Goal: Information Seeking & Learning: Learn about a topic

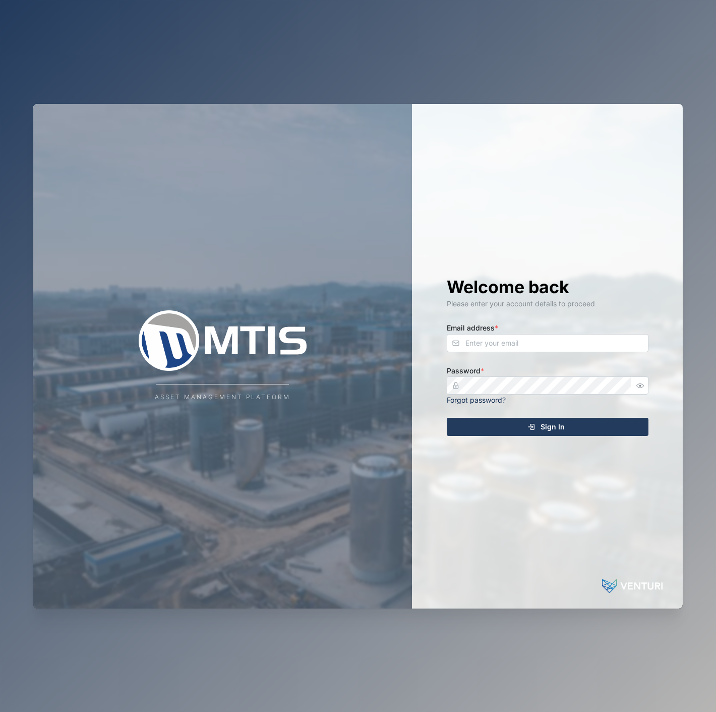
drag, startPoint x: 577, startPoint y: 333, endPoint x: 575, endPoint y: 339, distance: 6.4
click at [575, 338] on div "Email address *" at bounding box center [548, 336] width 202 height 31
click at [576, 340] on input "Email address *" at bounding box center [548, 343] width 202 height 18
type input "[EMAIL_ADDRESS][PERSON_NAME][DOMAIN_NAME]"
click at [447, 418] on button "Sign In" at bounding box center [548, 427] width 202 height 18
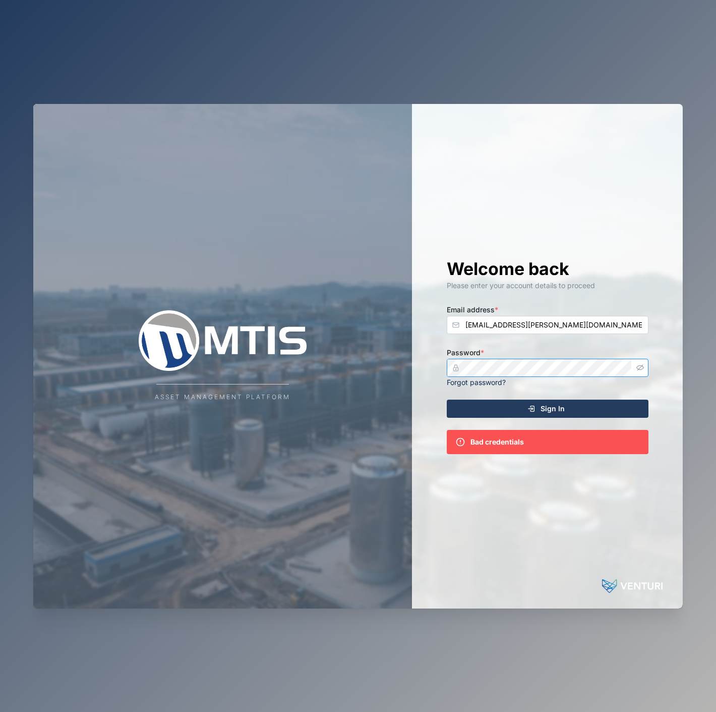
click at [639, 367] on icon "button" at bounding box center [640, 368] width 8 height 8
click at [324, 369] on div "Asset Management Platform Welcome back Please enter your account details to pro…" at bounding box center [358, 356] width 650 height 504
click at [447, 399] on button "Sign In" at bounding box center [548, 408] width 202 height 18
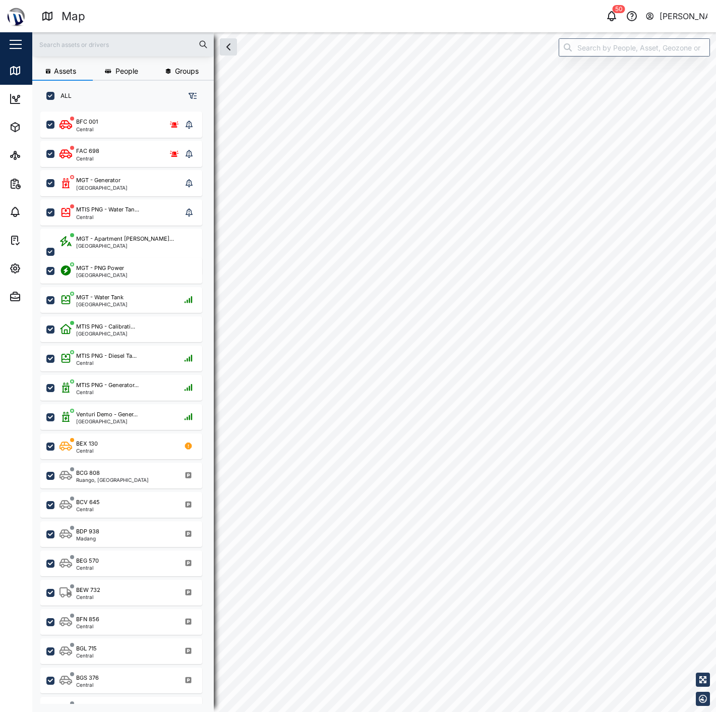
checkbox input "true"
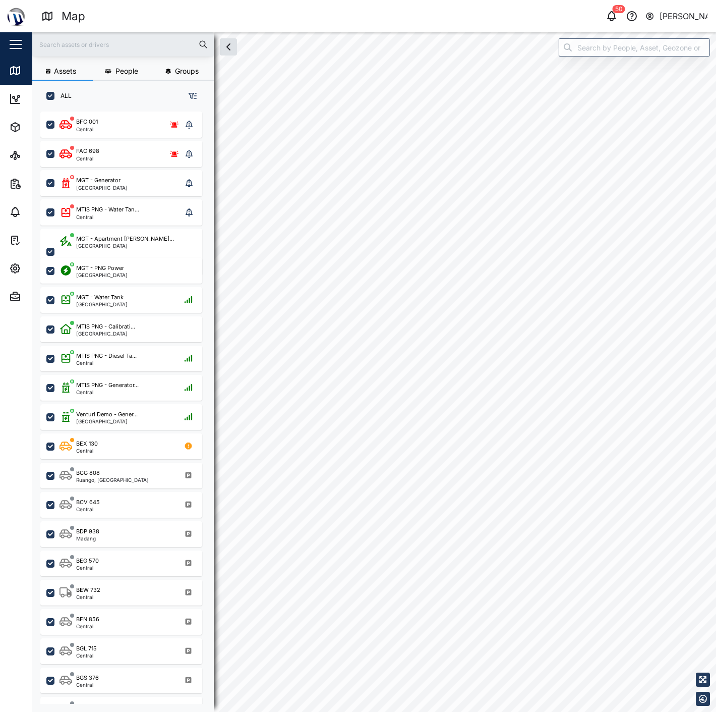
checkbox input "true"
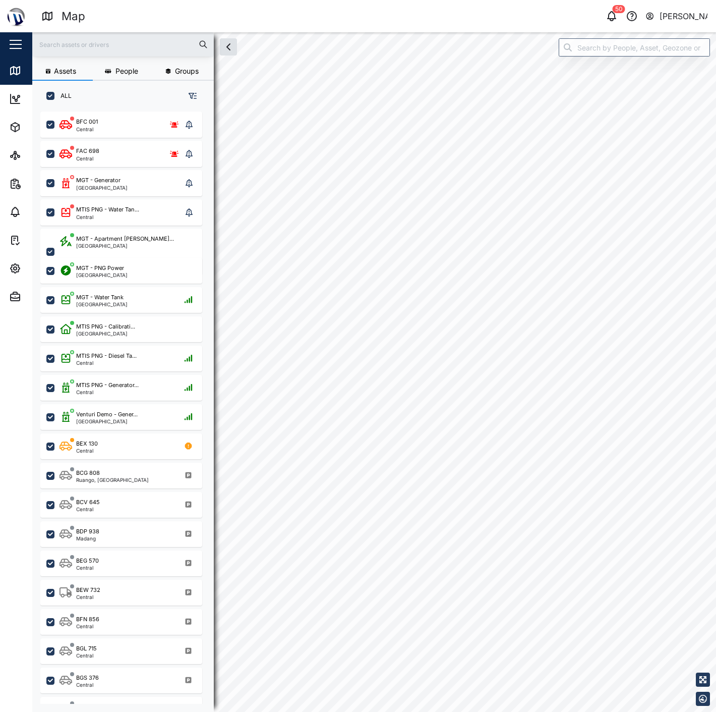
checkbox input "true"
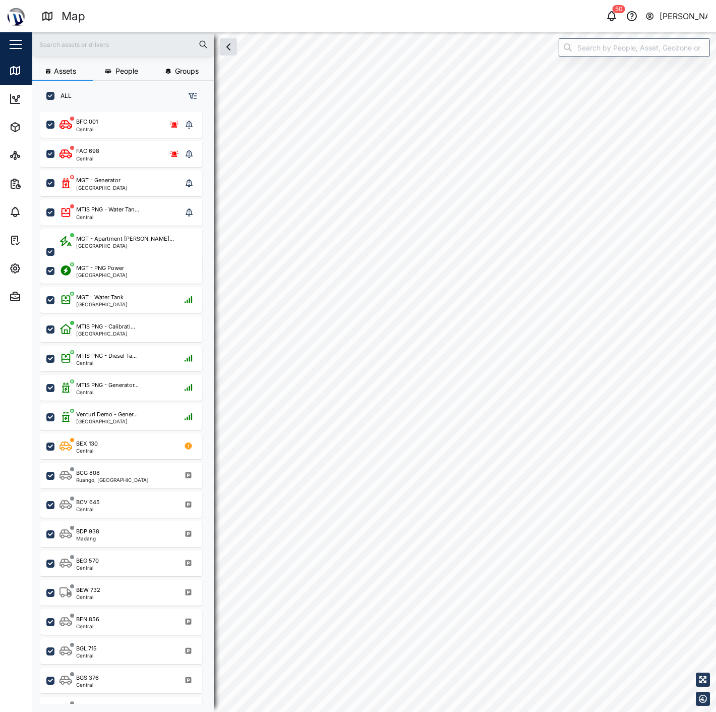
checkbox input "true"
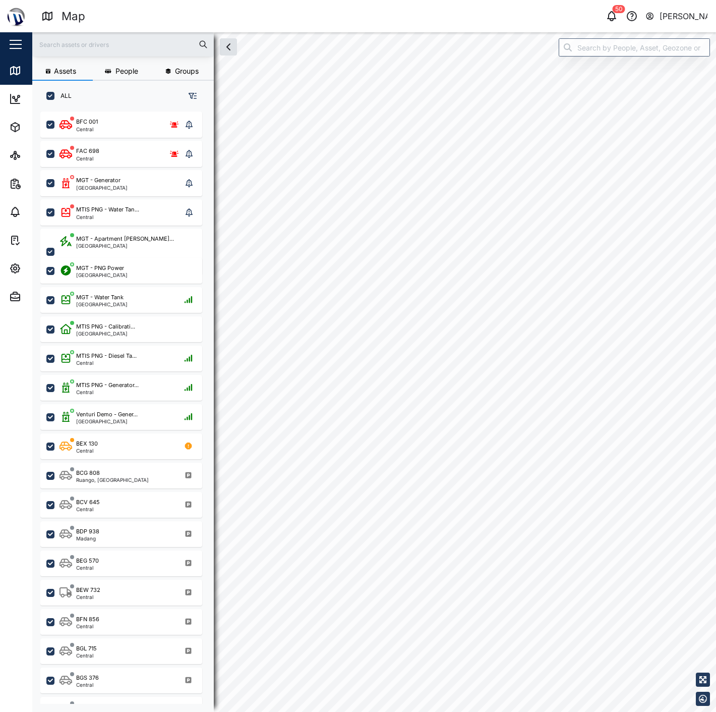
checkbox input "true"
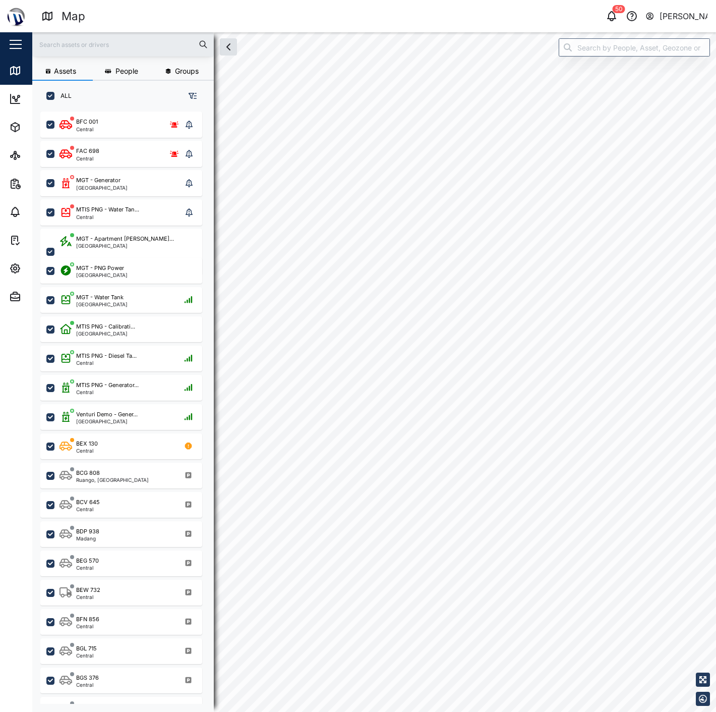
checkbox input "true"
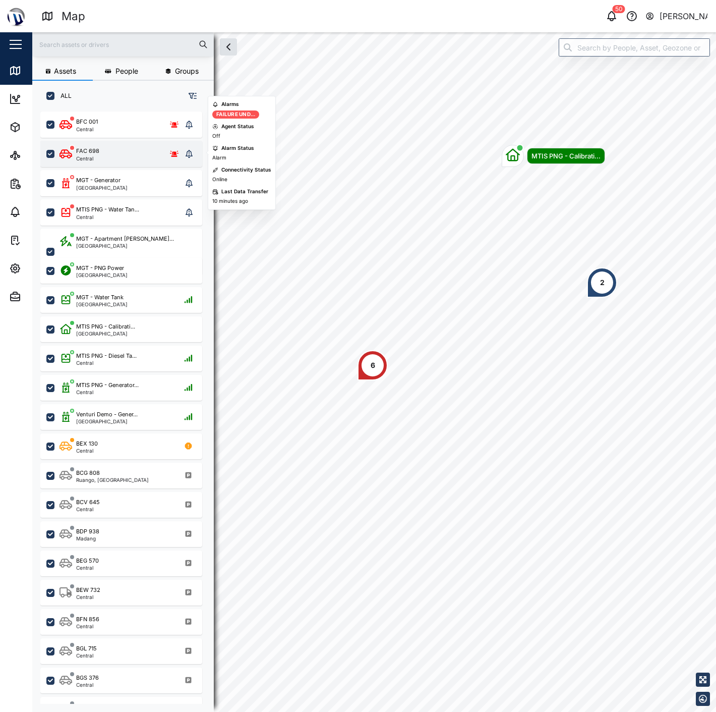
click at [112, 158] on div "FAC 698 Central" at bounding box center [121, 154] width 123 height 14
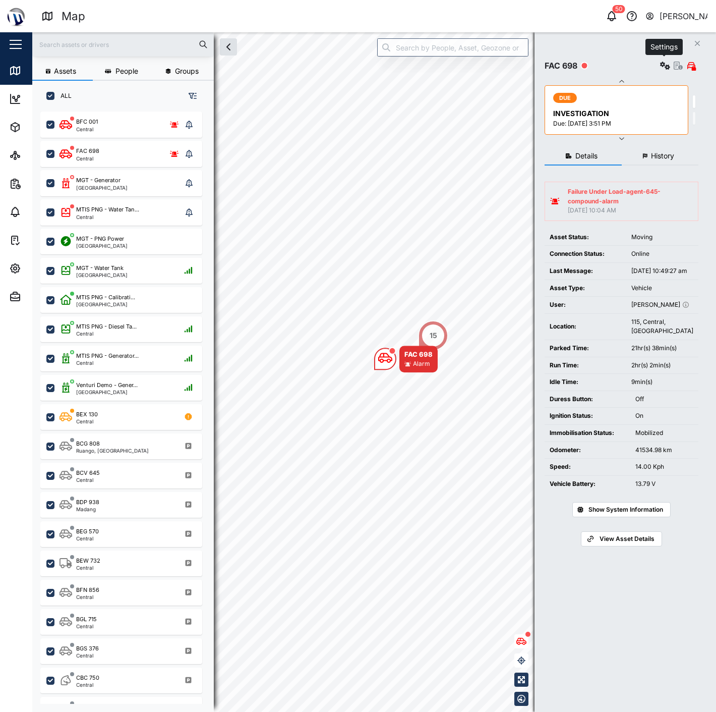
click at [660, 67] on icon "button" at bounding box center [665, 66] width 10 height 8
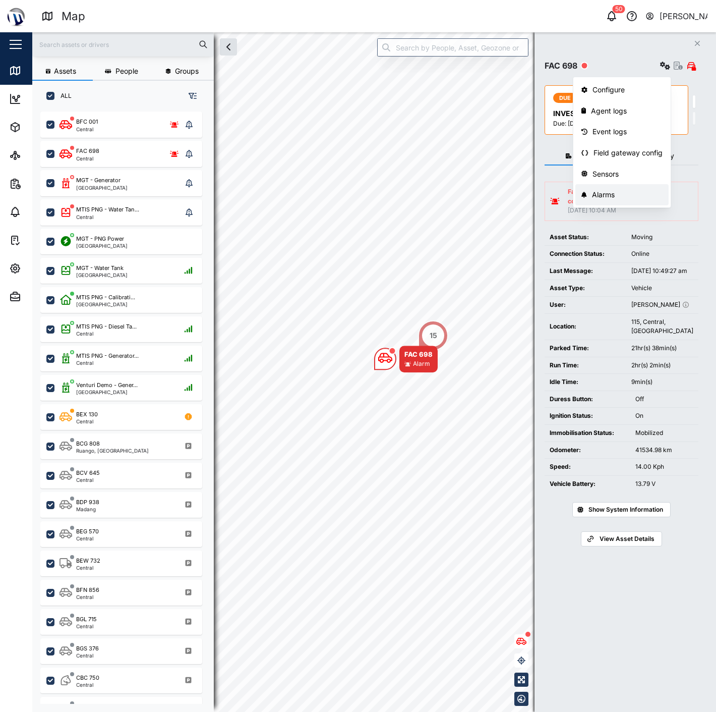
click at [607, 191] on div "Alarms" at bounding box center [627, 194] width 71 height 11
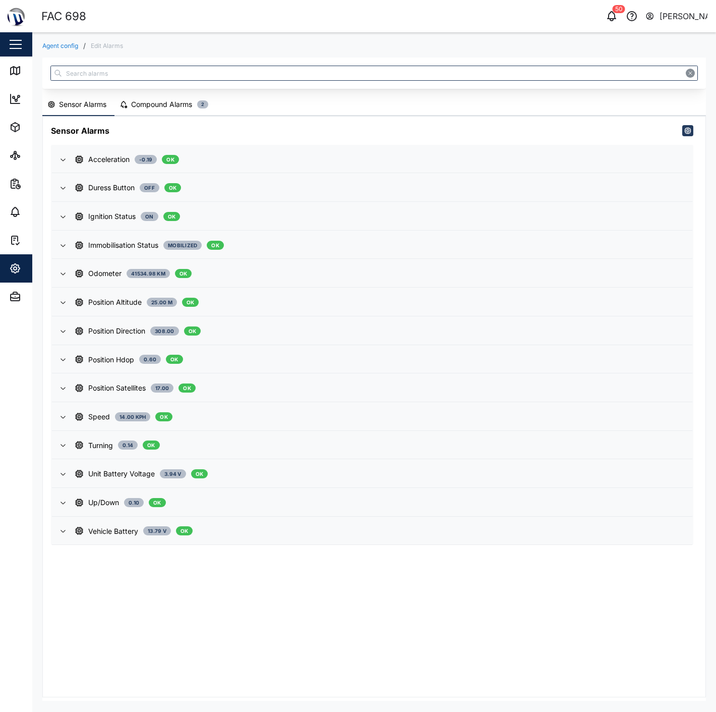
click at [162, 116] on div "Sensor Alarms Acceleration -0.19 OK Alarms (0) No alarms configured for this se…" at bounding box center [374, 406] width 664 height 581
click at [163, 108] on div "Compound Alarms" at bounding box center [161, 104] width 61 height 11
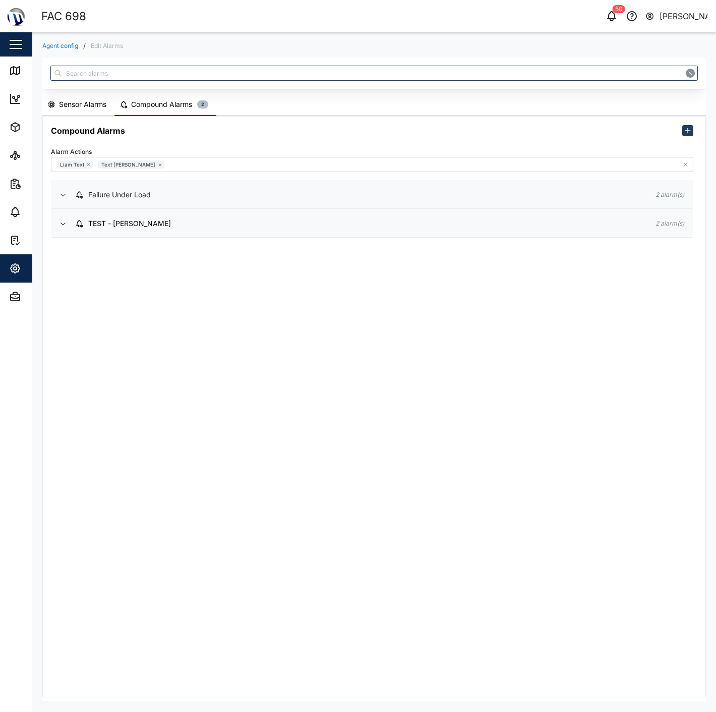
click at [124, 200] on span "Failure Under Load" at bounding box center [357, 194] width 564 height 27
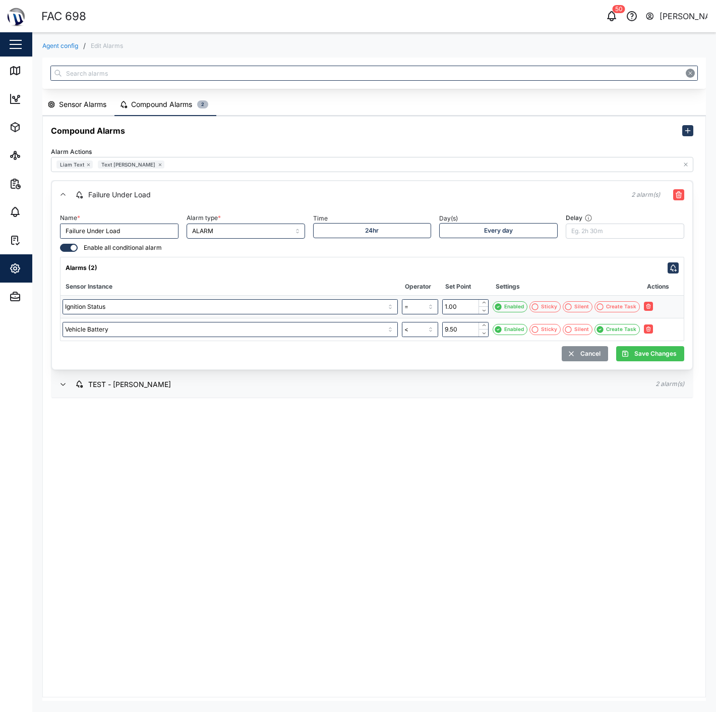
click at [130, 192] on div "Failure Under Load" at bounding box center [119, 194] width 63 height 11
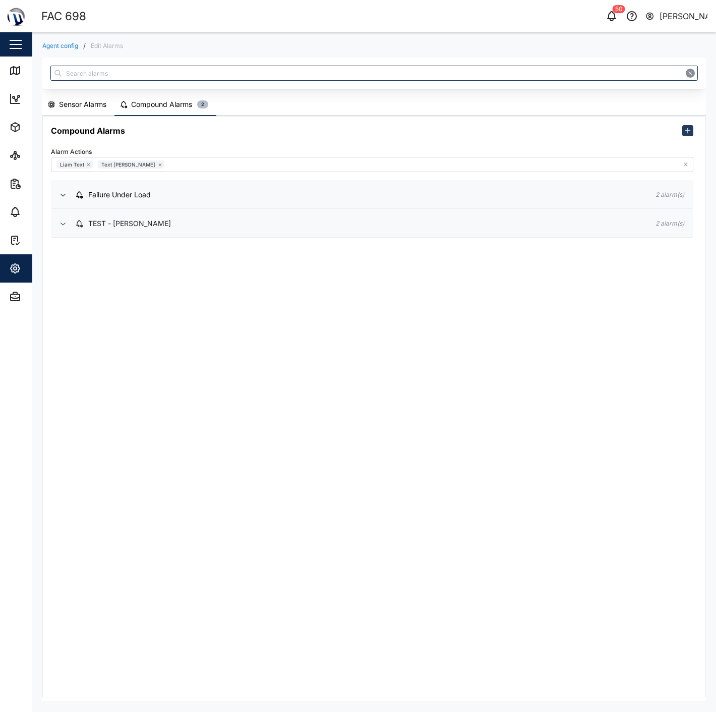
click at [114, 230] on span "TEST - [PERSON_NAME]" at bounding box center [357, 223] width 564 height 27
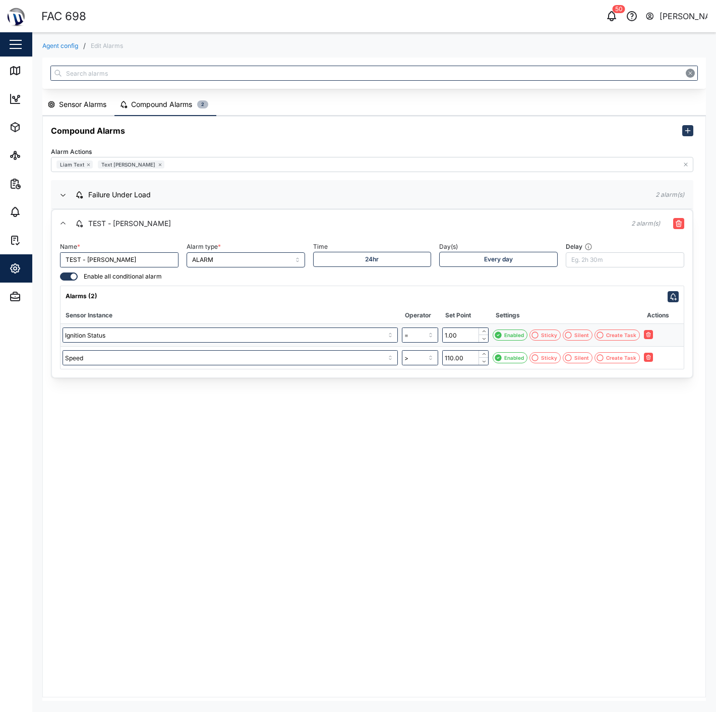
click at [114, 230] on span "TEST - [PERSON_NAME]" at bounding box center [345, 223] width 540 height 27
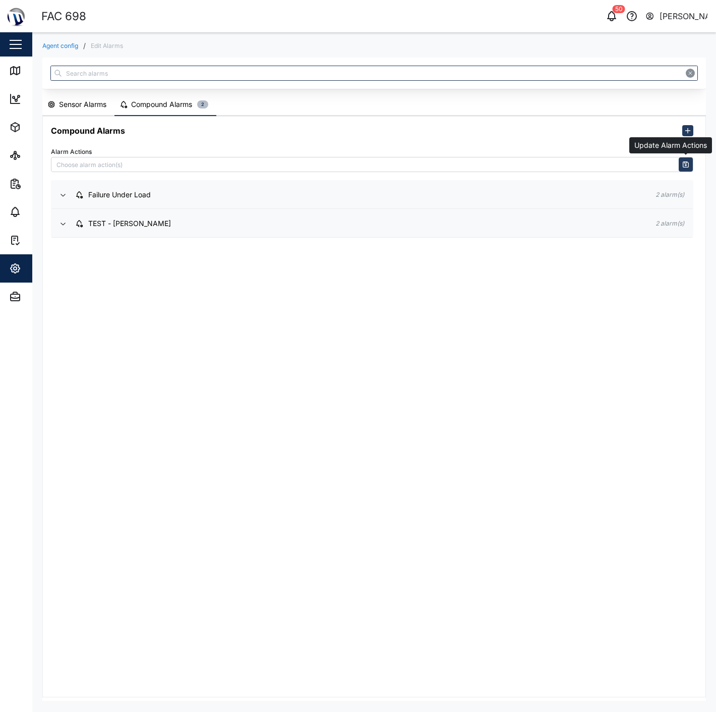
click at [684, 162] on icon "button" at bounding box center [685, 163] width 2 height 2
click at [302, 198] on div "Failure Under Load" at bounding box center [357, 194] width 564 height 11
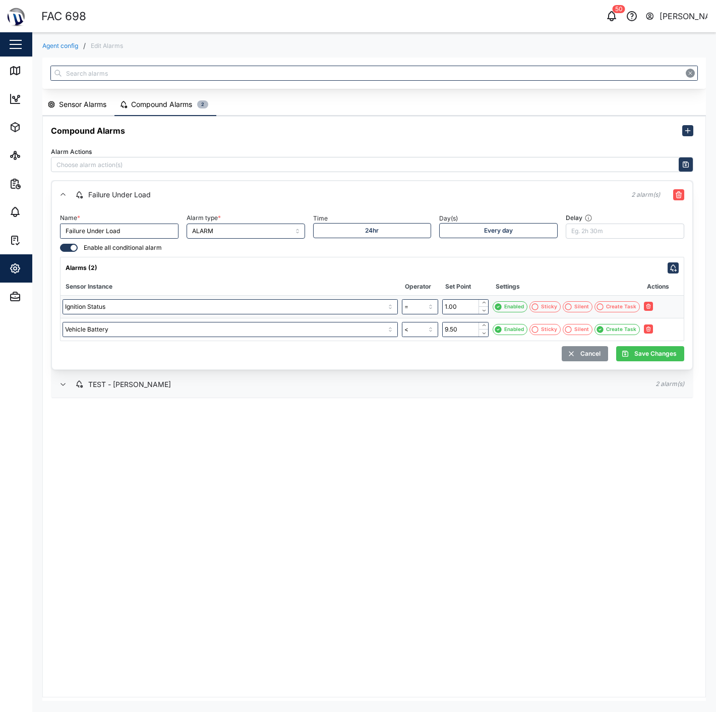
click at [305, 385] on div "TEST - [PERSON_NAME]" at bounding box center [357, 384] width 564 height 11
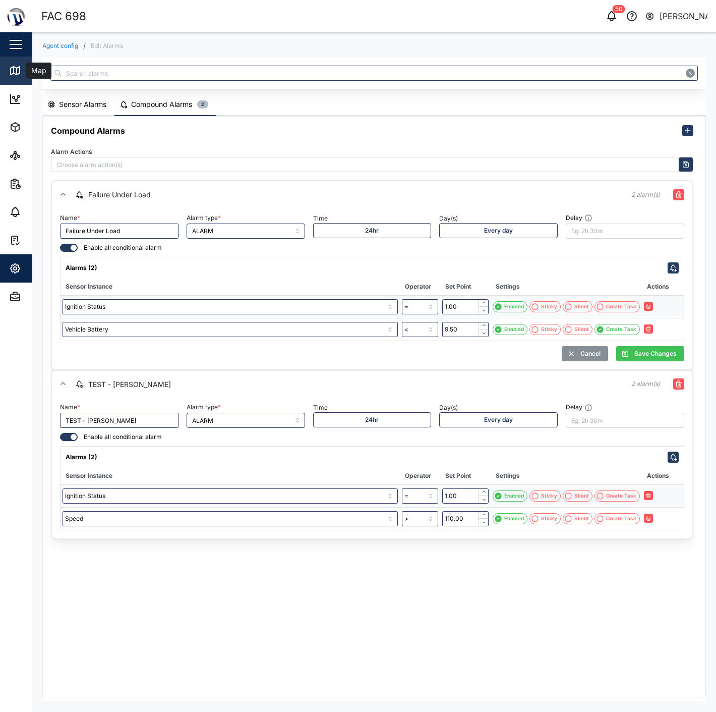
click at [17, 79] on link "Map" at bounding box center [65, 70] width 131 height 28
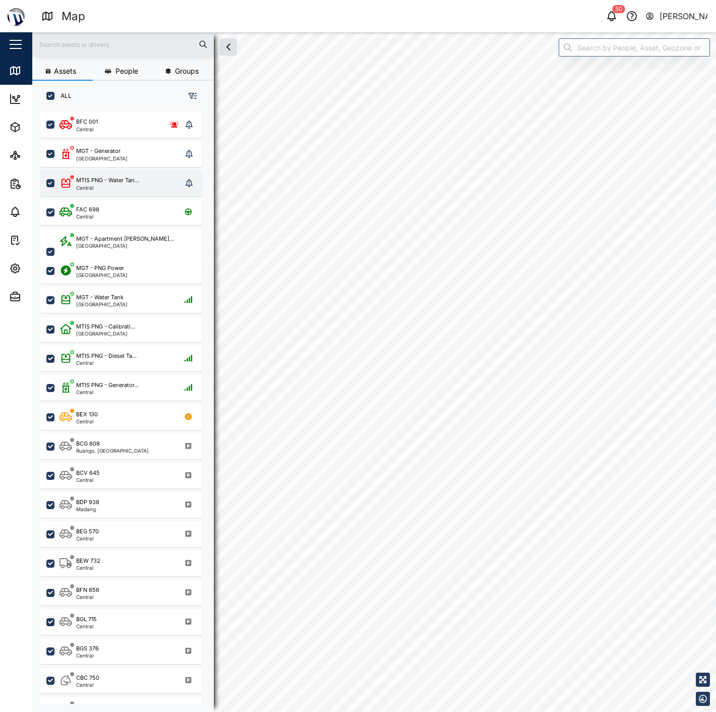
scroll to position [587, 157]
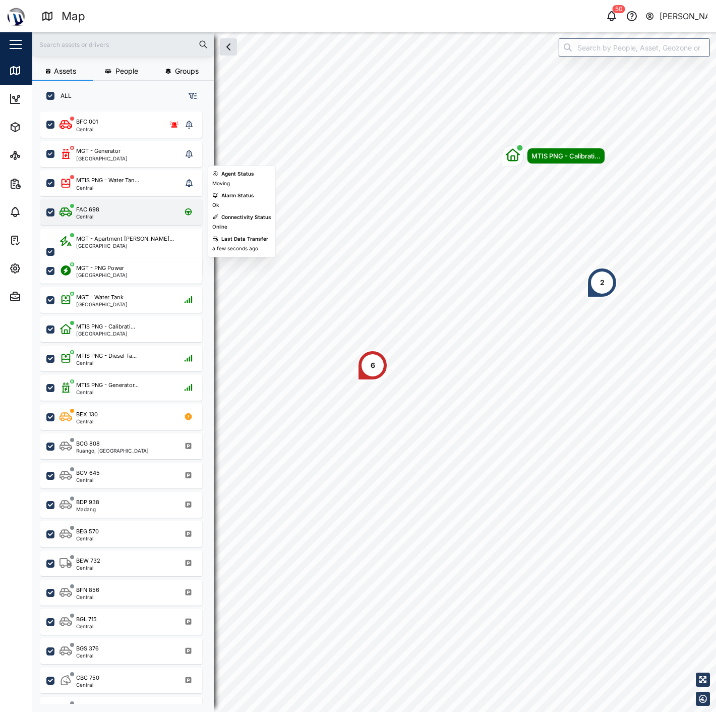
click at [109, 209] on div "FAC 698 Central" at bounding box center [128, 212] width 137 height 14
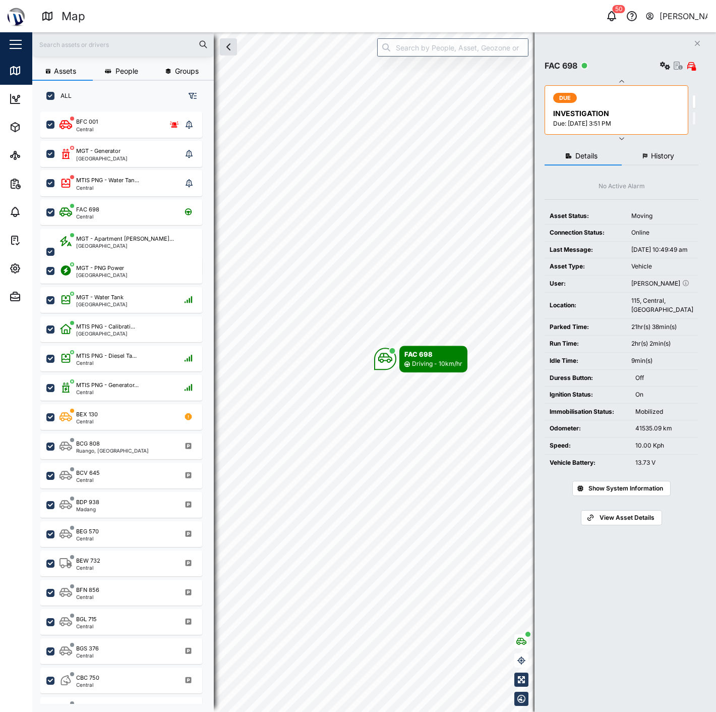
click at [644, 495] on span "Show System Information" at bounding box center [626, 488] width 75 height 14
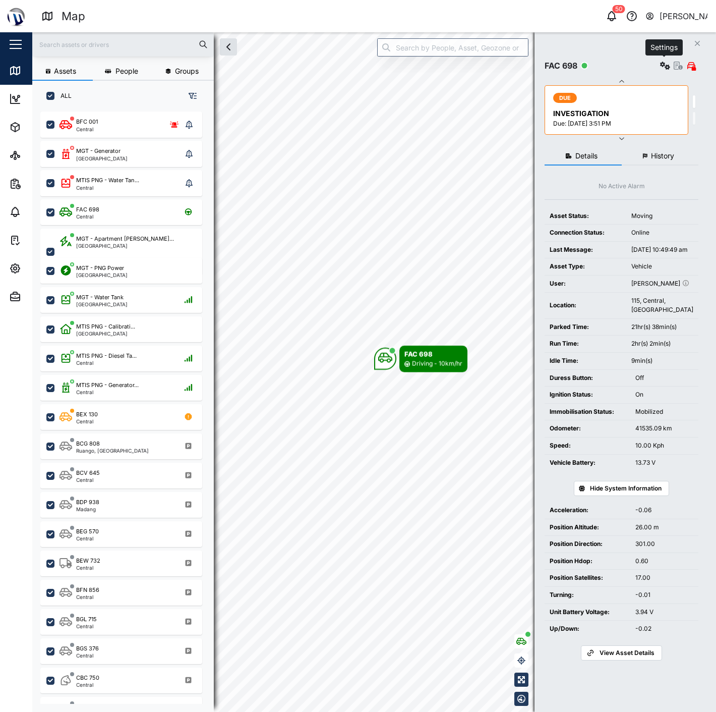
click at [659, 71] on button "button" at bounding box center [665, 65] width 14 height 14
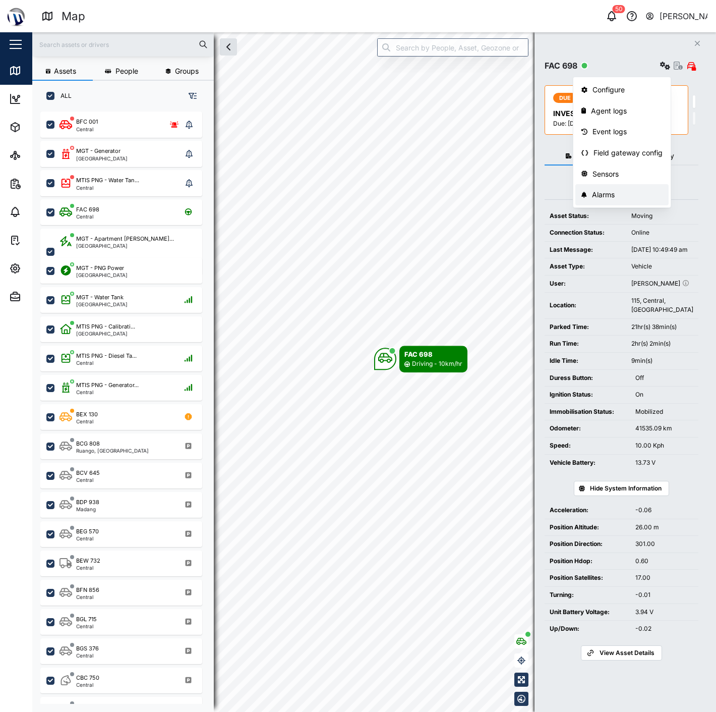
click at [639, 197] on div "Alarms" at bounding box center [627, 194] width 71 height 11
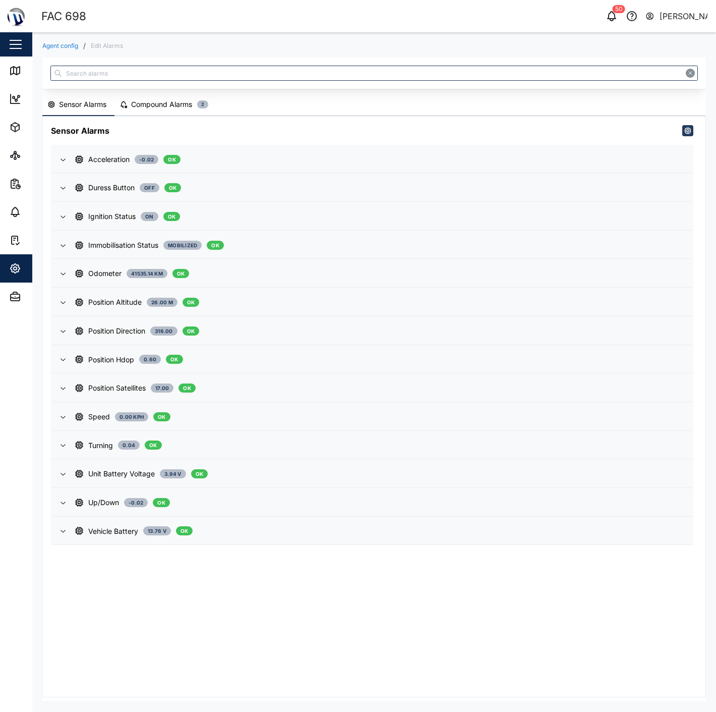
click at [194, 105] on div "Compound Alarms 2" at bounding box center [169, 104] width 77 height 11
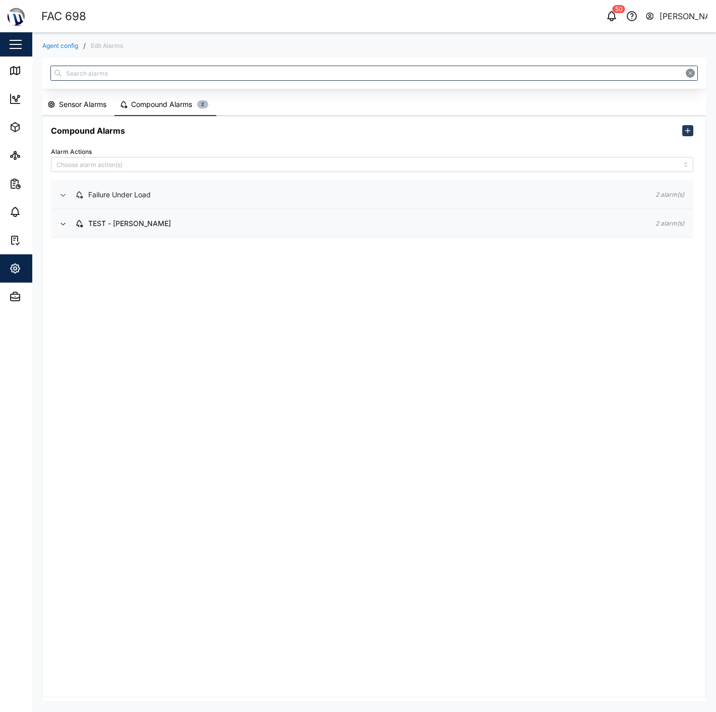
click at [170, 198] on div "Failure Under Load" at bounding box center [357, 194] width 564 height 11
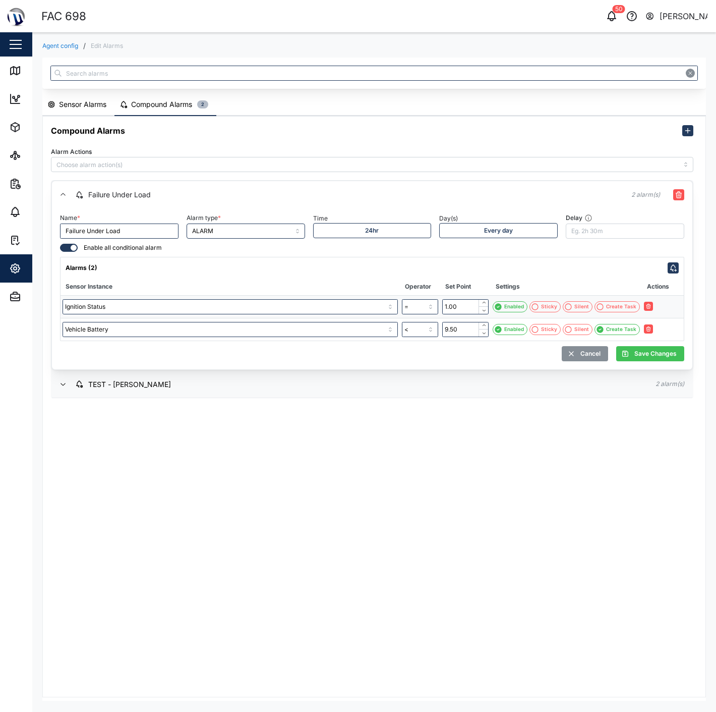
click at [185, 192] on div "Failure Under Load" at bounding box center [345, 194] width 540 height 11
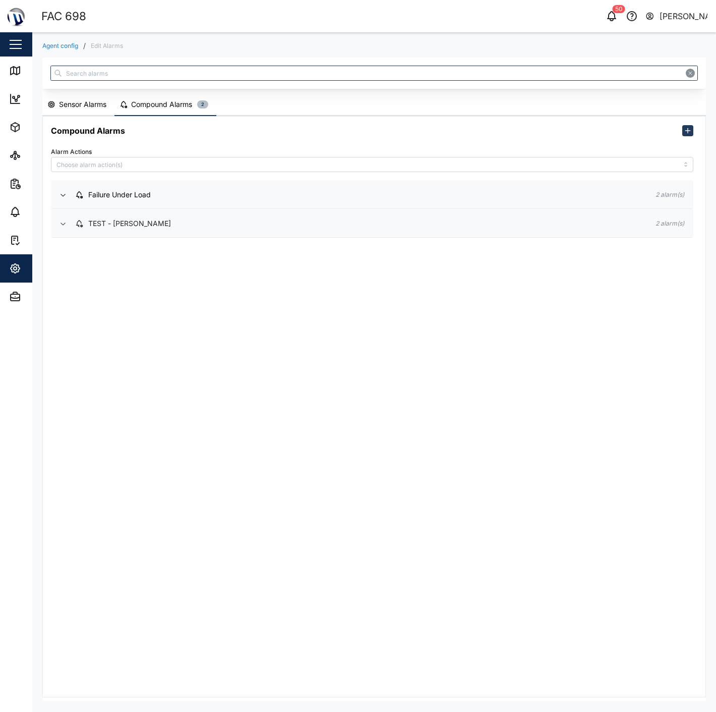
click at [180, 221] on div "TEST - [PERSON_NAME]" at bounding box center [357, 223] width 564 height 11
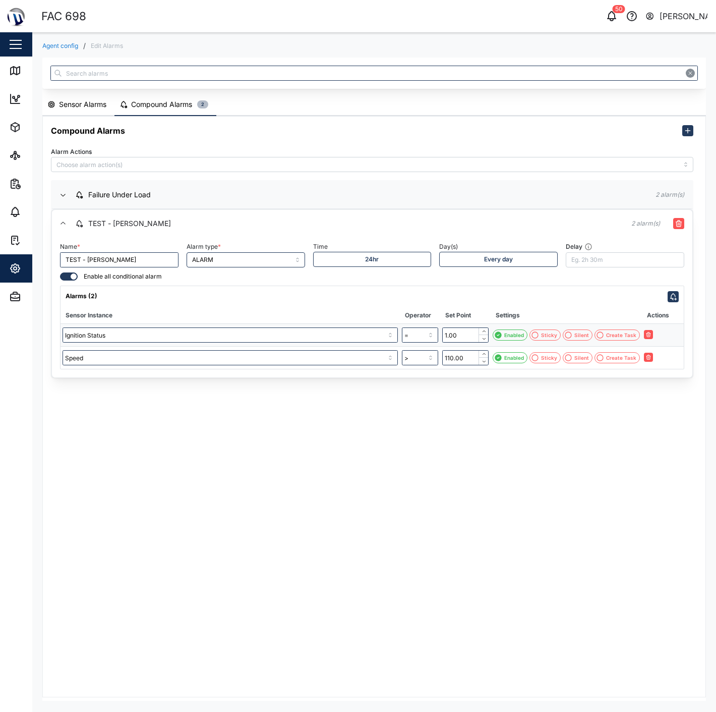
click at [180, 221] on div "TEST - [PERSON_NAME]" at bounding box center [345, 223] width 540 height 11
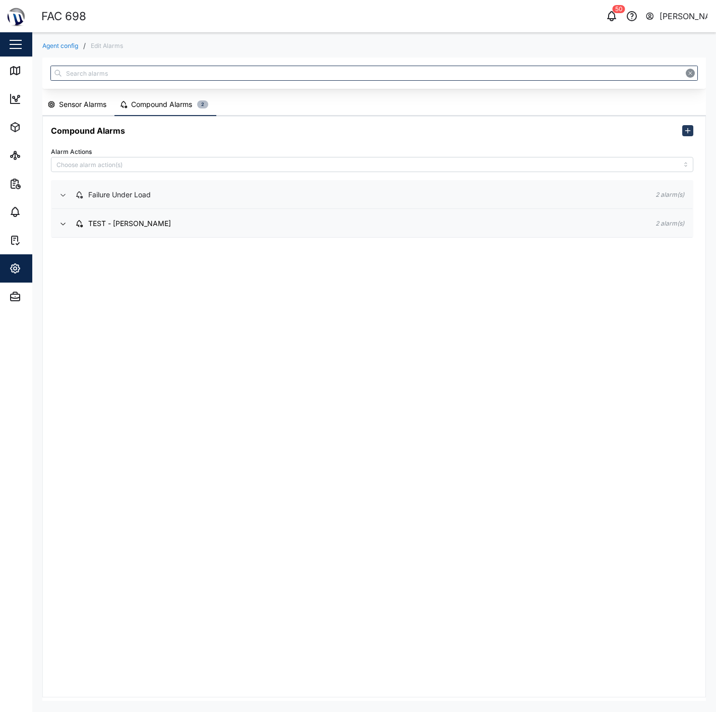
click at [198, 192] on div "Failure Under Load" at bounding box center [357, 194] width 564 height 11
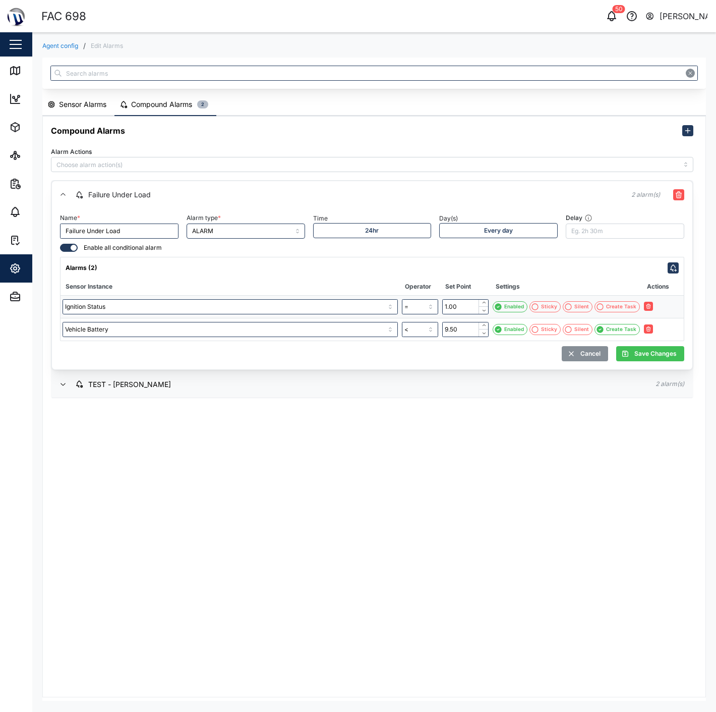
click at [198, 192] on div "Failure Under Load" at bounding box center [345, 194] width 540 height 11
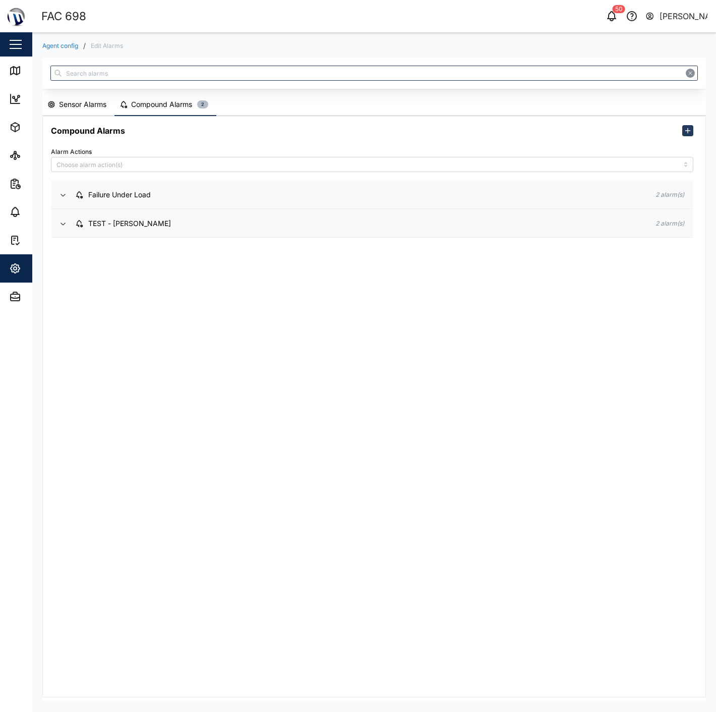
click at [101, 102] on div "Sensor Alarms" at bounding box center [82, 104] width 47 height 11
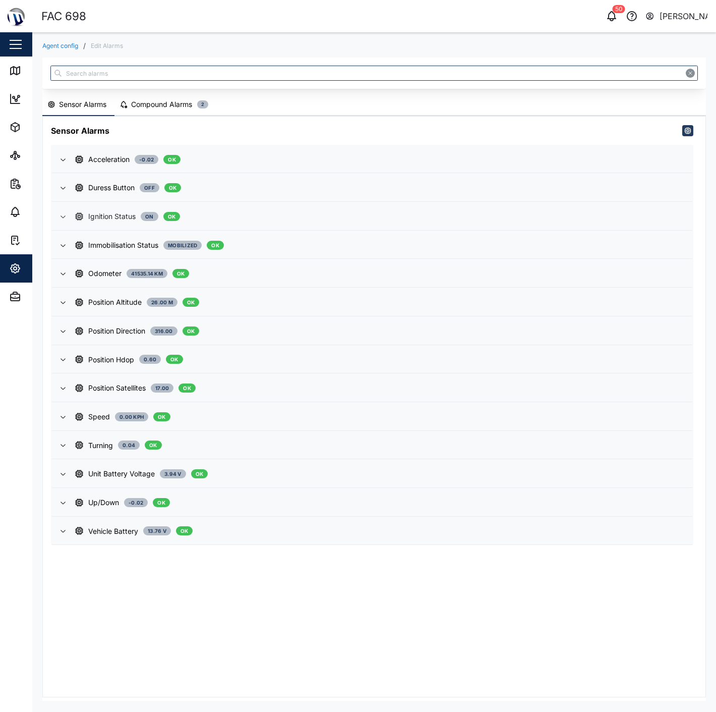
click at [133, 213] on div "Ignition Status" at bounding box center [111, 216] width 47 height 11
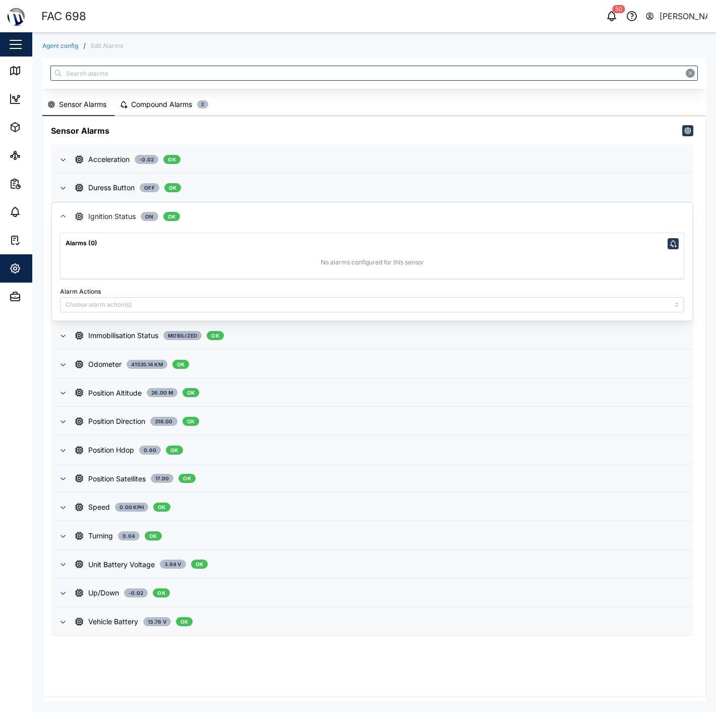
click at [133, 213] on div "Ignition Status" at bounding box center [111, 216] width 47 height 11
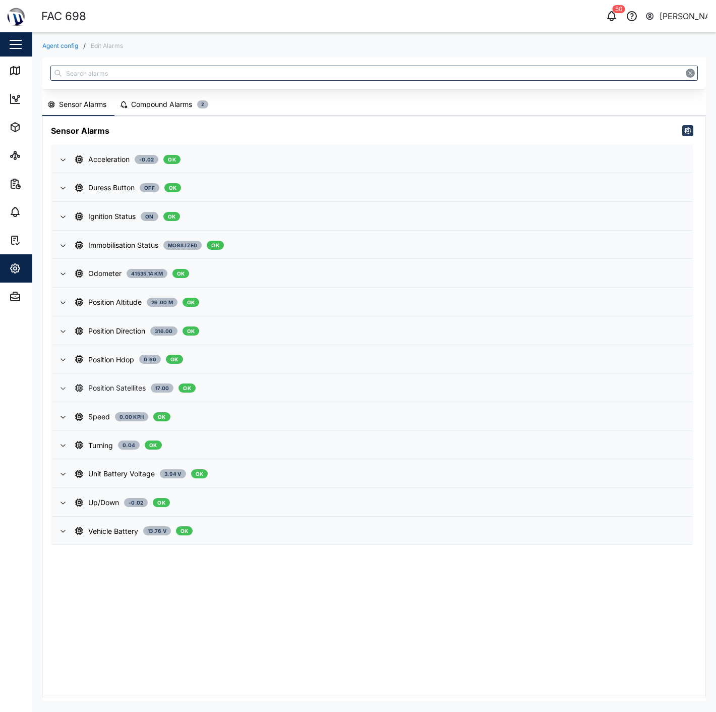
click at [125, 374] on span "Position Satellites 17.00 OK" at bounding box center [379, 387] width 609 height 27
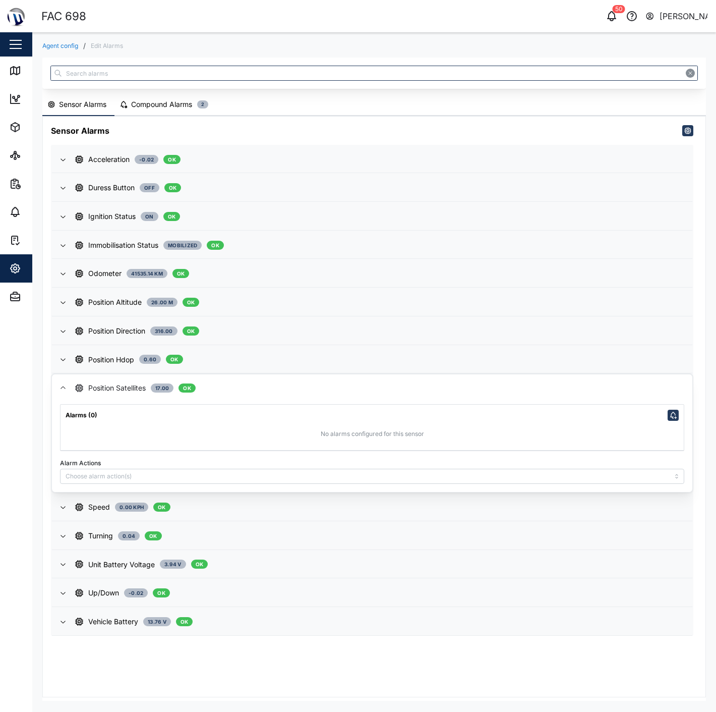
click at [125, 374] on span "Position Satellites 17.00 OK" at bounding box center [379, 387] width 609 height 27
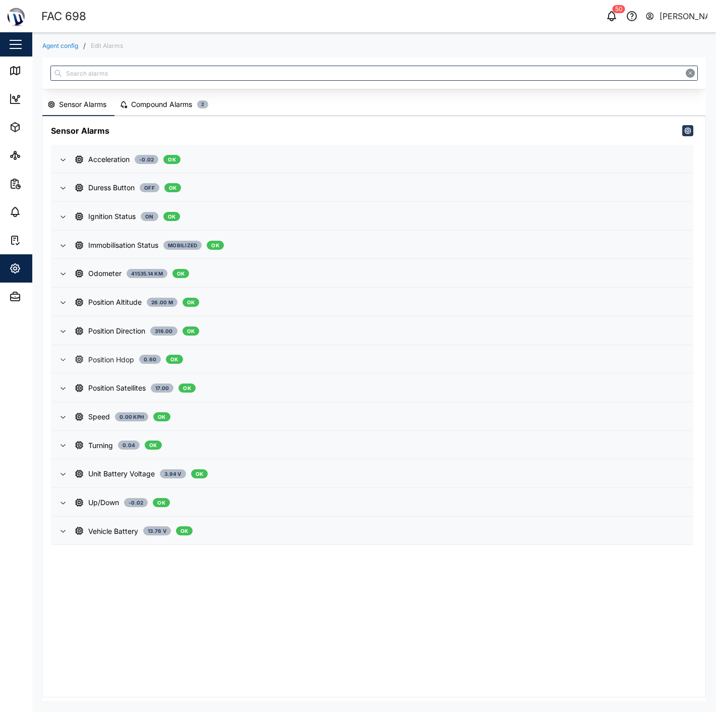
click at [125, 354] on div "Position Hdop" at bounding box center [111, 359] width 46 height 11
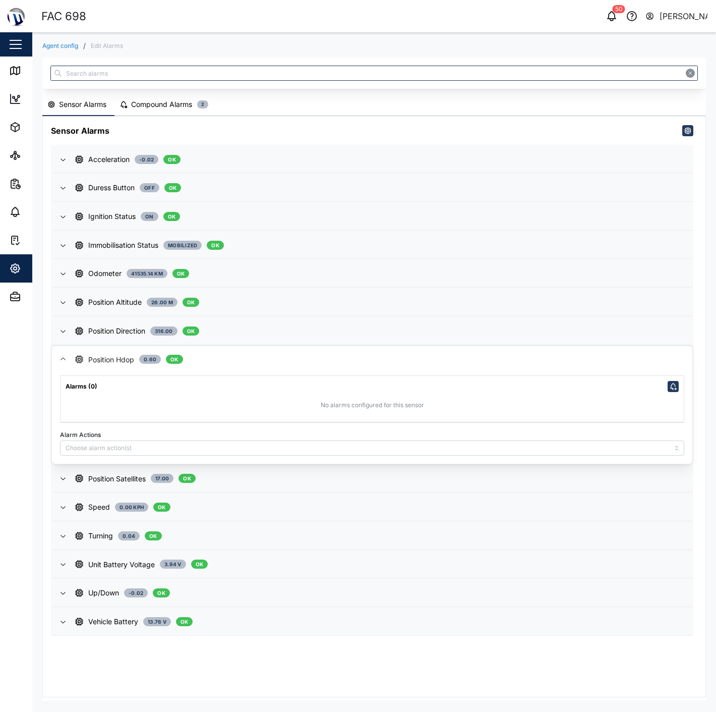
click at [125, 354] on div "Position Hdop" at bounding box center [111, 359] width 46 height 11
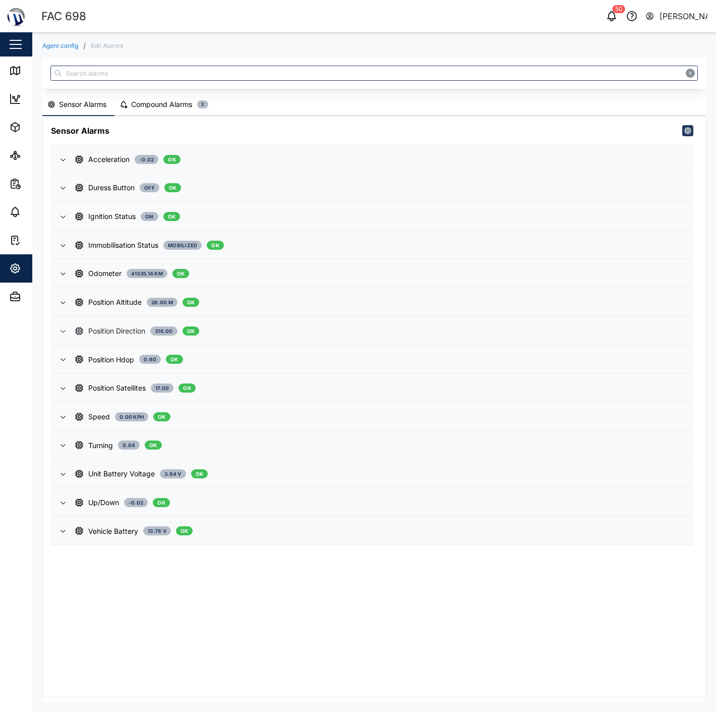
click at [123, 317] on span "Position Direction 316.00 OK" at bounding box center [379, 330] width 609 height 27
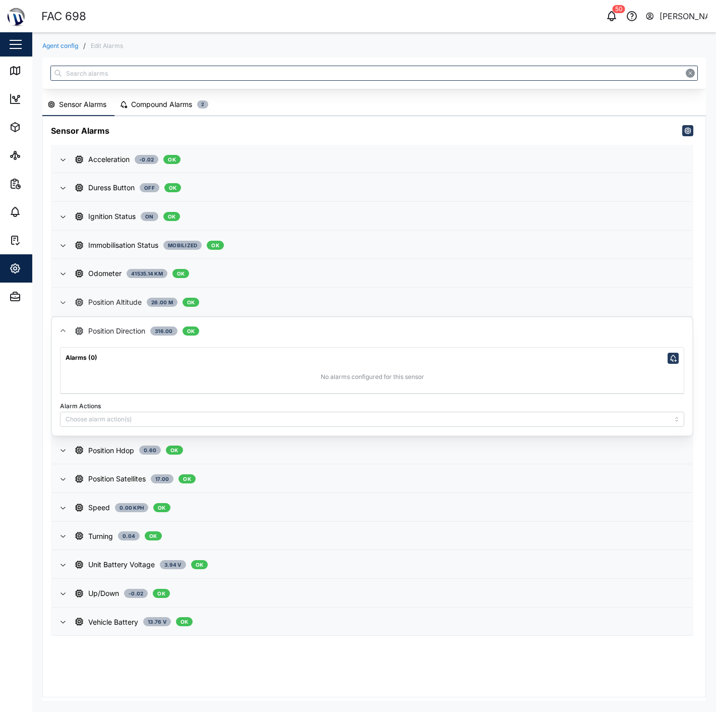
click at [125, 311] on span "Position Altitude 26.00 m OK" at bounding box center [379, 301] width 609 height 27
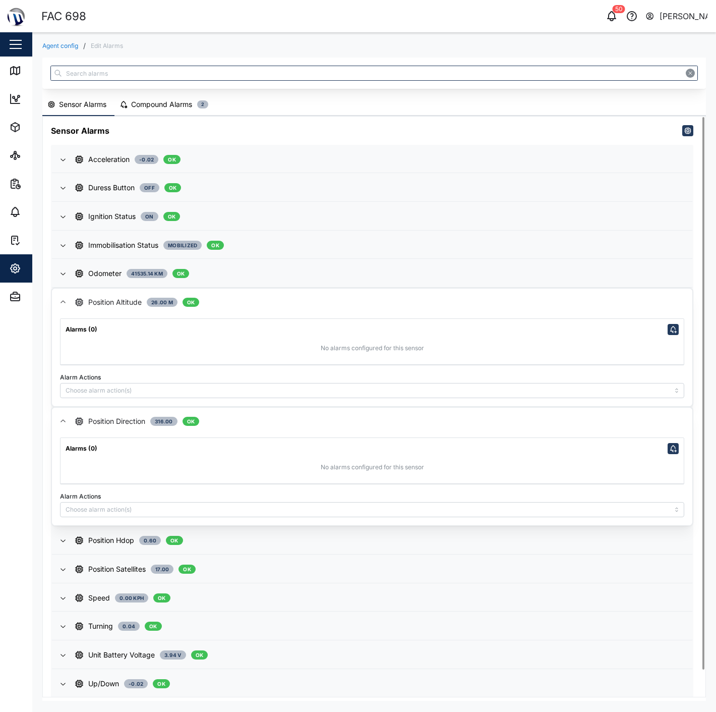
click at [104, 300] on div "Position Altitude" at bounding box center [114, 302] width 53 height 11
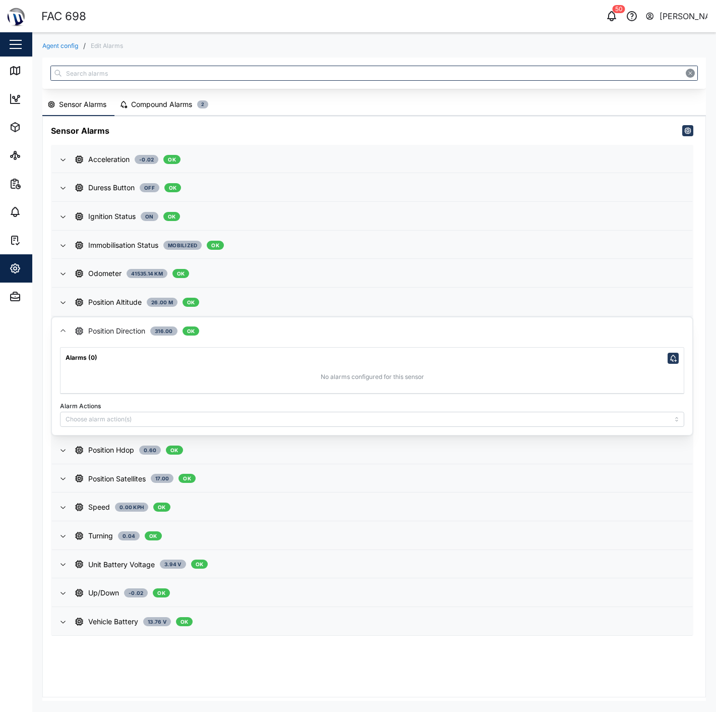
click at [108, 327] on div "Position Direction" at bounding box center [116, 330] width 57 height 11
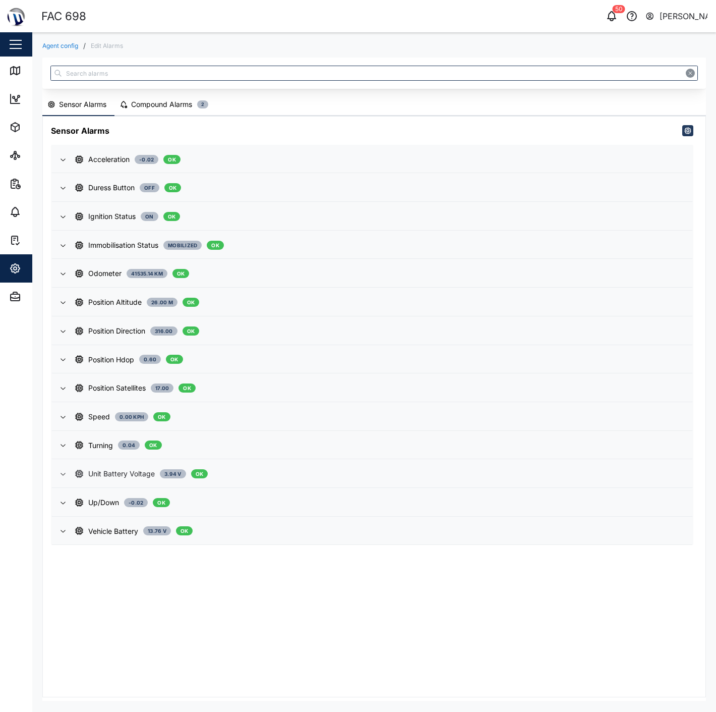
click at [124, 468] on div "Unit Battery Voltage" at bounding box center [121, 473] width 67 height 11
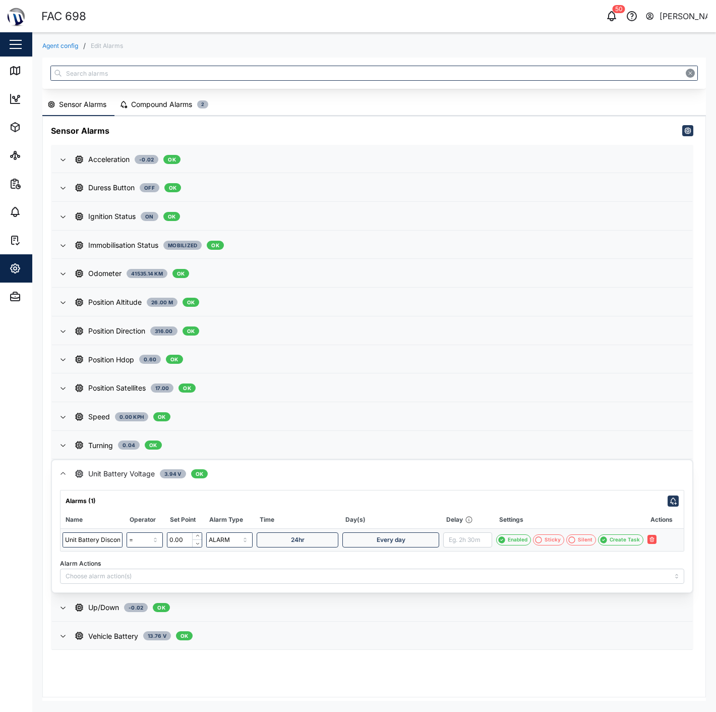
click at [124, 468] on div "Unit Battery Voltage" at bounding box center [121, 473] width 67 height 11
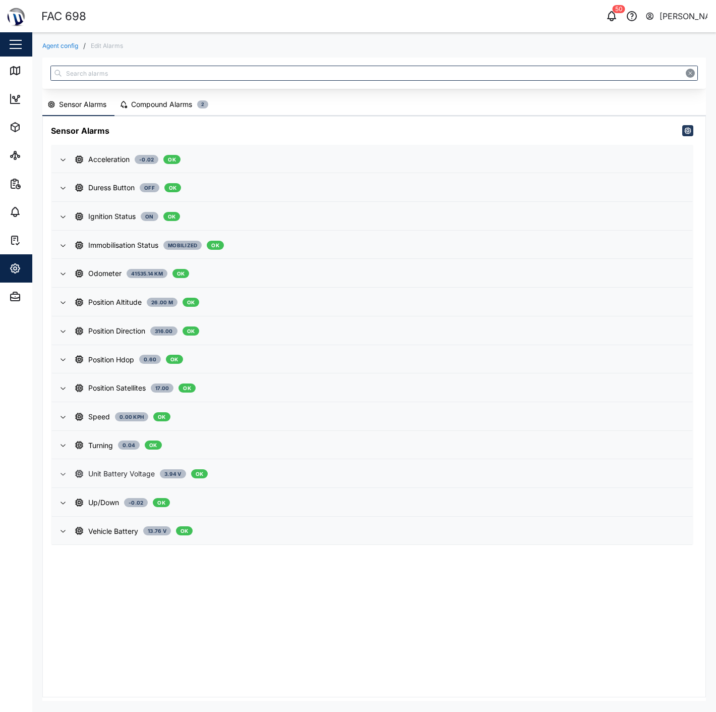
click at [124, 468] on div "Unit Battery Voltage" at bounding box center [121, 473] width 67 height 11
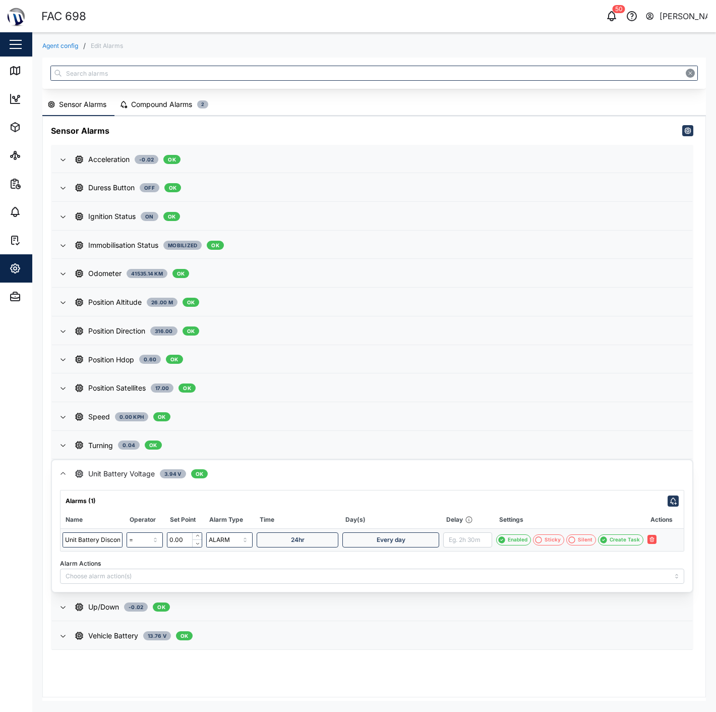
click at [124, 468] on div "Unit Battery Voltage" at bounding box center [121, 473] width 67 height 11
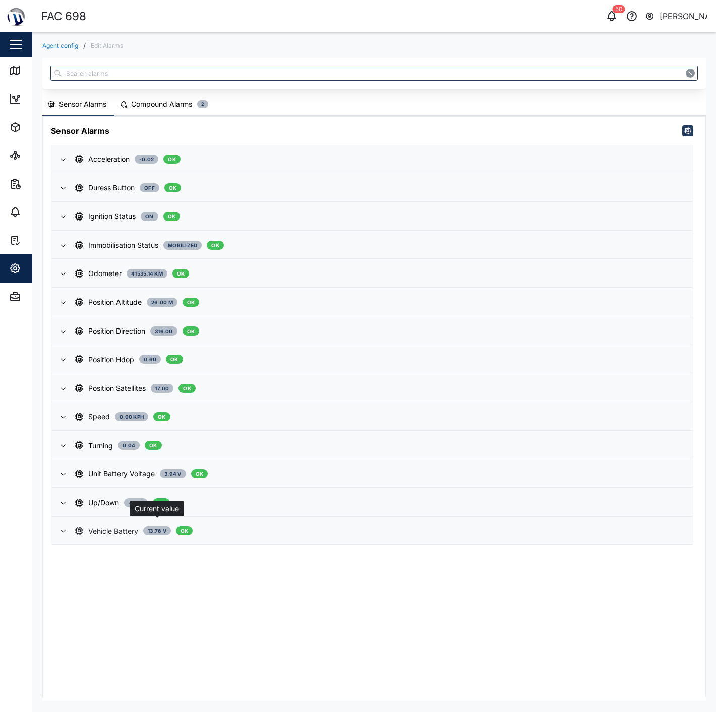
click at [151, 526] on span "13.76 V" at bounding box center [157, 530] width 19 height 8
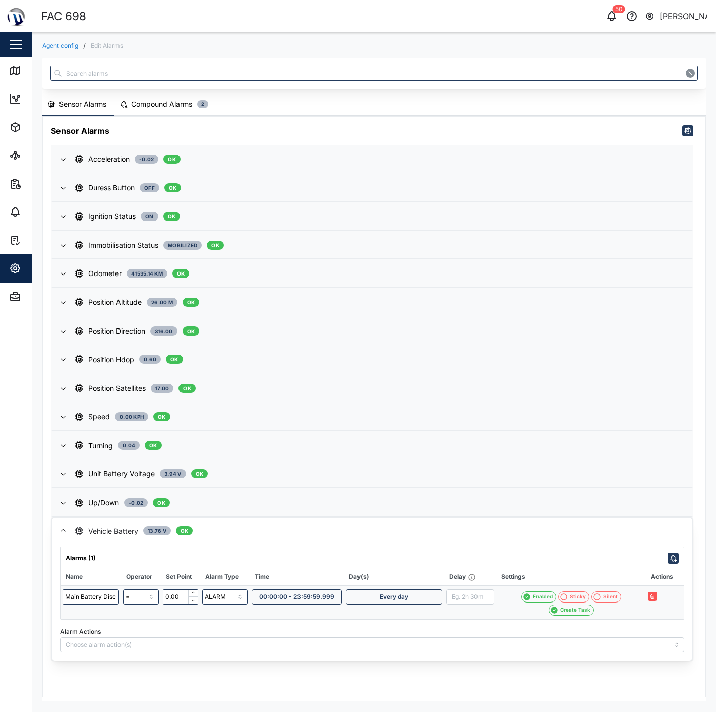
click at [137, 525] on div "Vehicle Battery" at bounding box center [113, 530] width 50 height 11
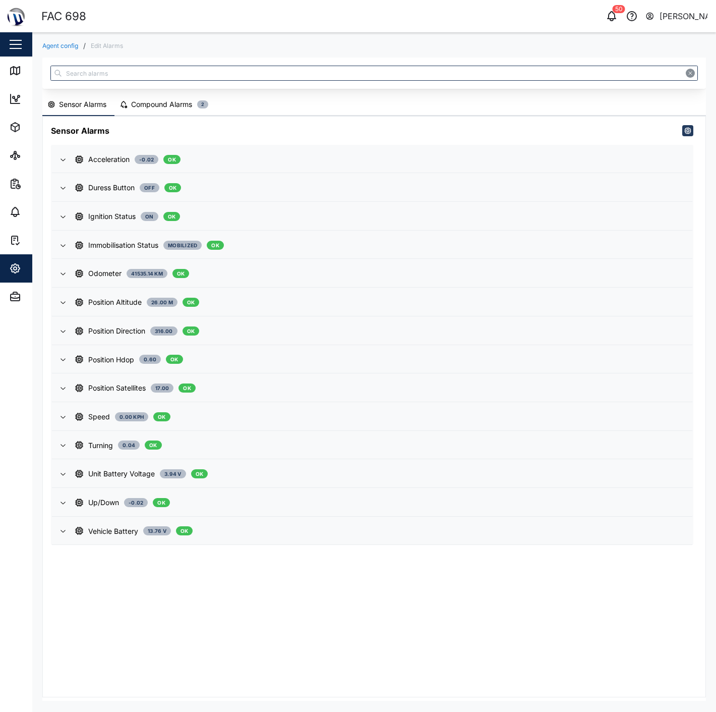
click at [157, 105] on div "Compound Alarms" at bounding box center [161, 104] width 61 height 11
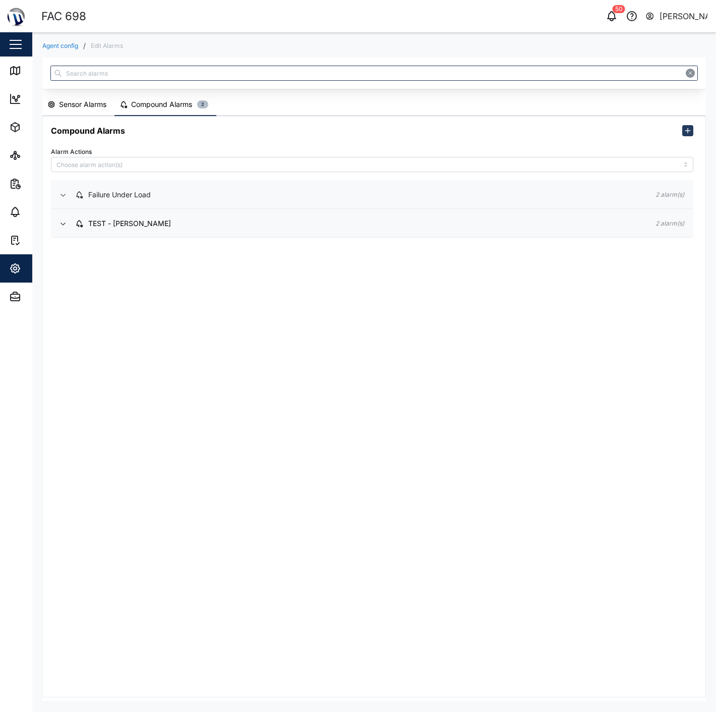
click at [350, 197] on div "Failure Under Load" at bounding box center [357, 194] width 564 height 11
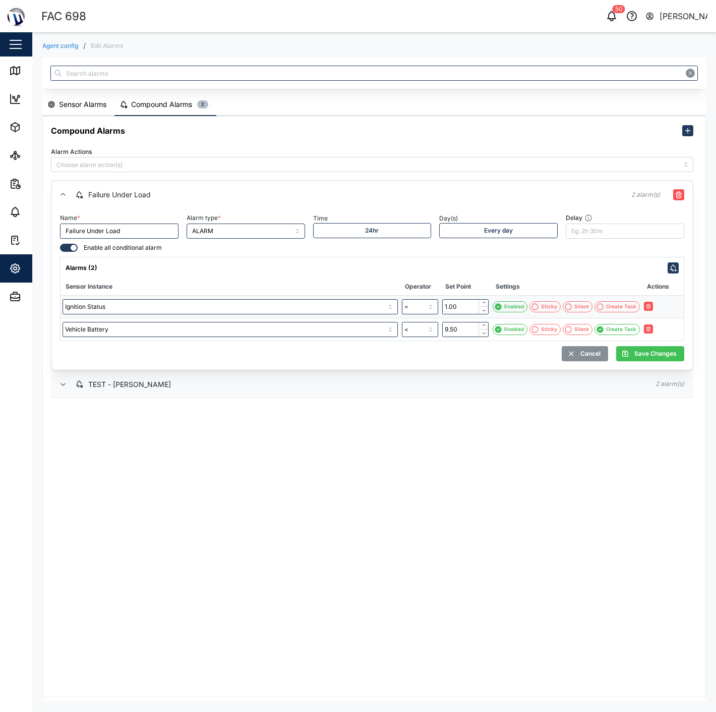
click at [491, 383] on div "TEST - [PERSON_NAME]" at bounding box center [357, 384] width 564 height 11
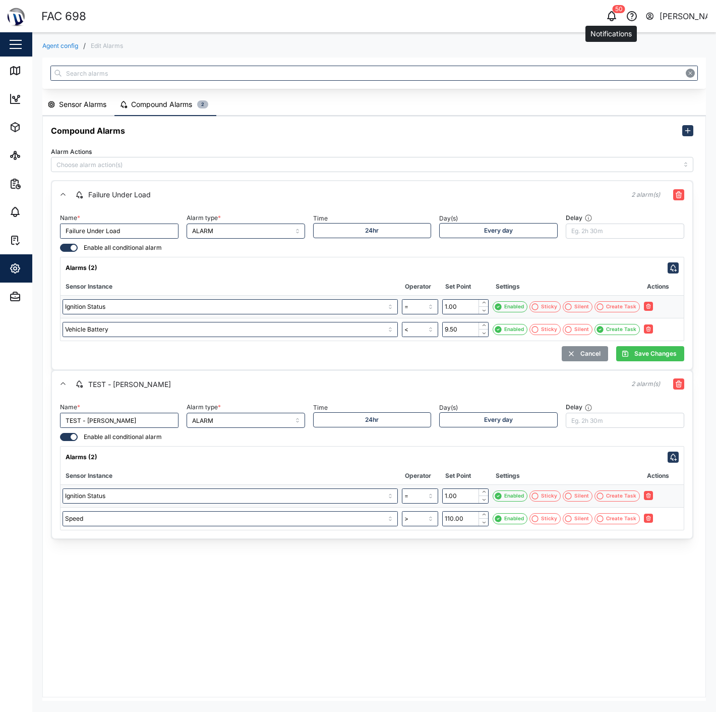
click at [613, 19] on icon "button" at bounding box center [611, 20] width 3 height 2
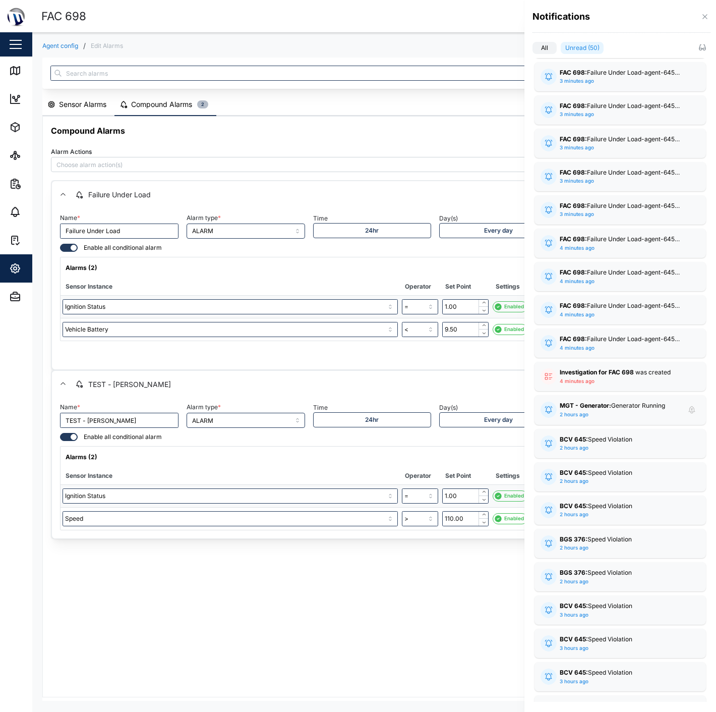
scroll to position [504, 0]
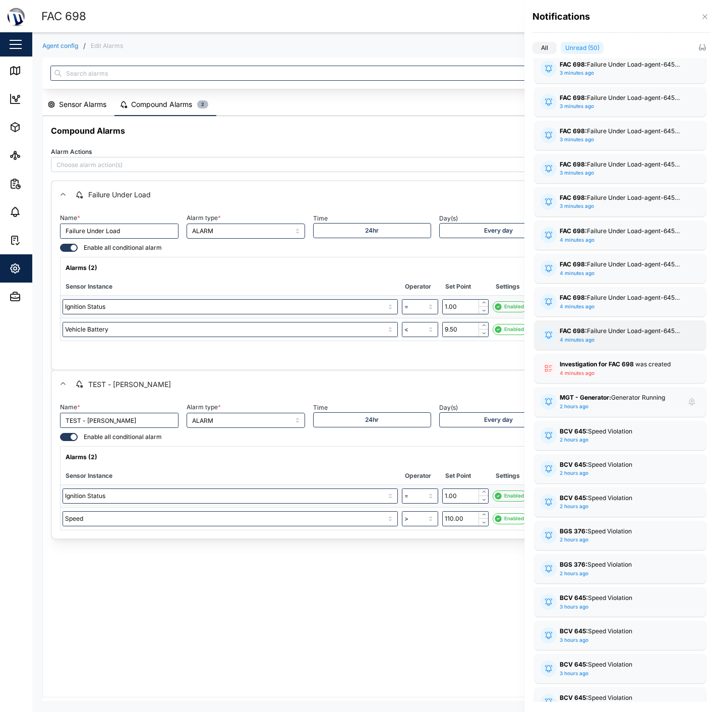
click at [633, 329] on div "FAC 698: Failure Under Load-agent-645-compound-alarm" at bounding box center [620, 331] width 121 height 10
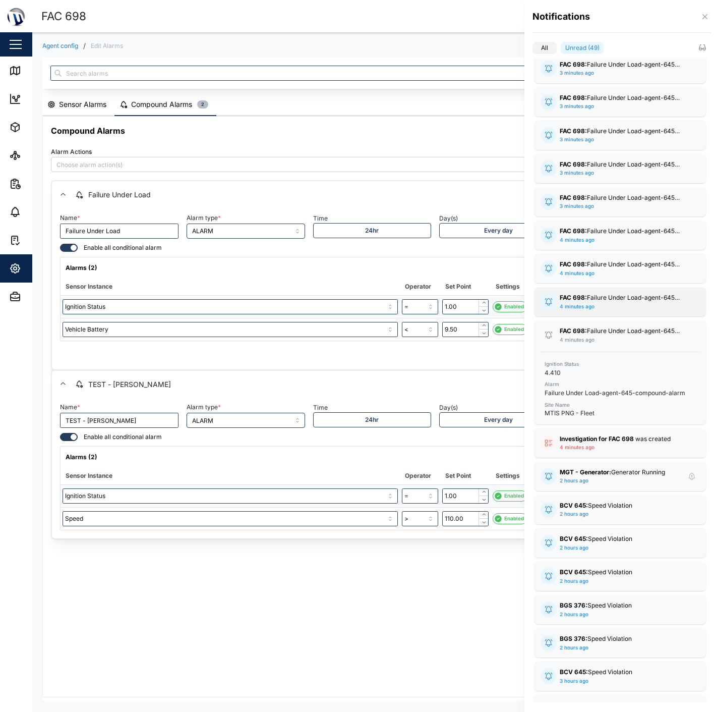
click at [641, 300] on div "FAC 698: Failure Under Load-agent-645-compound-alarm" at bounding box center [620, 298] width 121 height 10
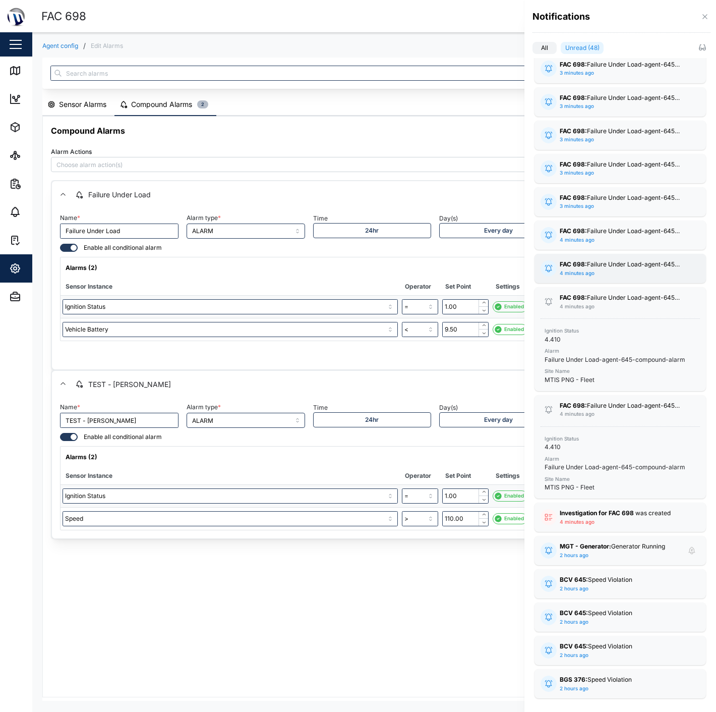
click at [635, 272] on div "FAC 698: Failure Under Load-agent-645-compound-alarm 4 minutes ago" at bounding box center [620, 268] width 121 height 17
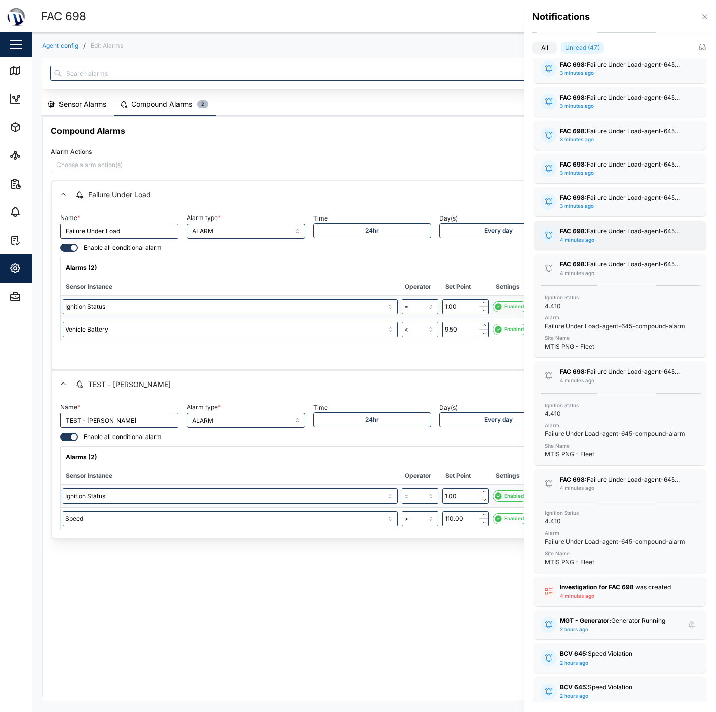
click at [634, 224] on div "FAC 698: Failure Under Load-agent-645-compound-alarm 4 minutes ago Ignition Sta…" at bounding box center [620, 234] width 171 height 29
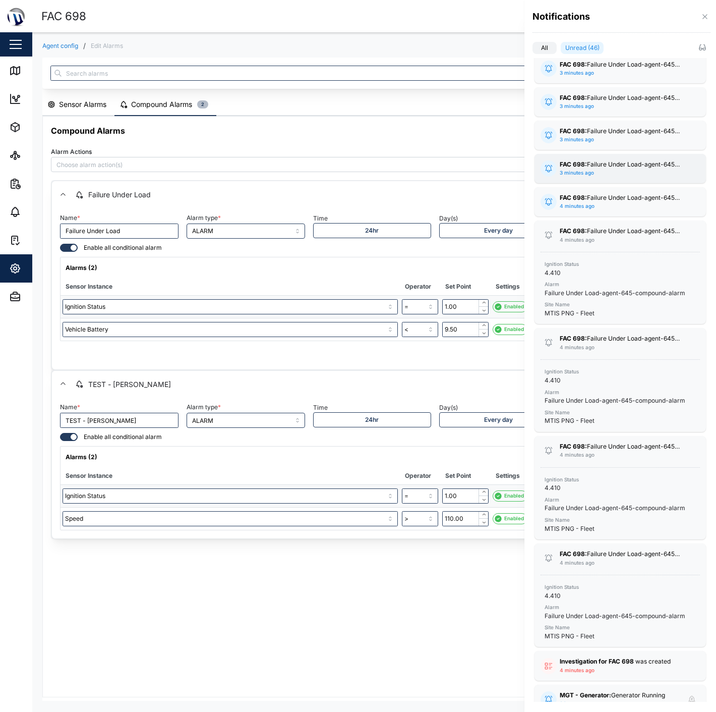
click at [631, 181] on div "FAC 698: Failure Under Load-agent-645-compound-alarm 3 minutes ago Ignition Sta…" at bounding box center [620, 168] width 171 height 29
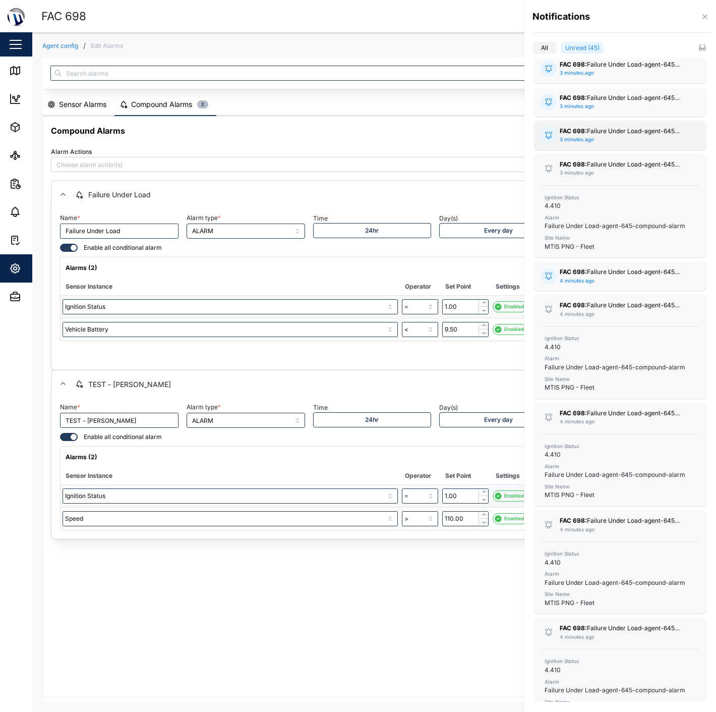
click at [633, 142] on div "FAC 698: Failure Under Load-agent-645-compound-alarm 3 minutes ago" at bounding box center [620, 135] width 121 height 17
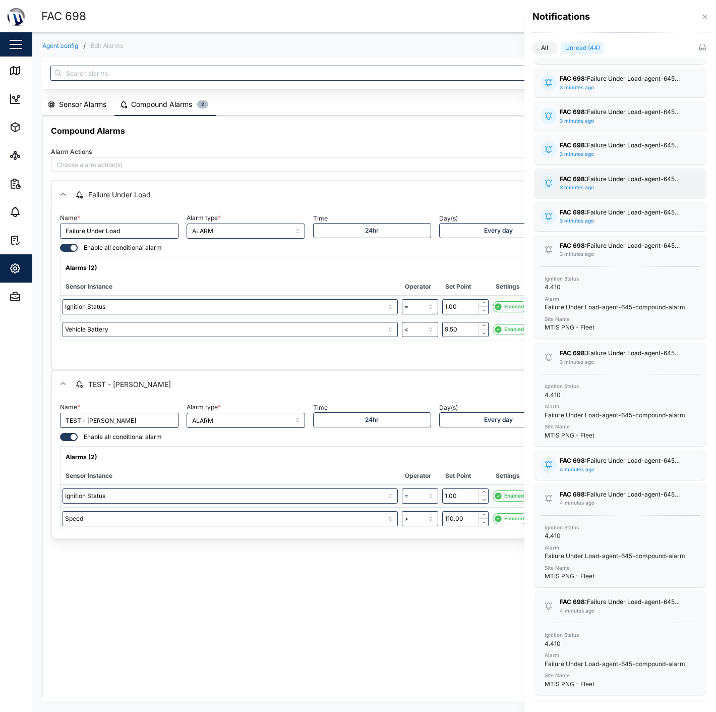
scroll to position [336, 0]
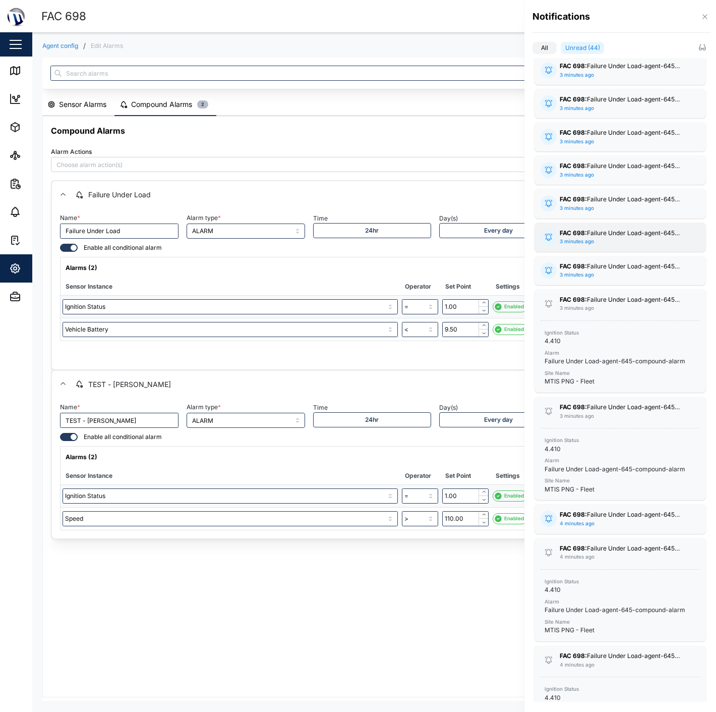
click at [622, 249] on div "FAC 698: Failure Under Load-agent-645-compound-alarm 3 minutes ago Ignition Sta…" at bounding box center [620, 236] width 171 height 29
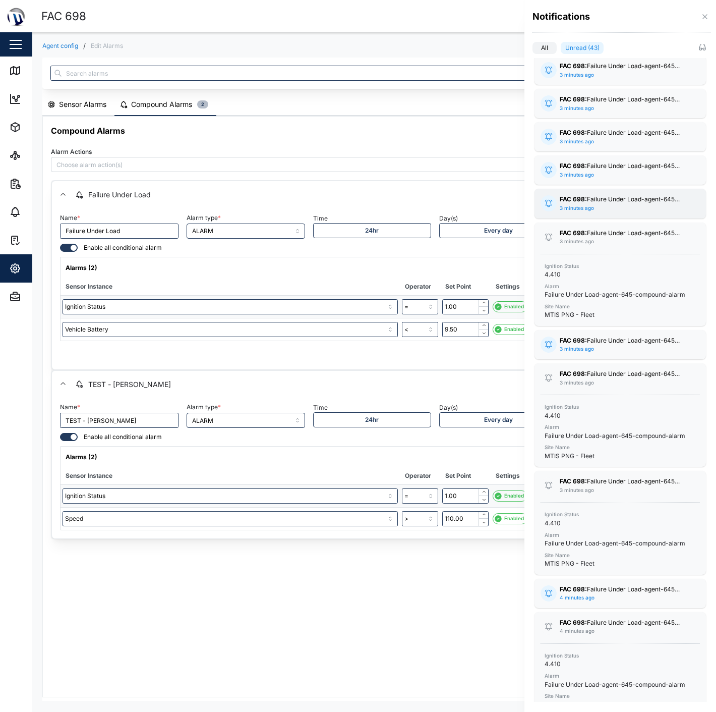
click at [621, 195] on div "FAC 698: Failure Under Load-agent-645-compound-alarm" at bounding box center [620, 200] width 121 height 10
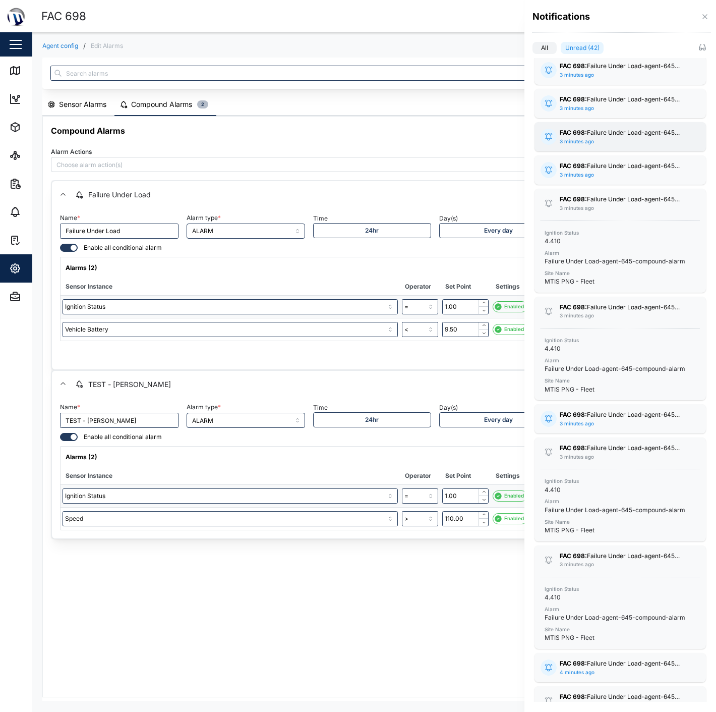
click at [626, 125] on div "FAC 698: Failure Under Load-agent-645-compound-alarm 3 minutes ago Ignition Sta…" at bounding box center [620, 136] width 171 height 29
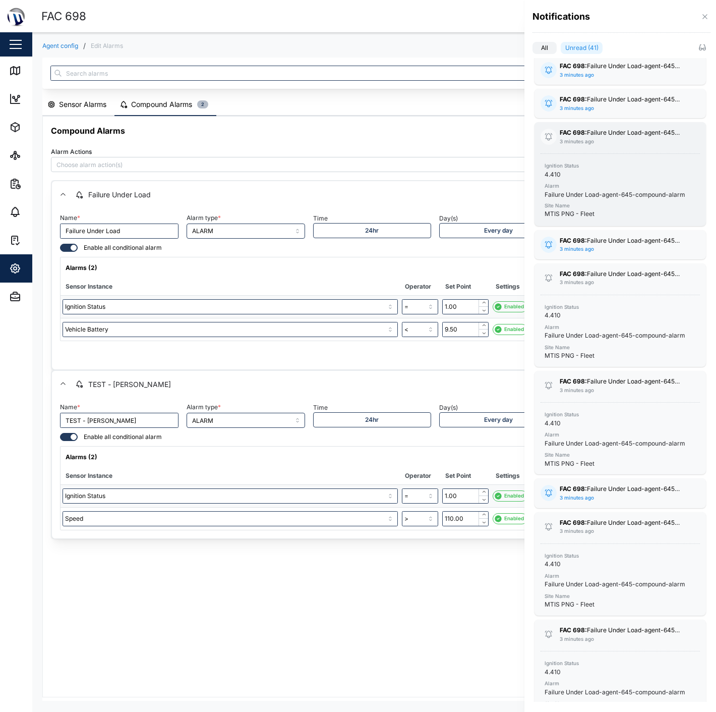
scroll to position [112, 0]
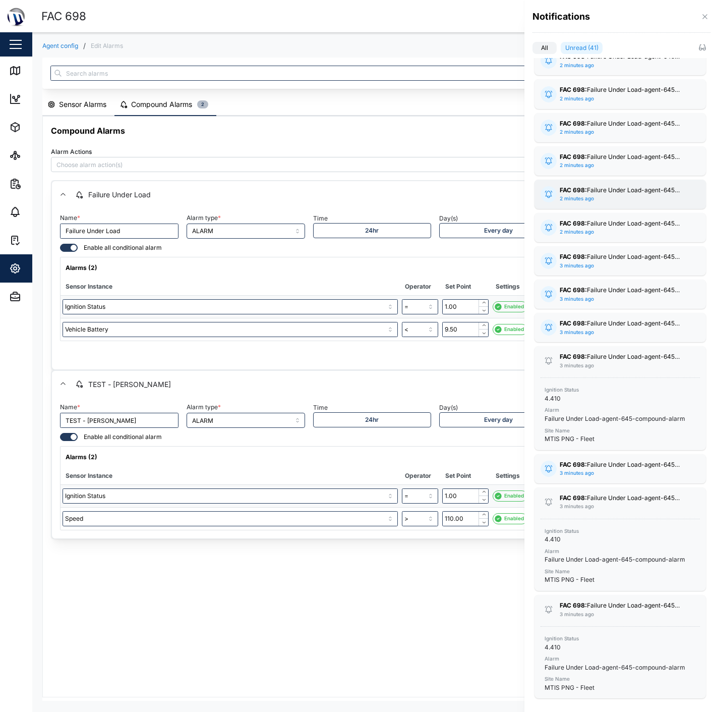
click at [621, 182] on div "FAC 698: Failure Under Load-agent-645-compound-alarm 2 minutes ago Ignition Sta…" at bounding box center [620, 194] width 171 height 29
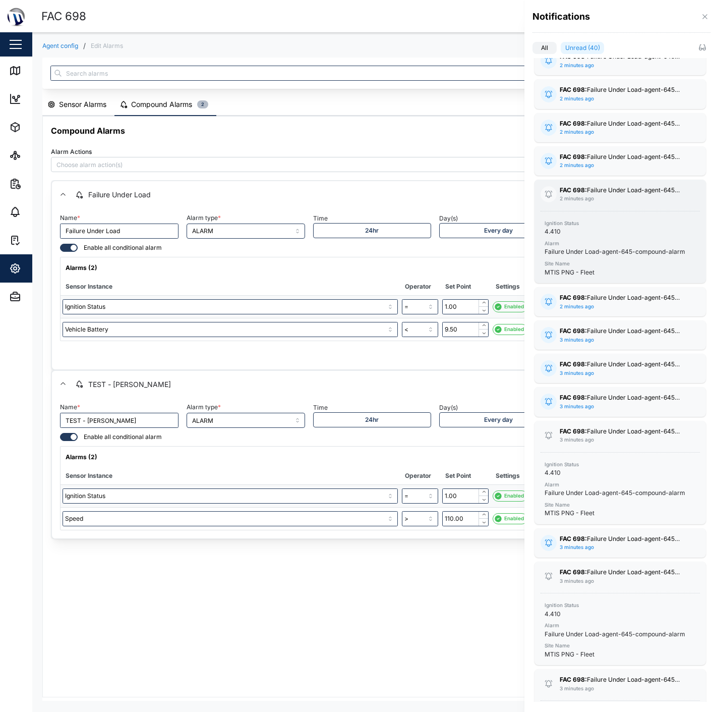
scroll to position [0, 0]
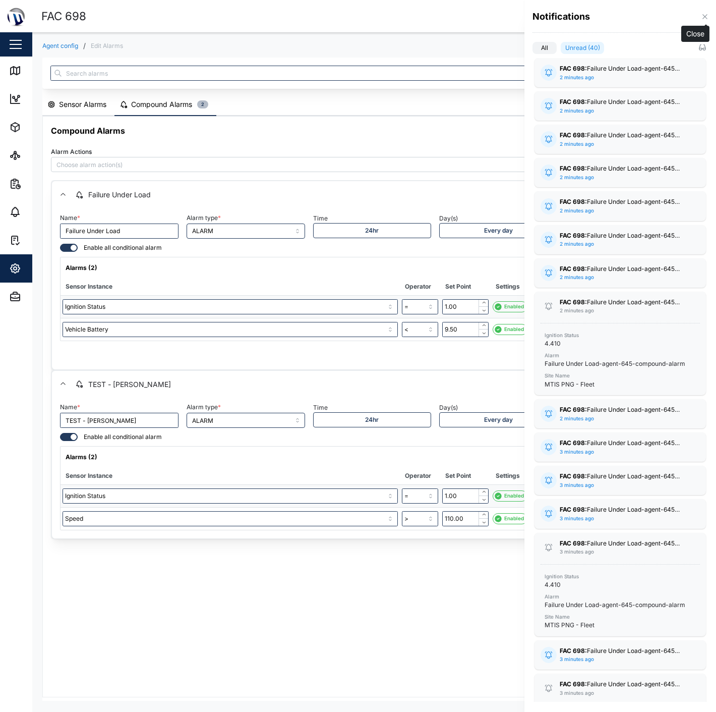
click at [700, 21] on button "button" at bounding box center [704, 16] width 11 height 11
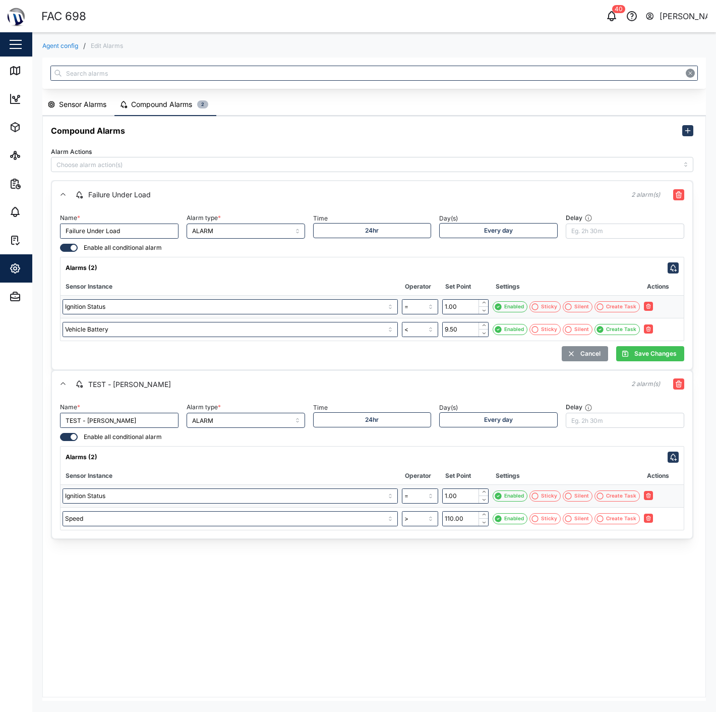
click at [532, 194] on div "Failure Under Load" at bounding box center [345, 194] width 540 height 11
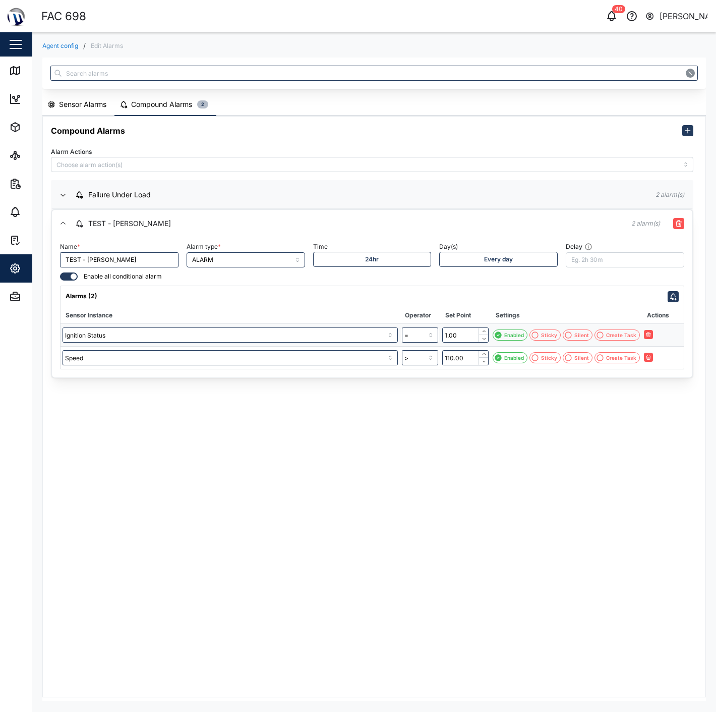
click at [423, 218] on div "TEST - [PERSON_NAME]" at bounding box center [345, 223] width 540 height 11
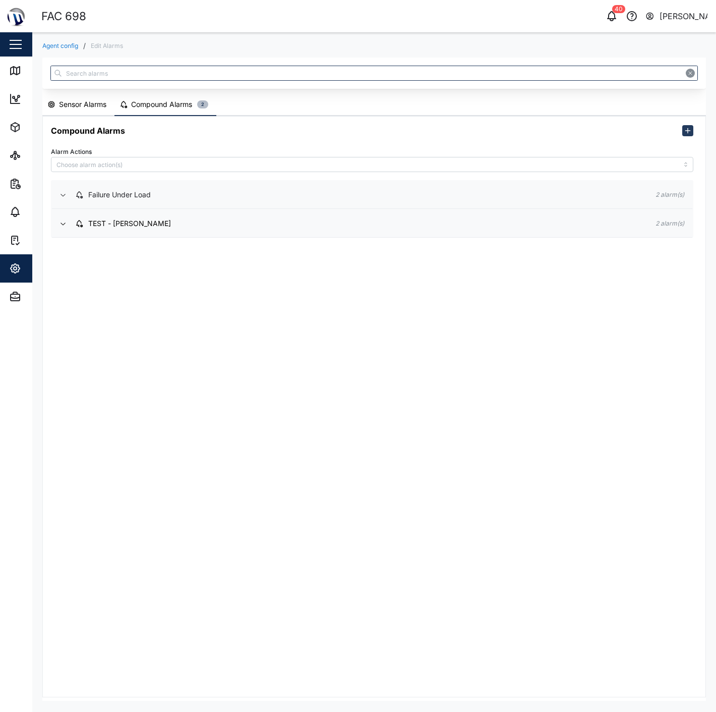
click at [434, 187] on span "Failure Under Load" at bounding box center [357, 194] width 564 height 27
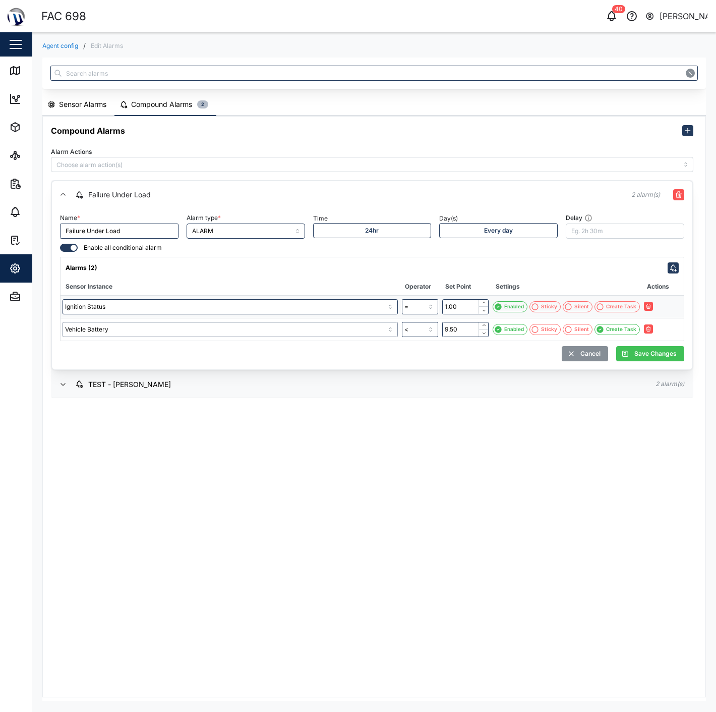
click at [342, 324] on input "Vehicle Battery" at bounding box center [230, 329] width 335 height 15
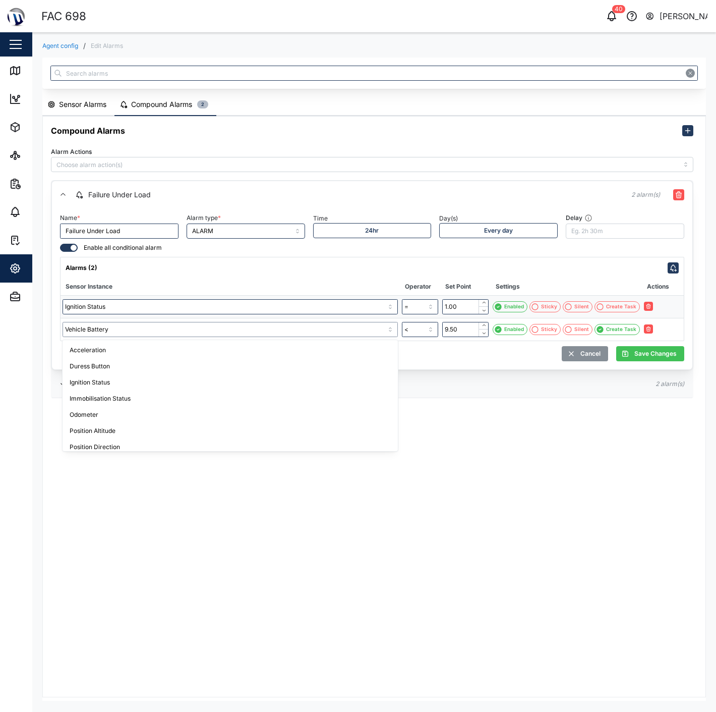
scroll to position [118, 0]
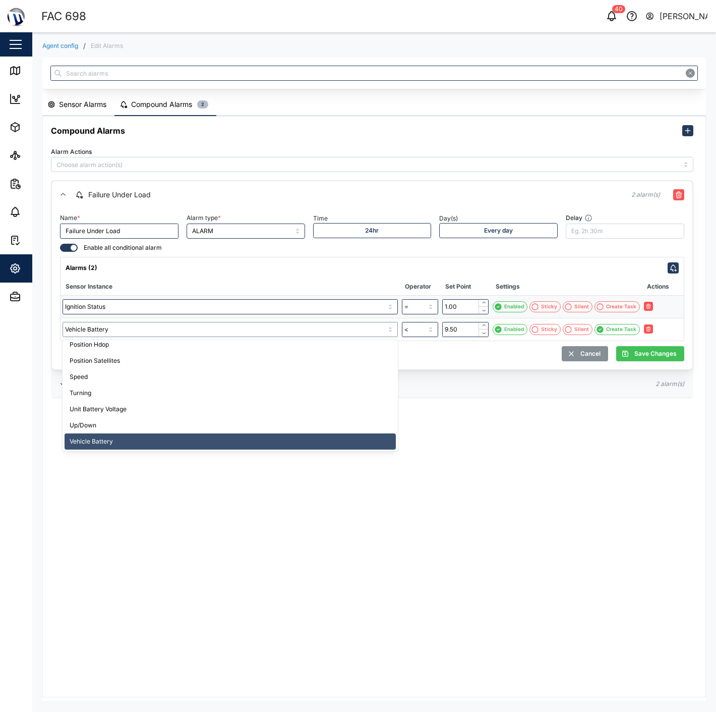
click at [342, 324] on input "Vehicle Battery" at bounding box center [230, 329] width 335 height 15
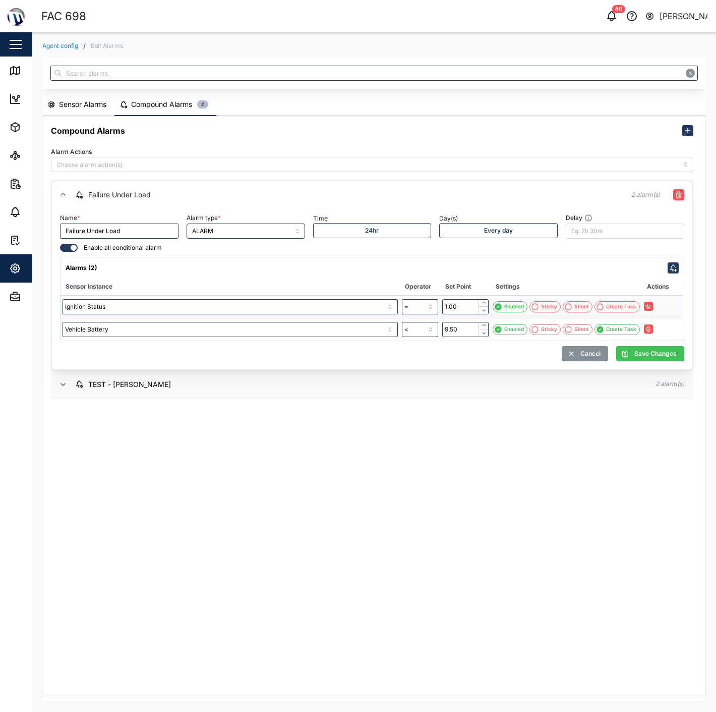
click at [328, 261] on div "Alarms (2)" at bounding box center [372, 265] width 623 height 16
click at [607, 16] on icon "button" at bounding box center [612, 16] width 12 height 12
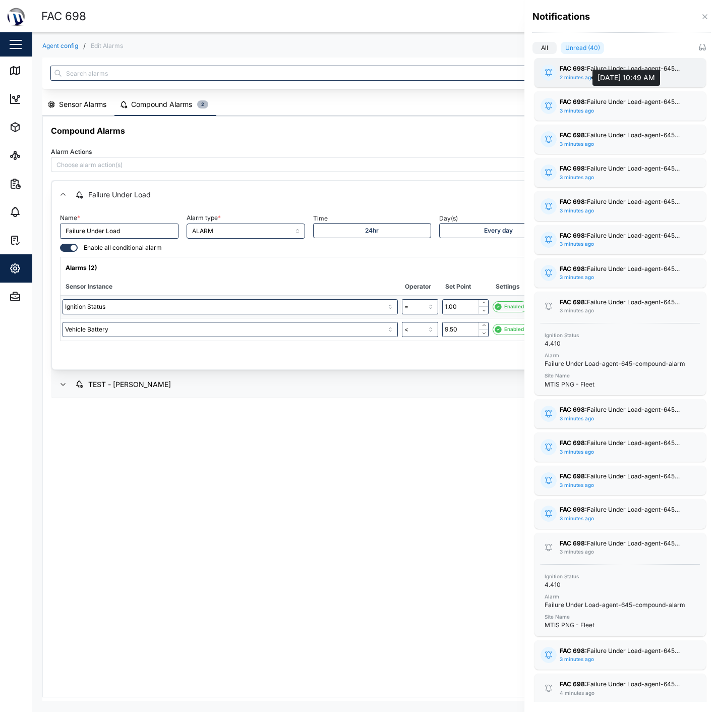
click at [580, 76] on div "2 minutes ago" at bounding box center [577, 78] width 34 height 8
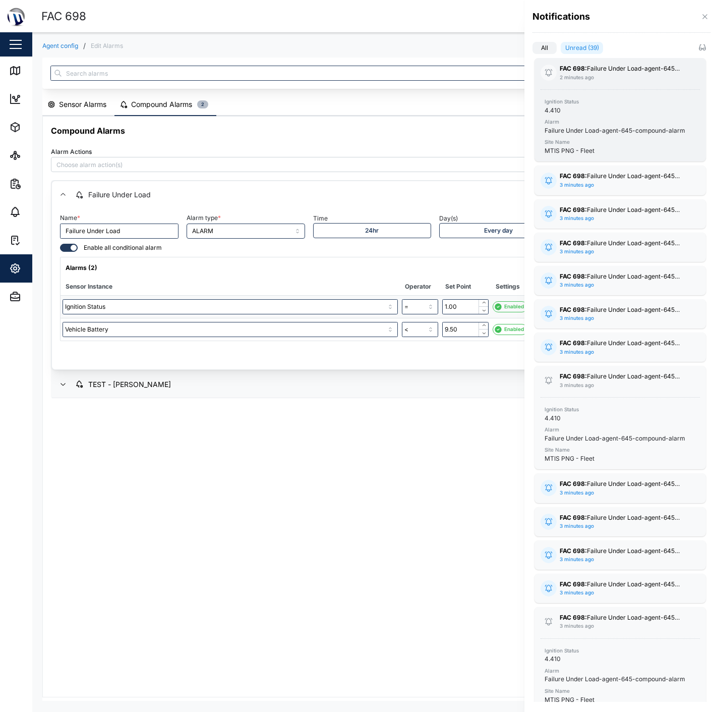
click at [590, 78] on div "FAC 698: Failure Under Load-agent-645-compound-alarm 2 minutes ago" at bounding box center [620, 72] width 121 height 17
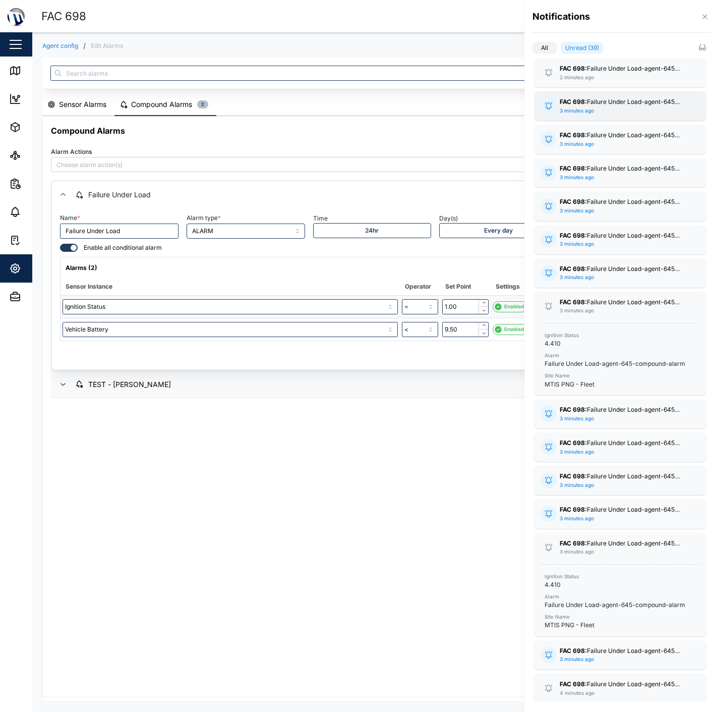
click at [597, 114] on div "FAC 698: Failure Under Load-agent-645-compound-alarm 3 minutes ago" at bounding box center [620, 105] width 121 height 17
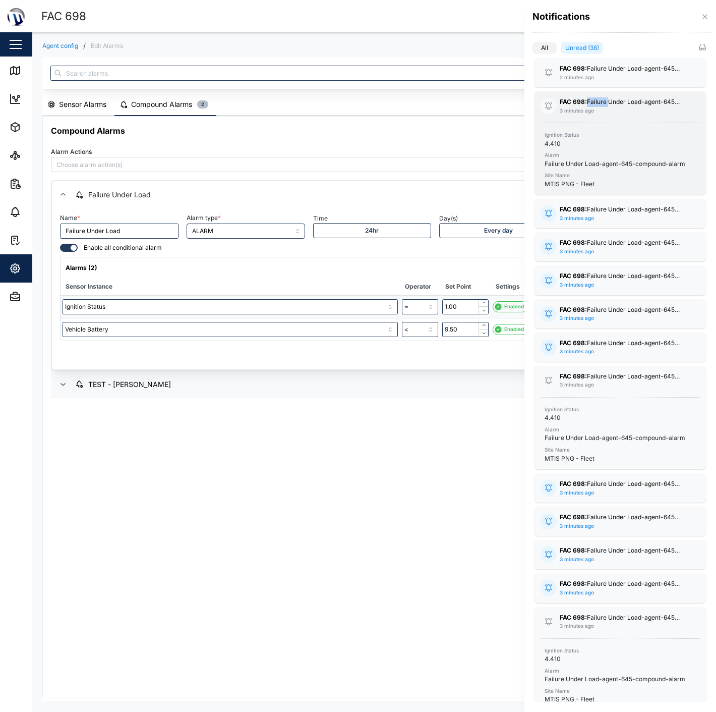
click at [597, 114] on div "FAC 698: Failure Under Load-agent-645-compound-alarm 3 minutes ago" at bounding box center [620, 105] width 121 height 17
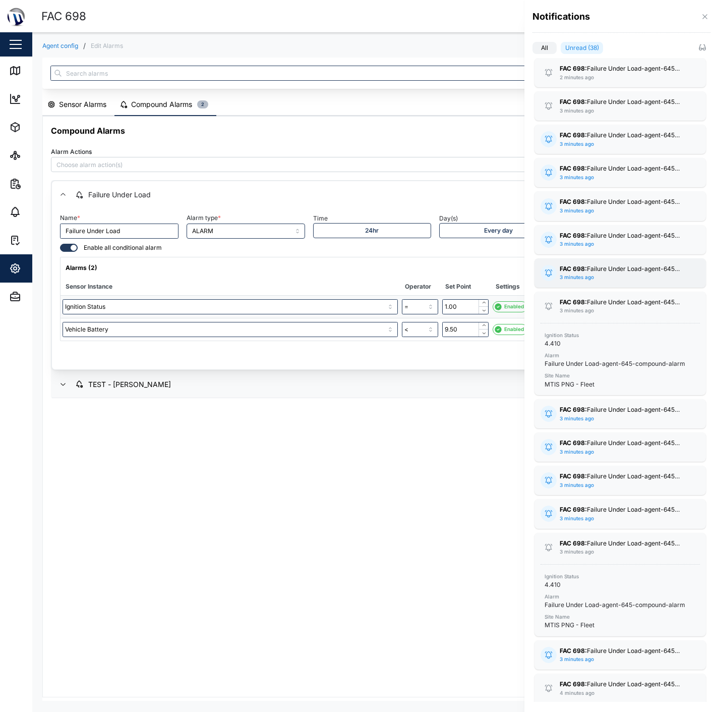
click at [596, 274] on div "FAC 698: Failure Under Load-agent-645-compound-alarm 3 minutes ago" at bounding box center [620, 272] width 121 height 17
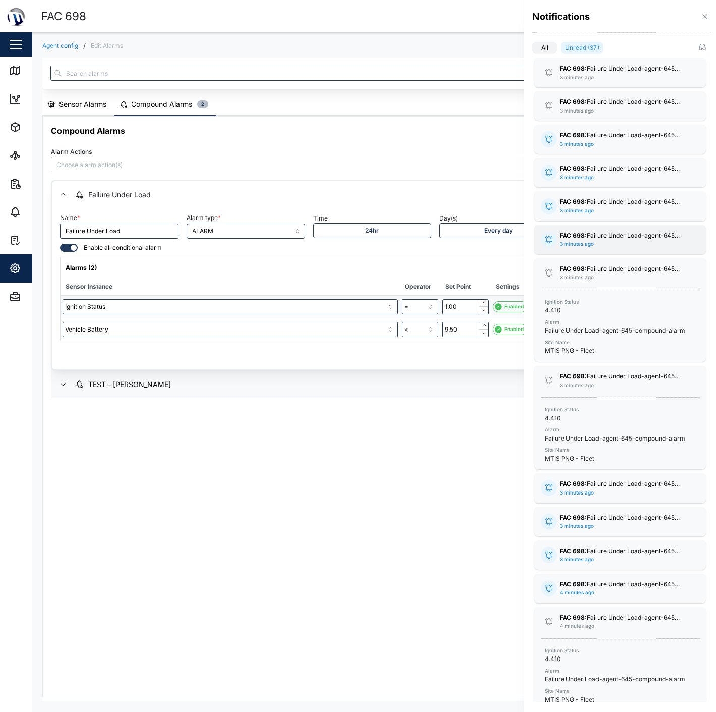
click at [591, 225] on div "FAC 698: Failure Under Load-agent-645-compound-alarm 3 minutes ago Ignition Sta…" at bounding box center [620, 239] width 171 height 29
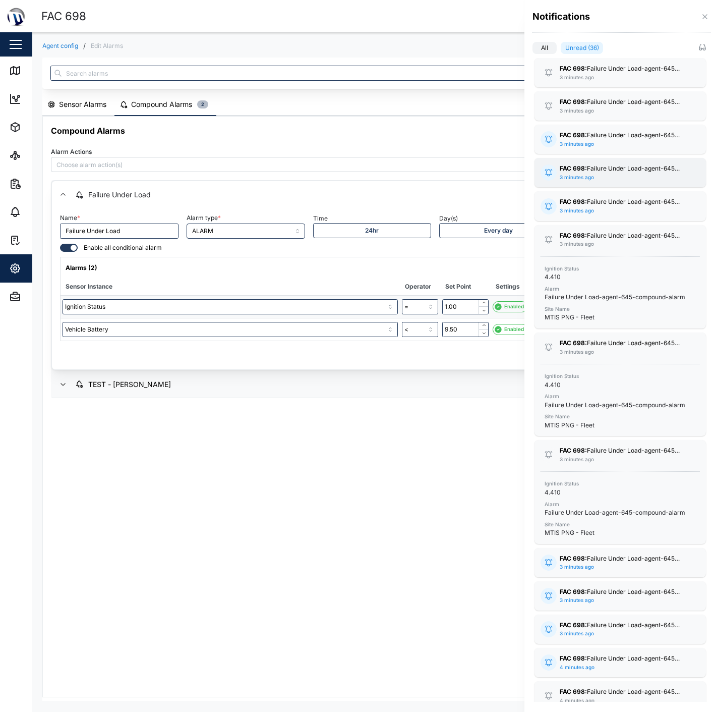
click at [598, 177] on div "FAC 698: Failure Under Load-agent-645-compound-alarm 3 minutes ago" at bounding box center [620, 172] width 121 height 17
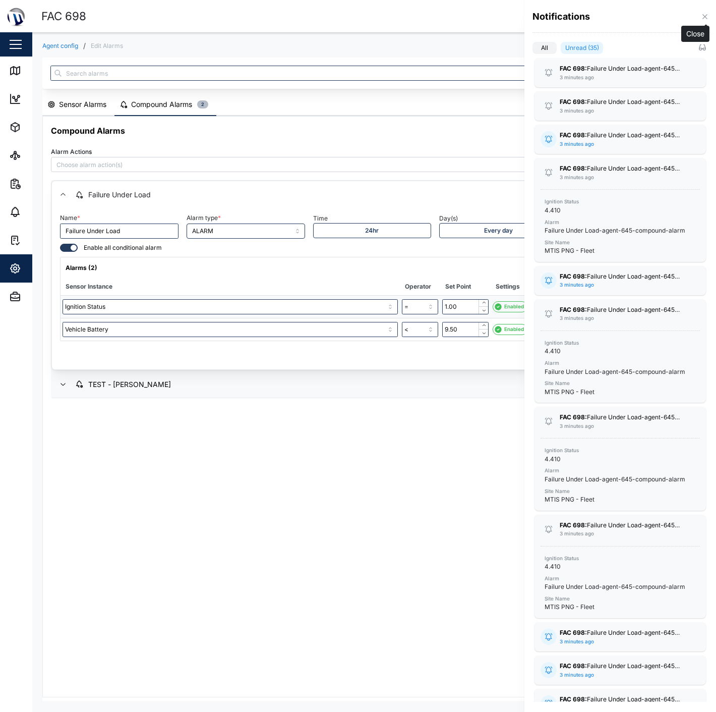
click at [707, 11] on button "button" at bounding box center [704, 16] width 11 height 11
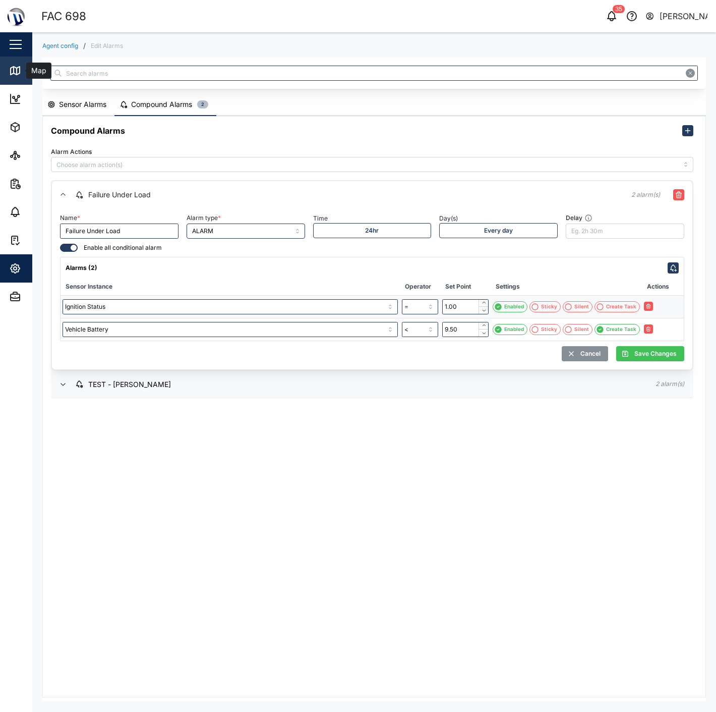
click at [19, 70] on icon at bounding box center [15, 71] width 12 height 12
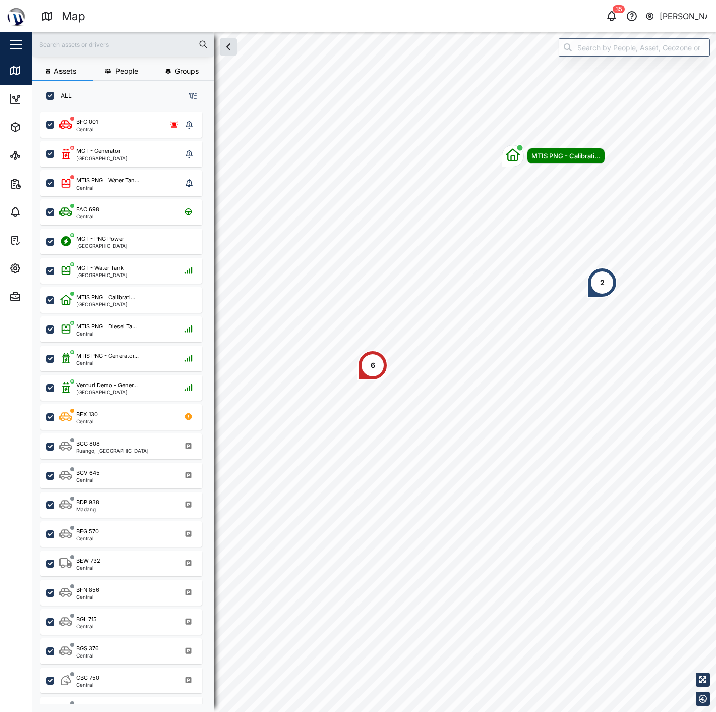
scroll to position [587, 157]
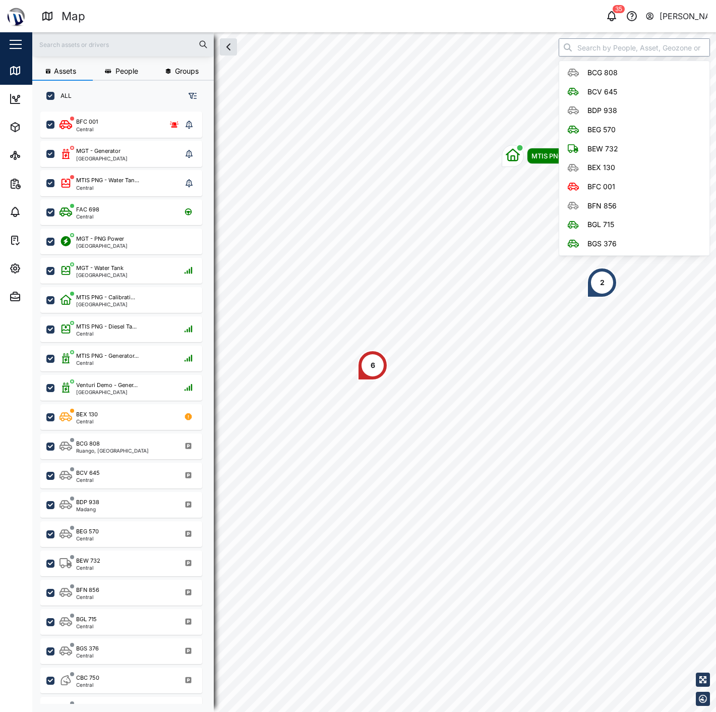
click at [617, 52] on input "search" at bounding box center [634, 47] width 151 height 18
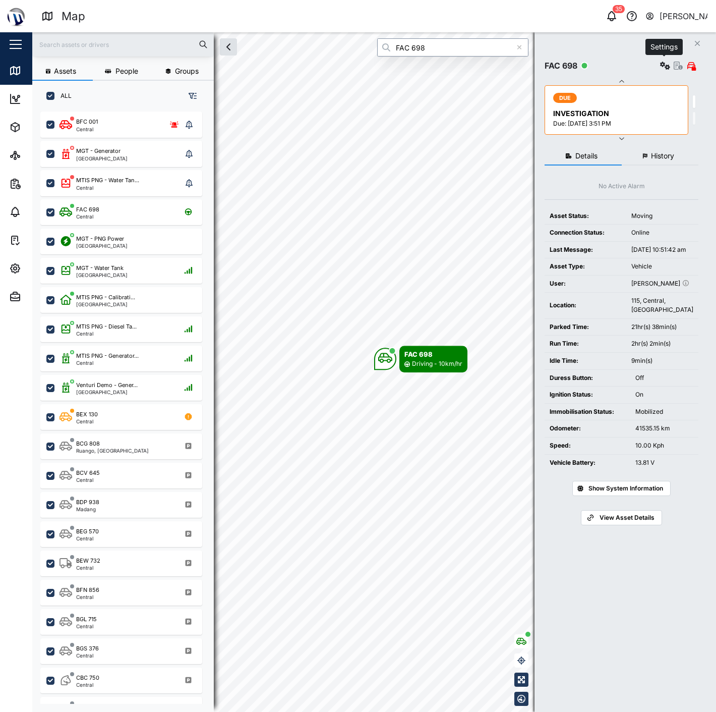
type input "FAC 698"
click at [666, 66] on icon "button" at bounding box center [665, 66] width 10 height 8
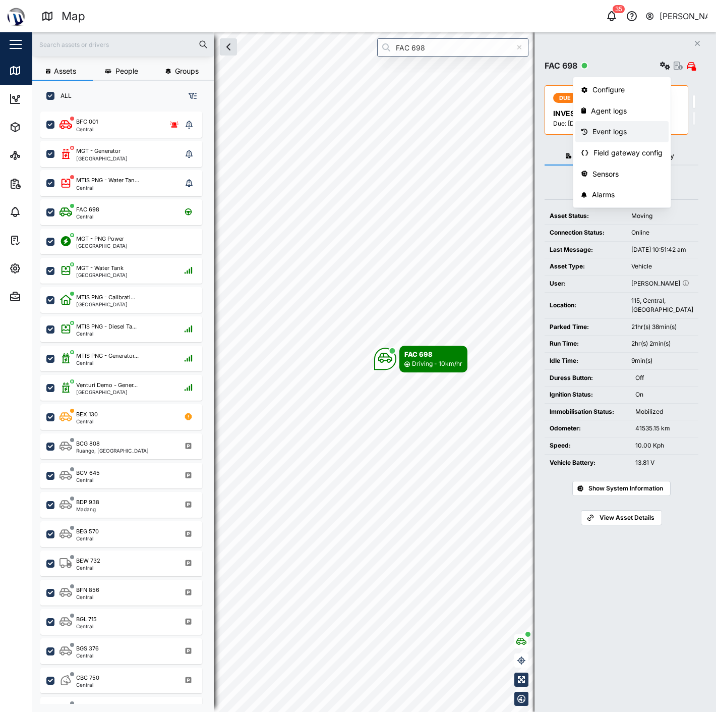
click at [625, 138] on link "Event logs" at bounding box center [621, 131] width 93 height 21
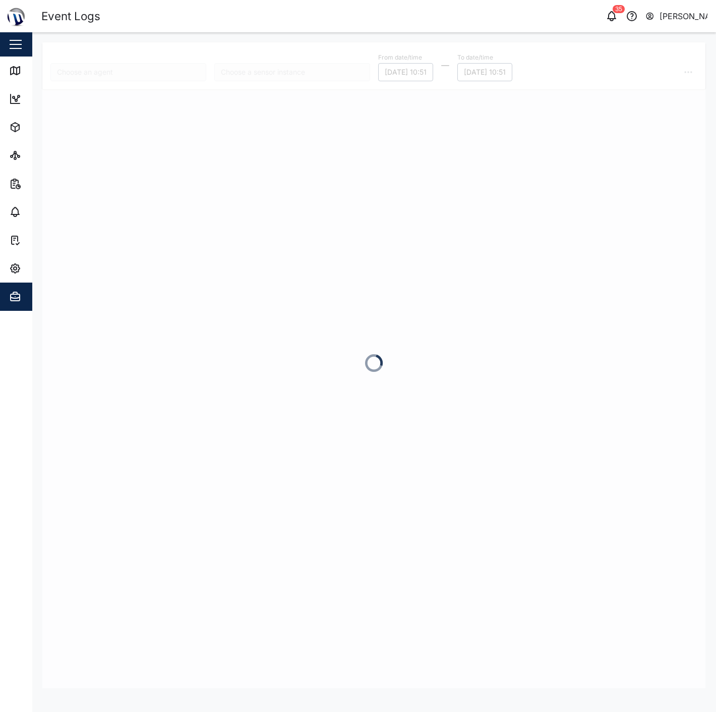
type input "FAC 698"
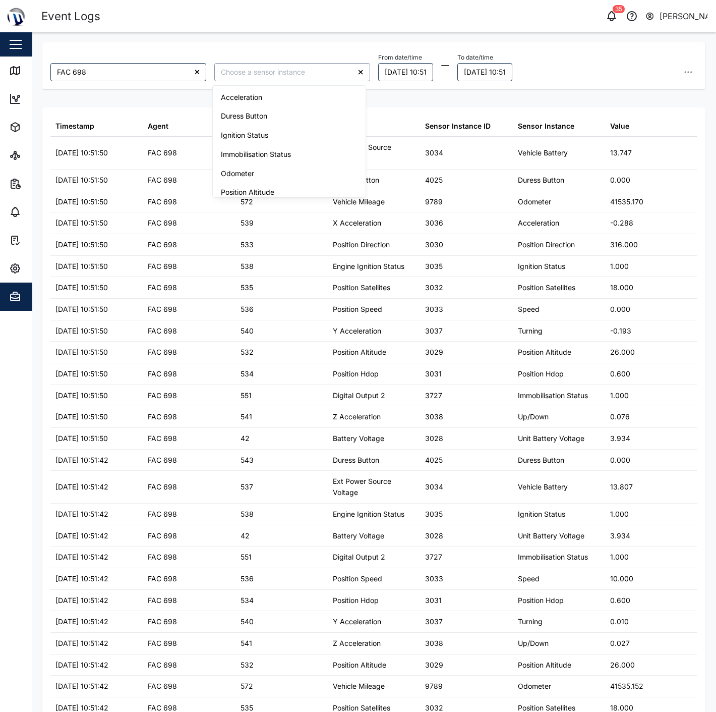
click at [262, 71] on input "search" at bounding box center [292, 72] width 156 height 18
type input "Vehicle Battery"
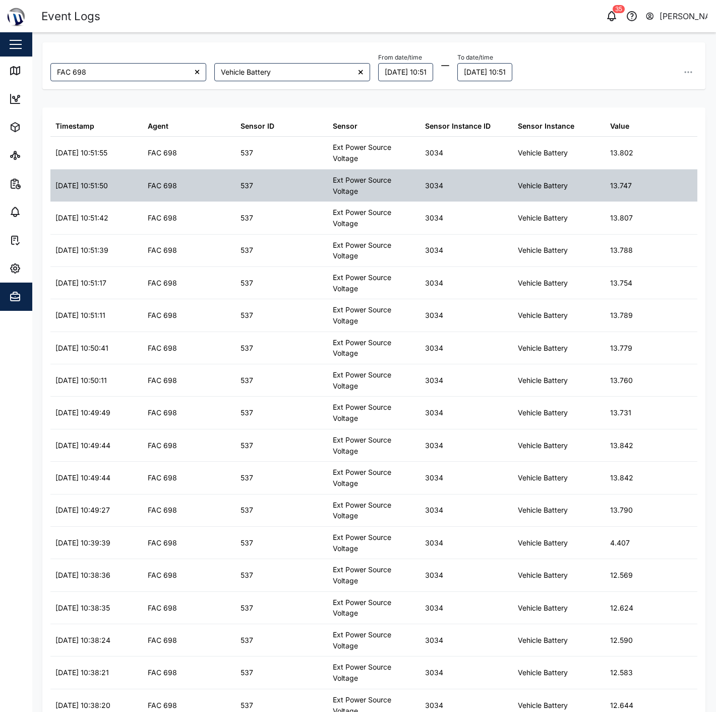
click at [350, 200] on div "Ext Power Source Voltage" at bounding box center [374, 185] width 92 height 32
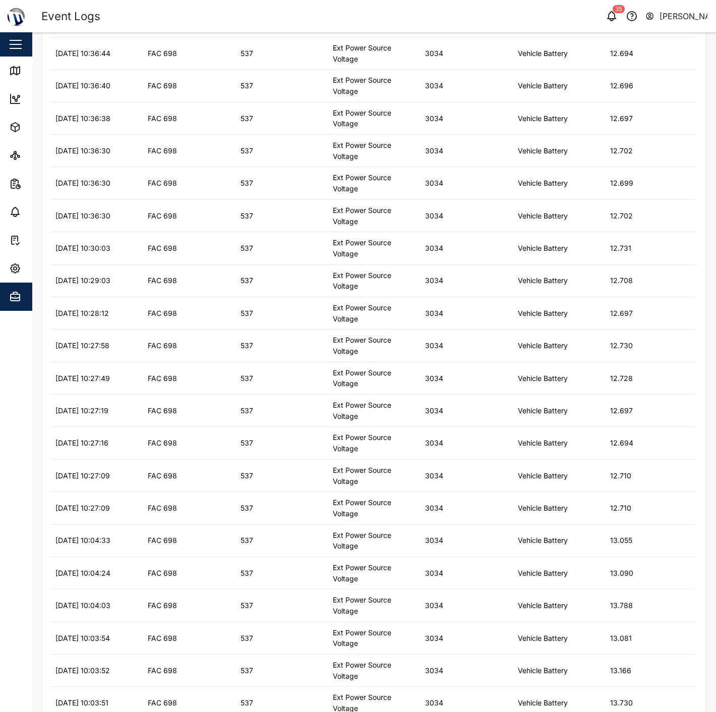
scroll to position [1081, 0]
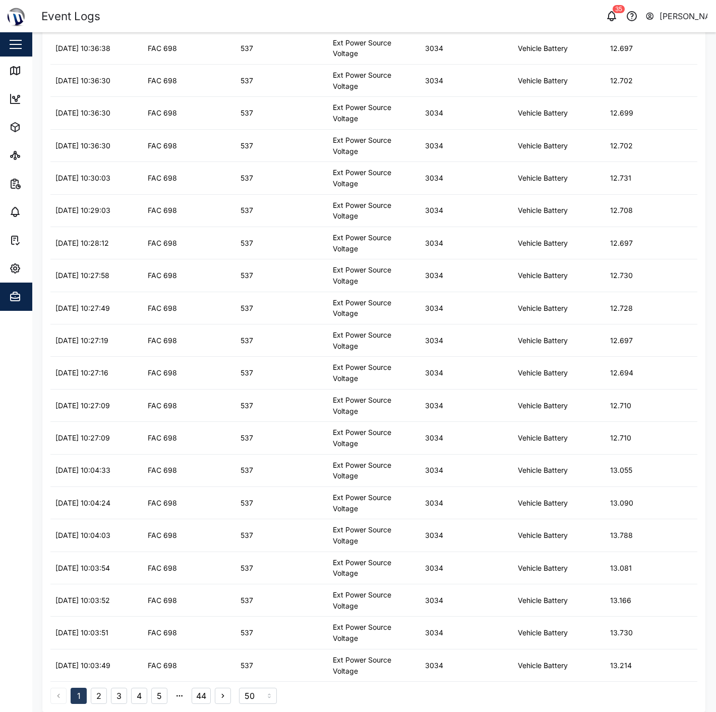
click at [101, 698] on button "2" at bounding box center [99, 695] width 16 height 16
click at [115, 693] on button "3" at bounding box center [119, 695] width 16 height 16
click at [129, 693] on div "1 2 3 4 5 44" at bounding box center [140, 695] width 181 height 16
click at [139, 693] on button "4" at bounding box center [139, 695] width 16 height 16
click at [160, 699] on button "5" at bounding box center [159, 695] width 16 height 16
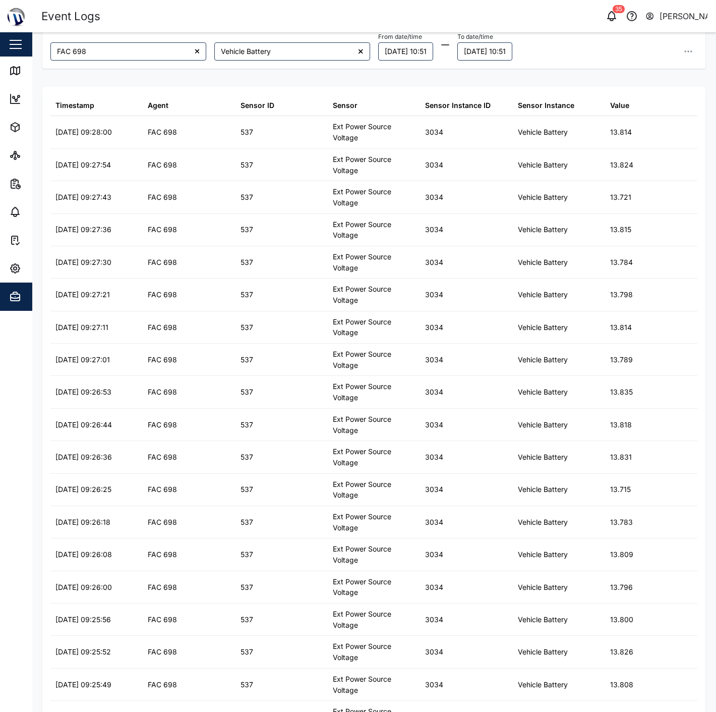
scroll to position [0, 0]
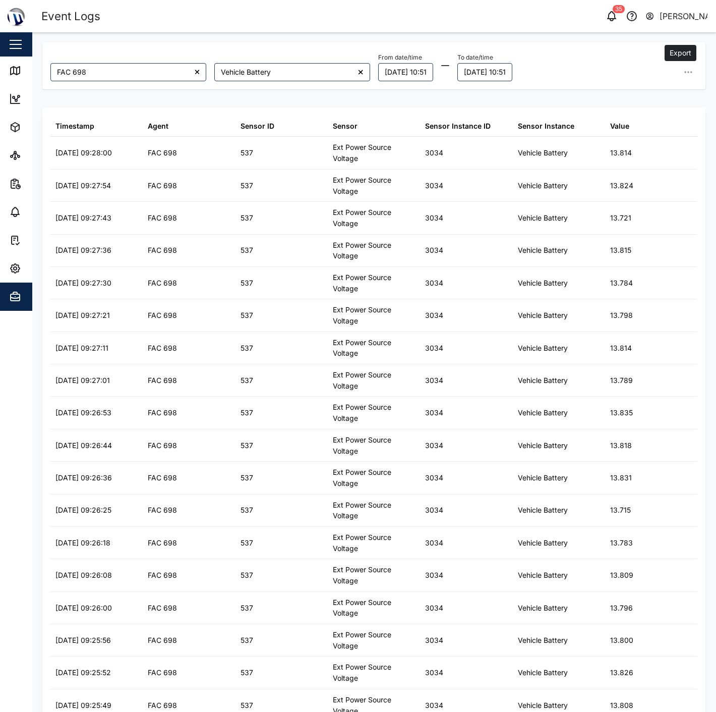
click at [683, 73] on icon "button" at bounding box center [688, 72] width 10 height 10
click at [643, 138] on button "Export all as CSV" at bounding box center [619, 140] width 128 height 18
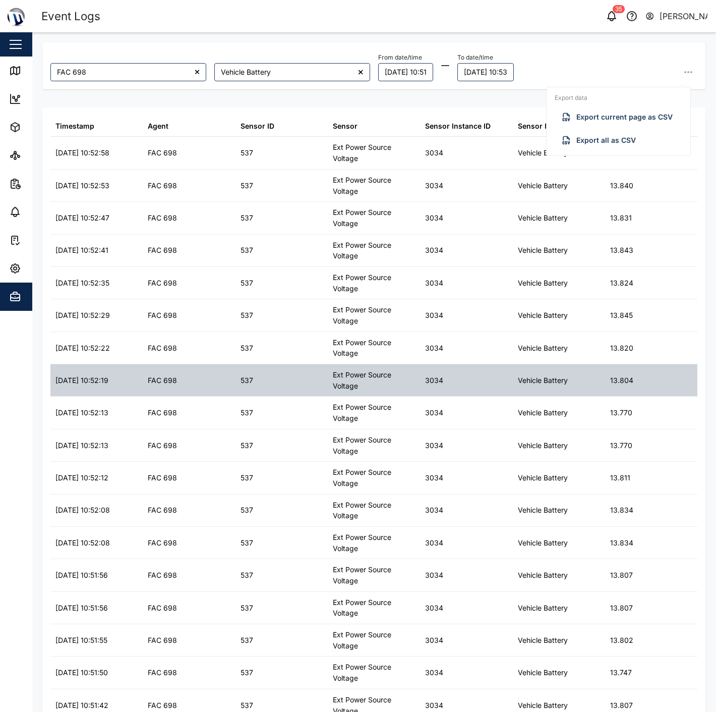
click at [567, 366] on div "Vehicle Battery" at bounding box center [559, 380] width 92 height 32
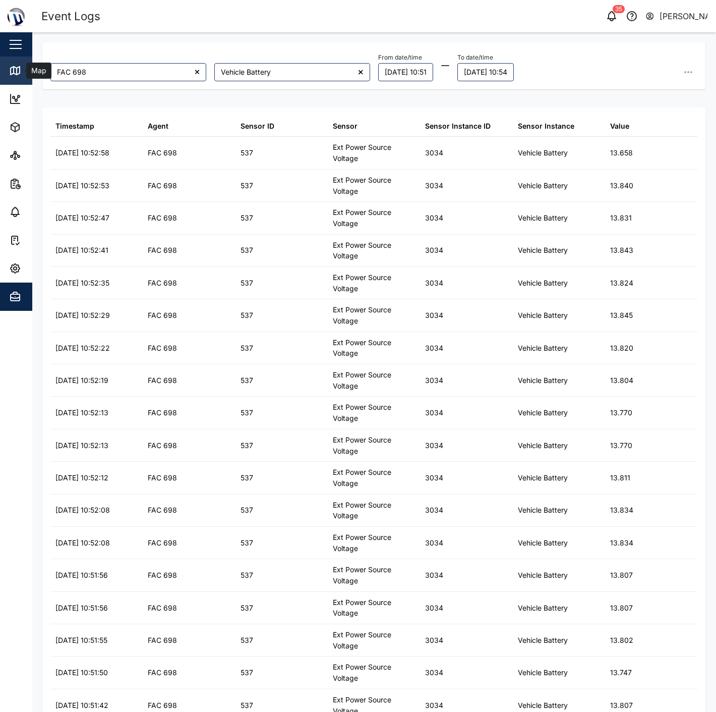
click at [19, 69] on icon at bounding box center [15, 71] width 12 height 12
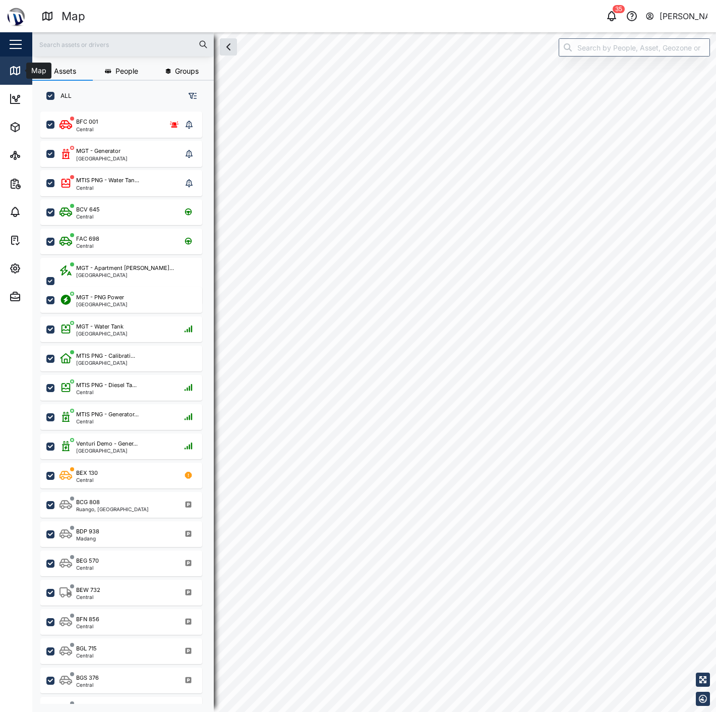
checkbox input "true"
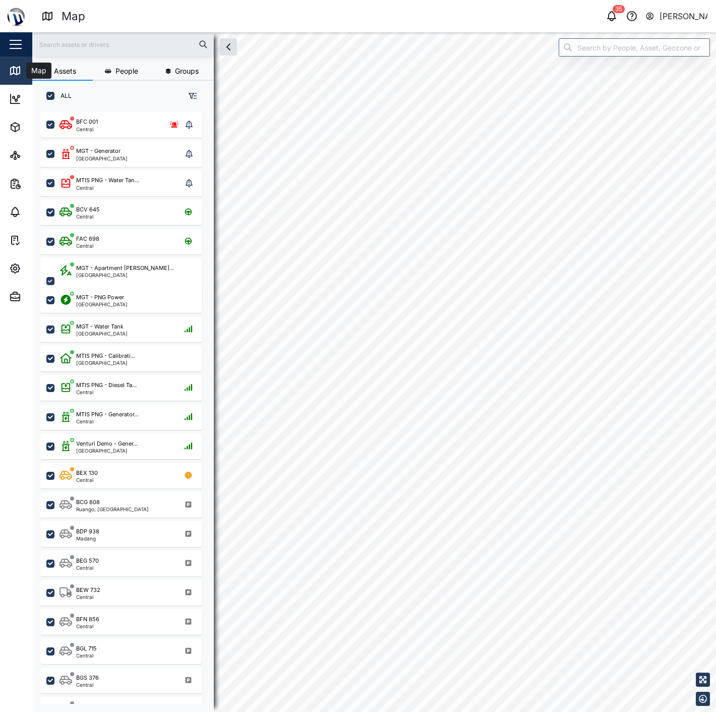
checkbox input "true"
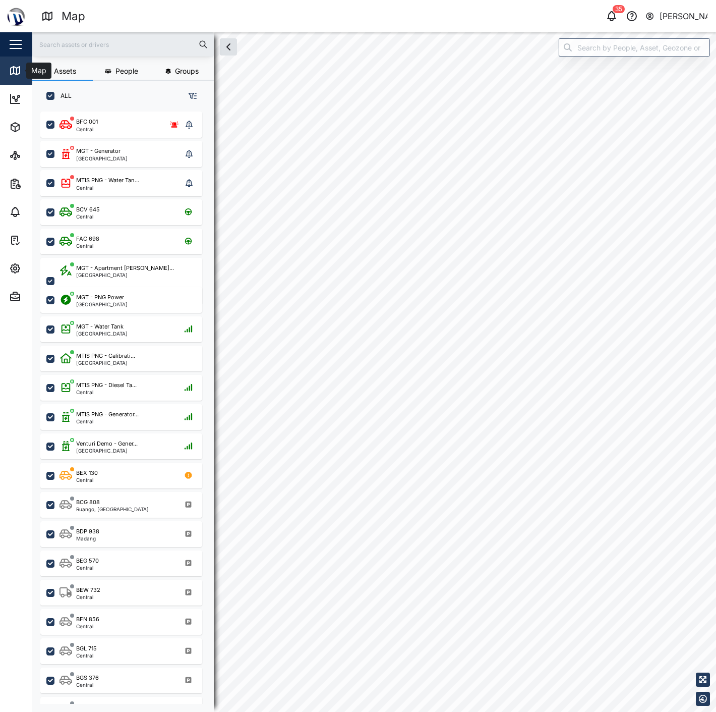
checkbox input "true"
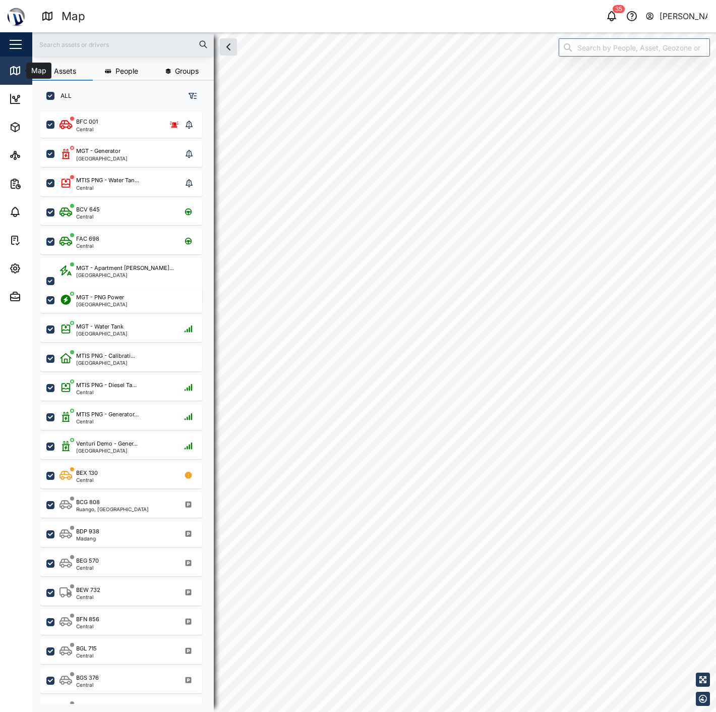
checkbox input "true"
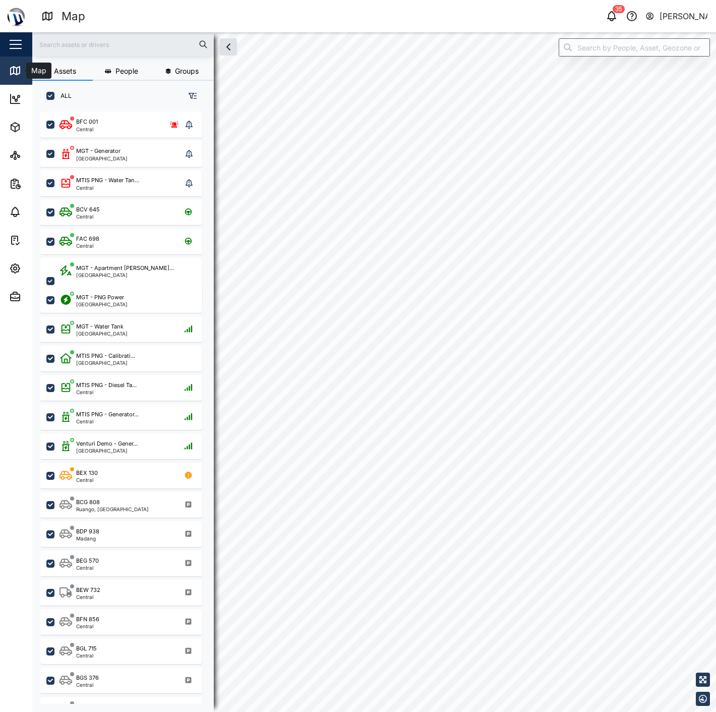
checkbox input "true"
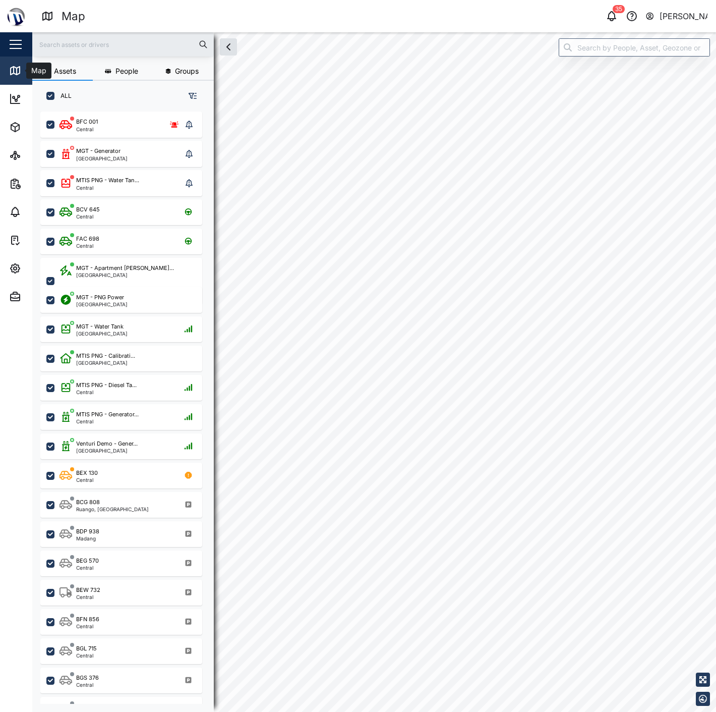
checkbox input "true"
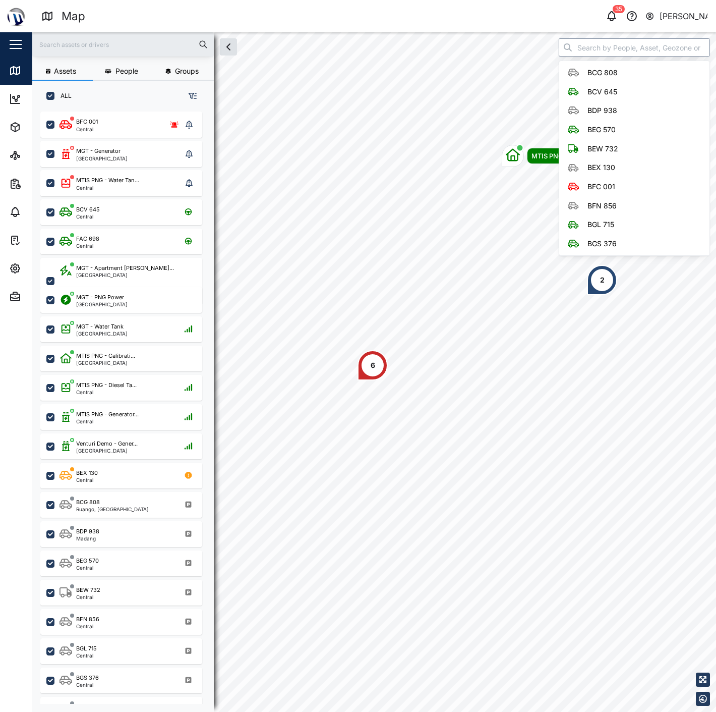
click at [587, 49] on input "search" at bounding box center [634, 47] width 151 height 18
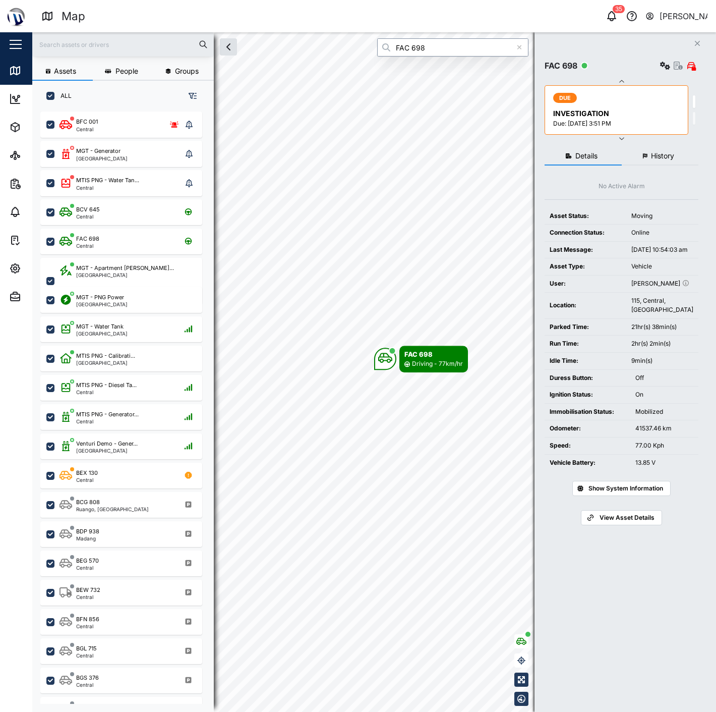
type input "FAC 698"
click at [611, 13] on icon "button" at bounding box center [612, 16] width 12 height 12
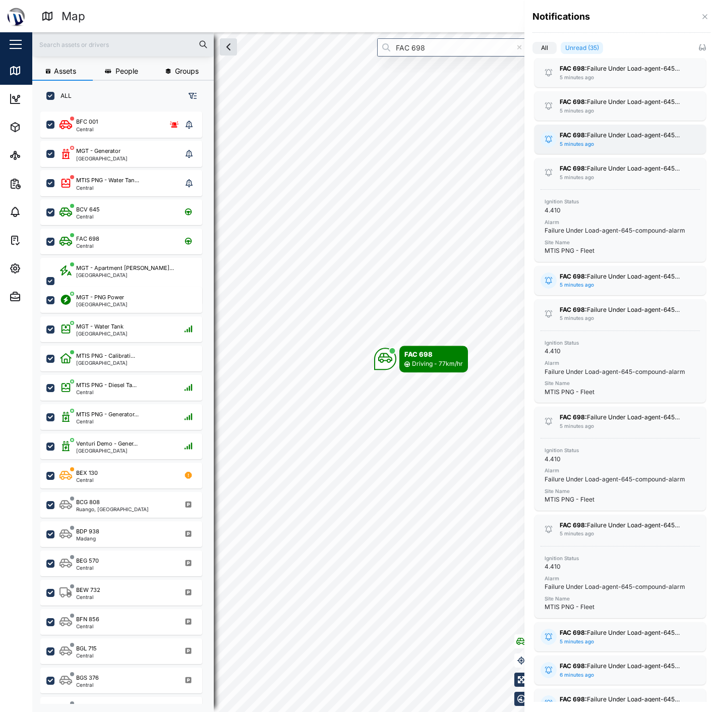
click at [619, 153] on div "FAC 698: Failure Under Load-agent-645-compound-alarm 5 minutes ago Ignition Sta…" at bounding box center [620, 139] width 171 height 29
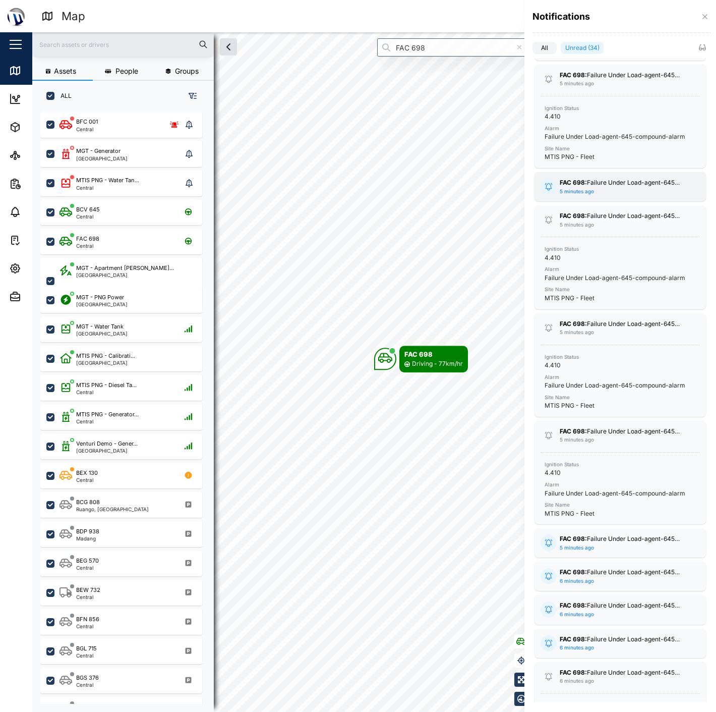
click at [621, 190] on div "FAC 698: Failure Under Load-agent-645-compound-alarm 5 minutes ago" at bounding box center [620, 186] width 121 height 17
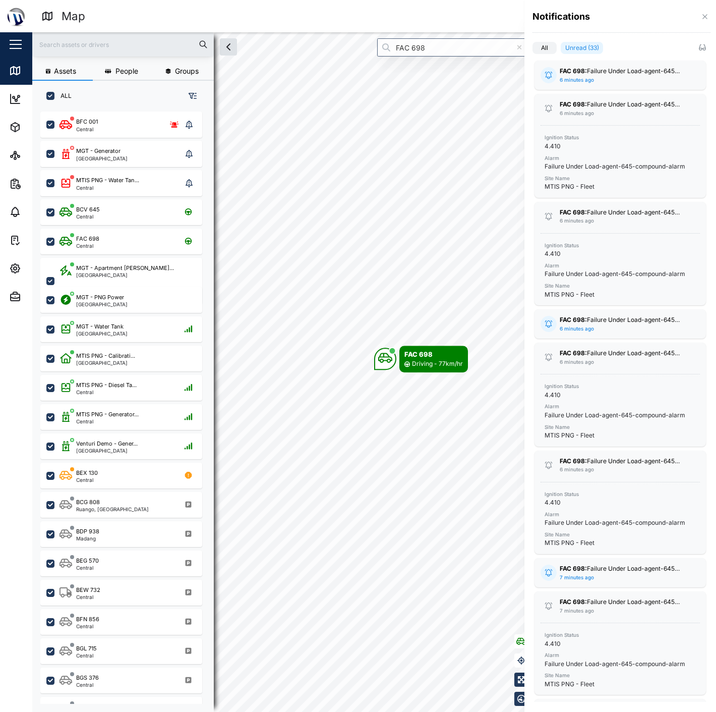
scroll to position [952, 0]
click at [357, 194] on div at bounding box center [358, 356] width 716 height 712
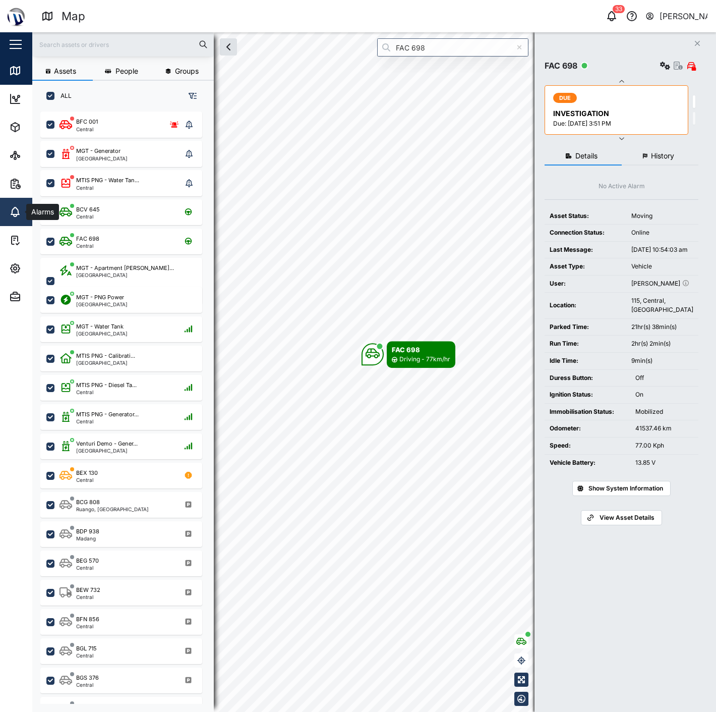
click at [19, 212] on icon at bounding box center [15, 212] width 12 height 12
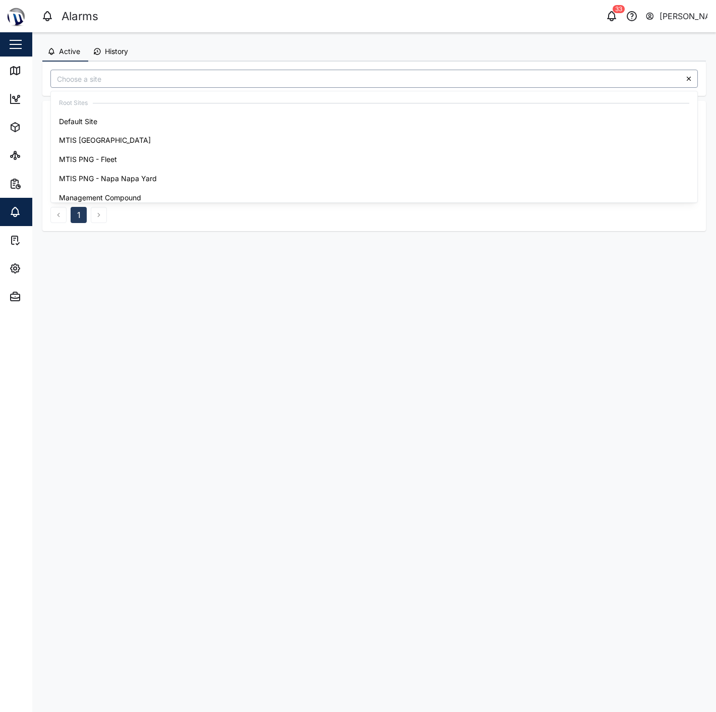
click at [178, 78] on input "search" at bounding box center [374, 79] width 648 height 18
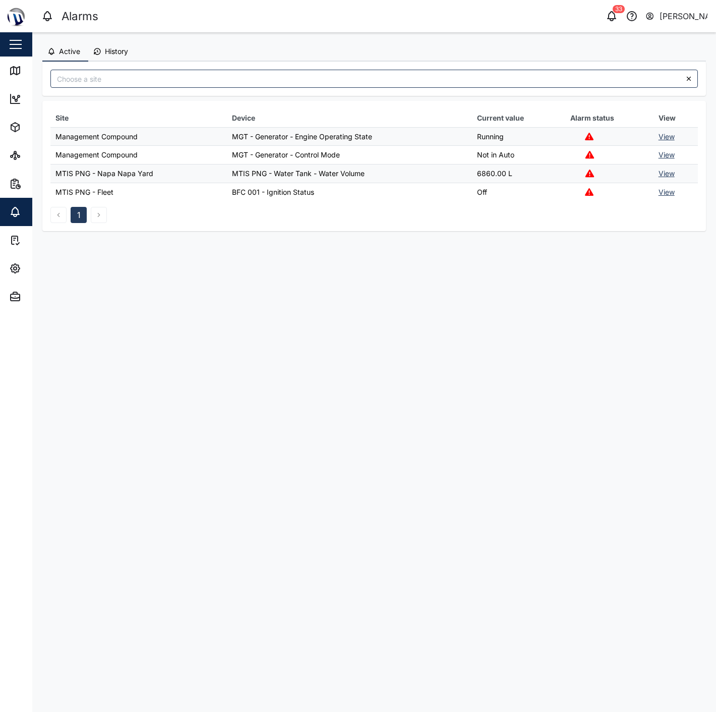
click at [109, 53] on span "History" at bounding box center [116, 51] width 23 height 7
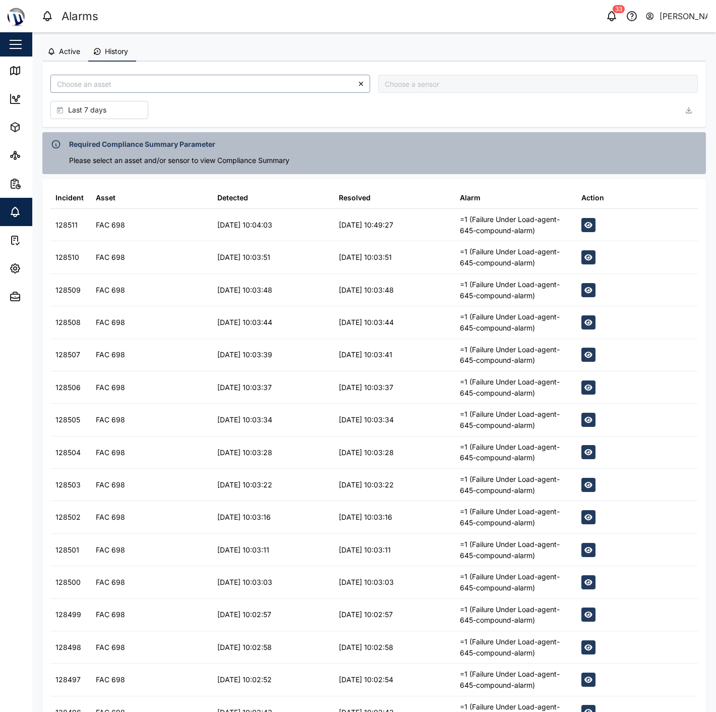
click at [98, 88] on input "search" at bounding box center [210, 84] width 320 height 18
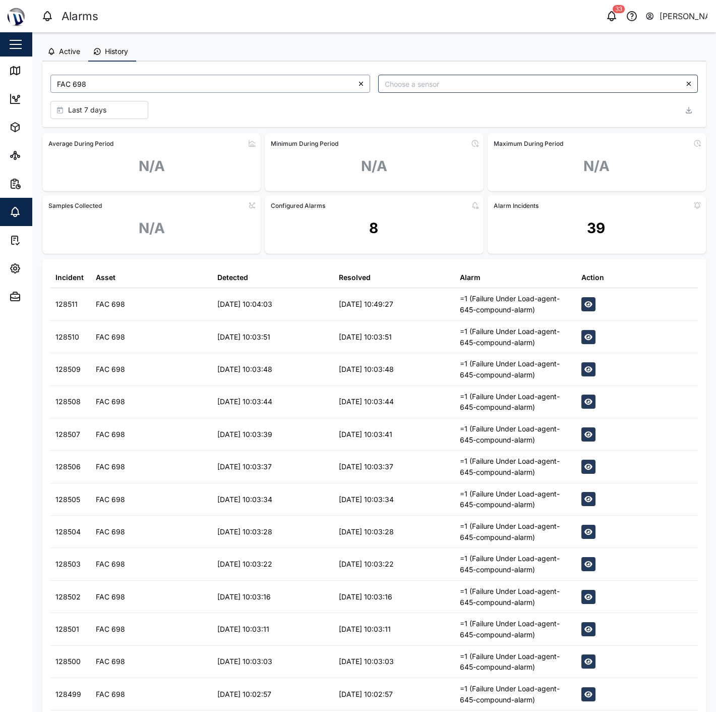
type input "FAC 698"
drag, startPoint x: 570, startPoint y: 217, endPoint x: 627, endPoint y: 220, distance: 56.6
click at [626, 220] on div "39" at bounding box center [597, 232] width 218 height 38
click at [627, 220] on div "39" at bounding box center [597, 232] width 218 height 38
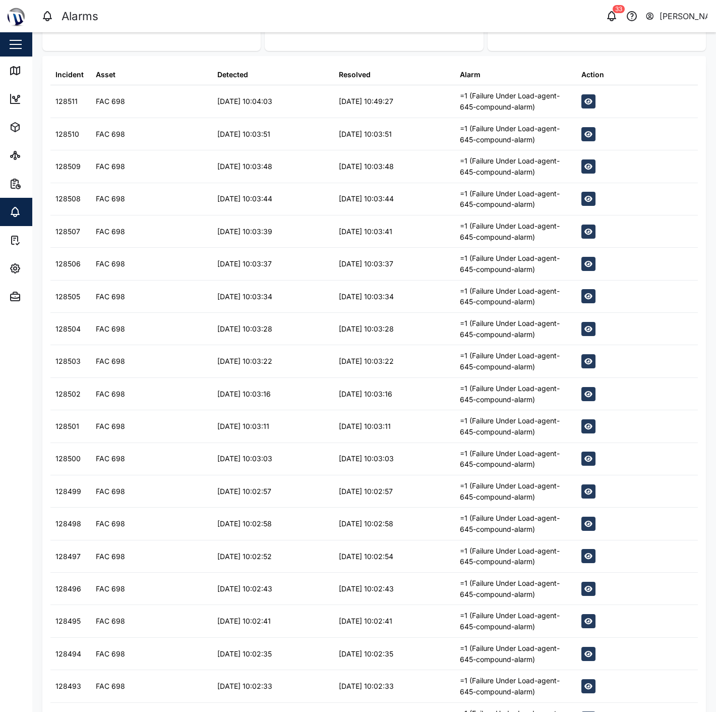
scroll to position [266, 0]
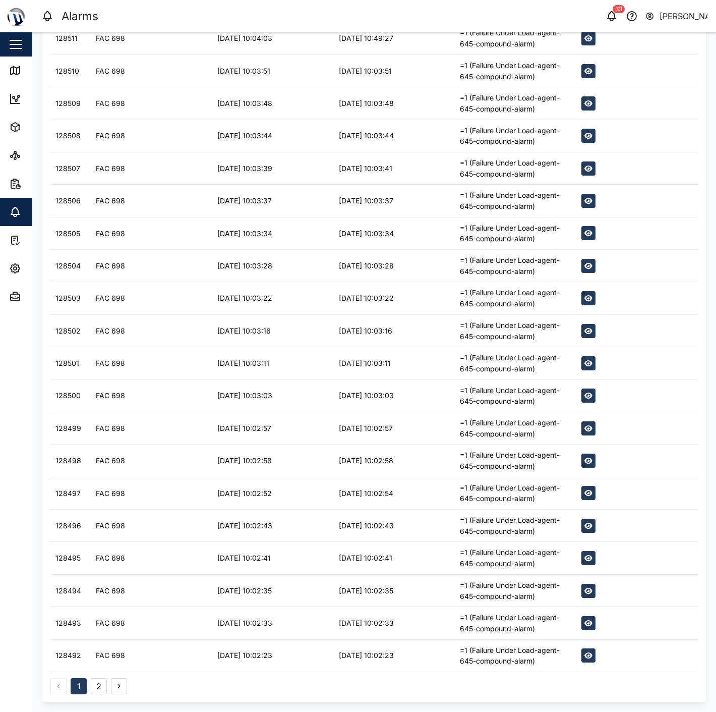
click at [101, 689] on button "2" at bounding box center [99, 686] width 16 height 16
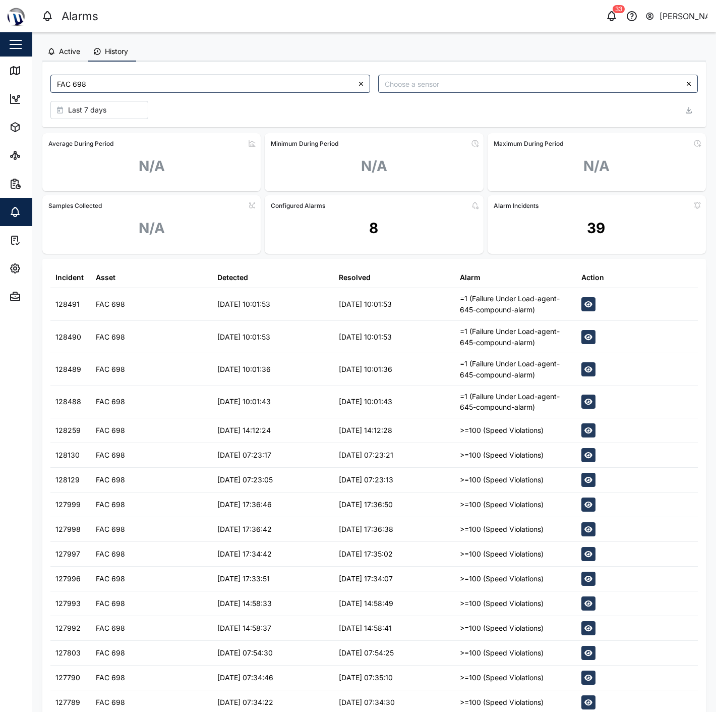
scroll to position [117, 0]
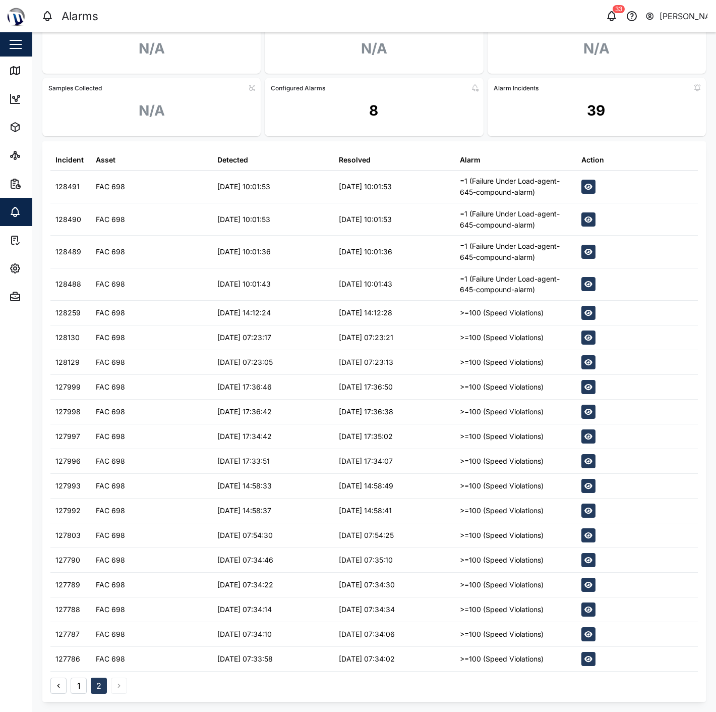
click at [495, 657] on div ">=100 (Speed Violations)" at bounding box center [502, 658] width 84 height 11
click at [499, 634] on div ">=100 (Speed Violations)" at bounding box center [502, 633] width 84 height 11
click at [502, 612] on div ">=100 (Speed Violations)" at bounding box center [502, 609] width 84 height 11
click at [511, 587] on div ">=100 (Speed Violations)" at bounding box center [502, 584] width 84 height 11
click at [519, 558] on div ">=100 (Speed Violations)" at bounding box center [502, 559] width 84 height 11
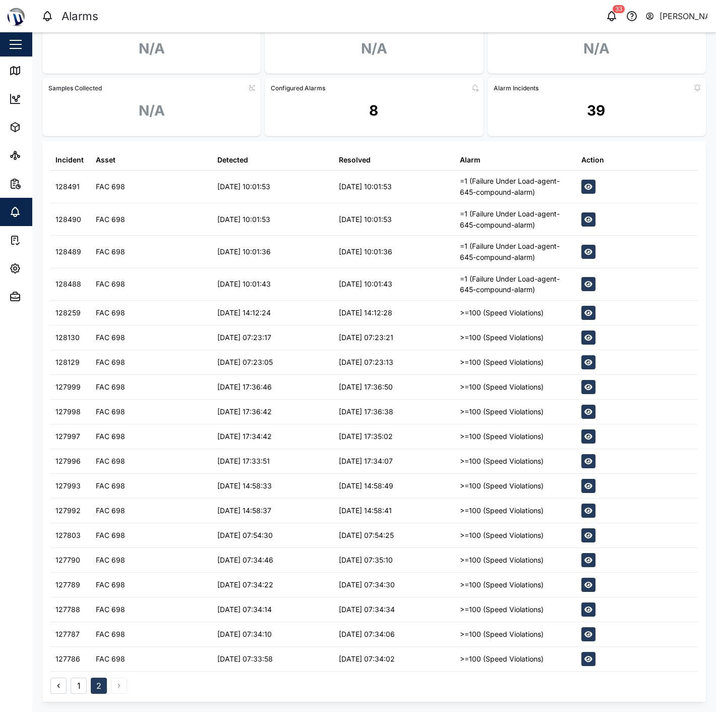
click at [522, 536] on div ">=100 (Speed Violations)" at bounding box center [502, 535] width 84 height 11
click at [522, 507] on div ">=100 (Speed Violations)" at bounding box center [502, 510] width 84 height 11
click at [521, 491] on div ">=100 (Speed Violations)" at bounding box center [516, 486] width 122 height 24
drag, startPoint x: 522, startPoint y: 453, endPoint x: 524, endPoint y: 440, distance: 13.3
click at [522, 452] on div ">=100 (Speed Violations)" at bounding box center [516, 461] width 122 height 24
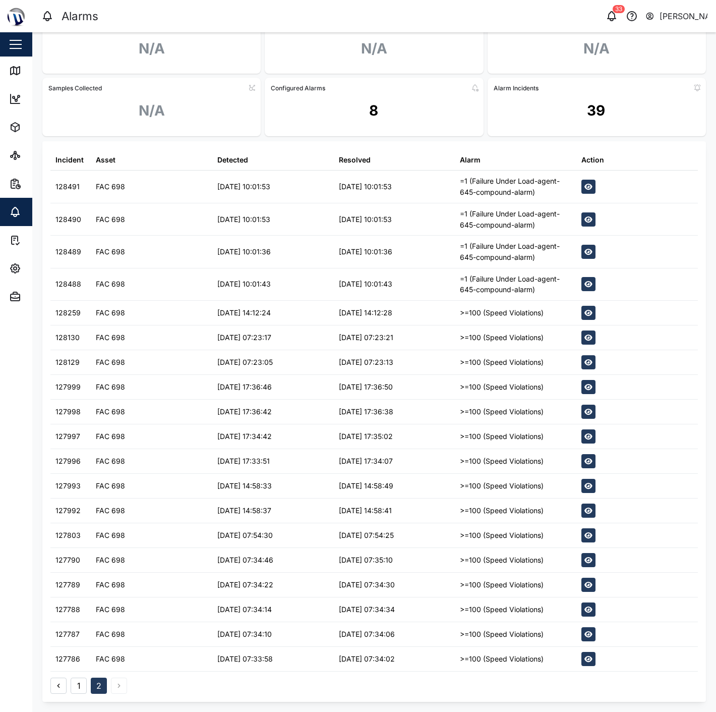
click at [524, 434] on div ">=100 (Speed Violations)" at bounding box center [502, 436] width 84 height 11
click at [527, 409] on div ">=100 (Speed Violations)" at bounding box center [502, 411] width 84 height 11
click at [526, 389] on div ">=100 (Speed Violations)" at bounding box center [502, 386] width 84 height 11
click at [527, 364] on div ">=100 (Speed Violations)" at bounding box center [502, 362] width 84 height 11
click at [525, 333] on div ">=100 (Speed Violations)" at bounding box center [502, 337] width 84 height 11
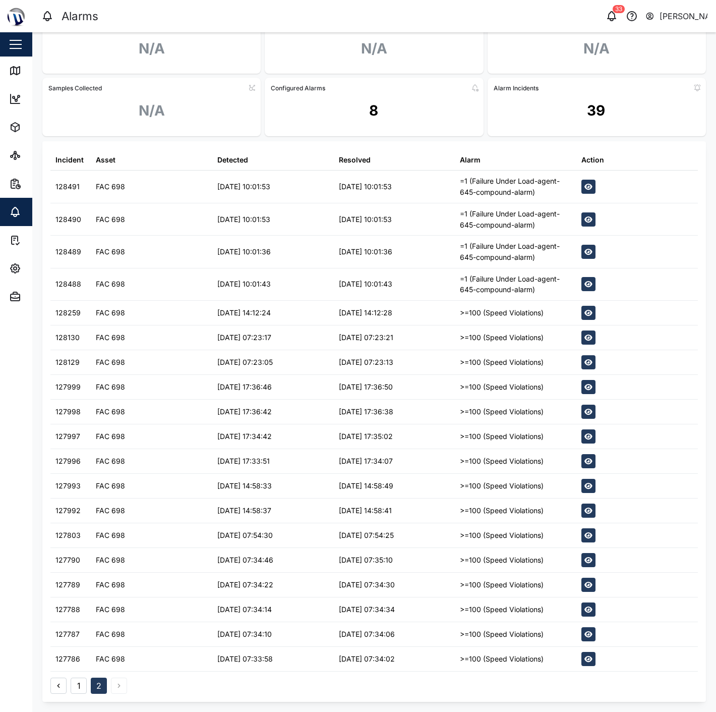
click at [521, 305] on div ">=100 (Speed Violations)" at bounding box center [516, 313] width 122 height 24
click at [444, 348] on div "[DATE] 07:23:21" at bounding box center [395, 337] width 122 height 24
click at [86, 681] on button "1" at bounding box center [79, 685] width 16 height 16
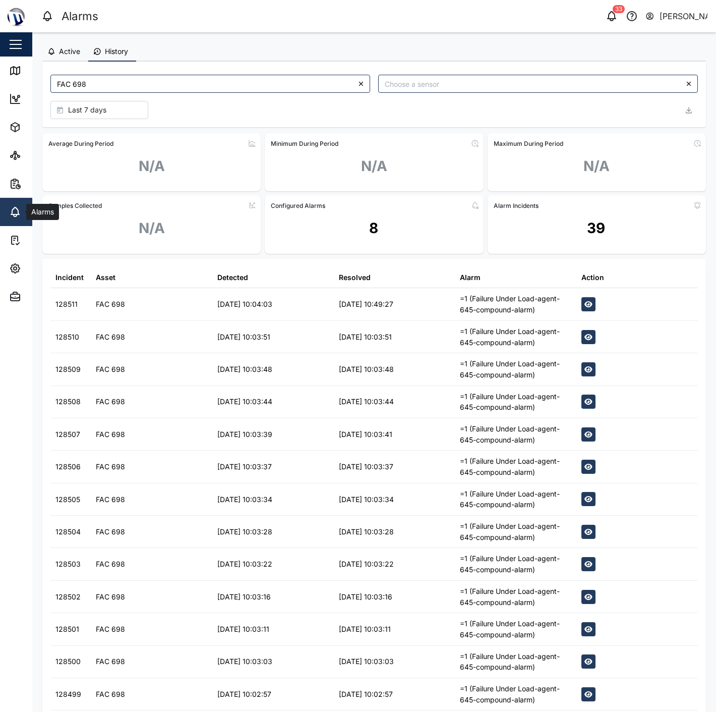
click at [16, 212] on icon at bounding box center [15, 212] width 12 height 12
click at [17, 263] on icon "button" at bounding box center [15, 268] width 12 height 12
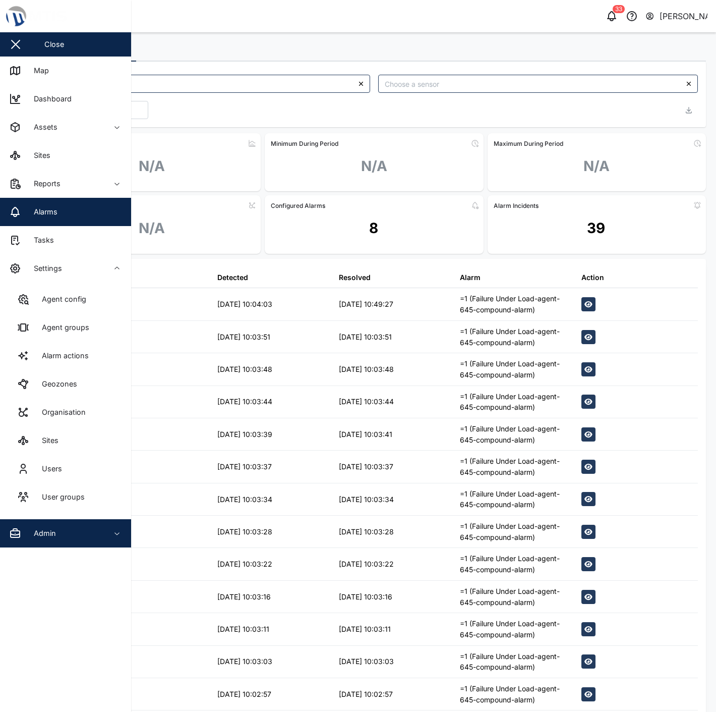
click at [88, 540] on span "Admin" at bounding box center [55, 533] width 92 height 28
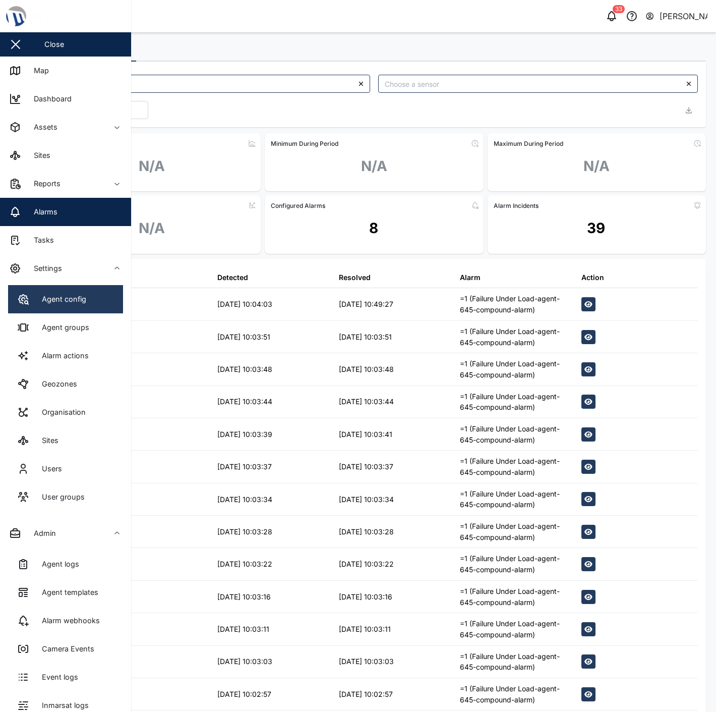
click at [87, 293] on link "Agent config" at bounding box center [65, 299] width 115 height 28
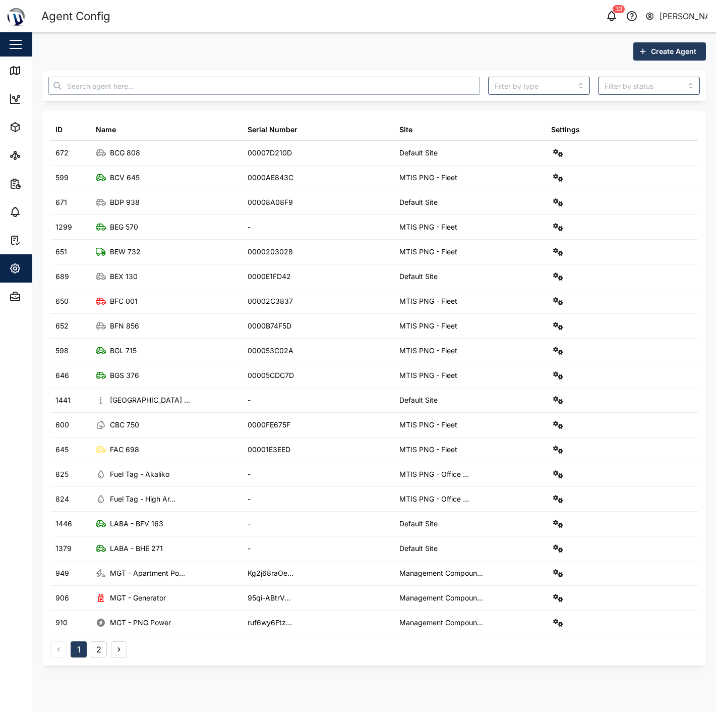
click at [239, 87] on input "text" at bounding box center [264, 86] width 432 height 18
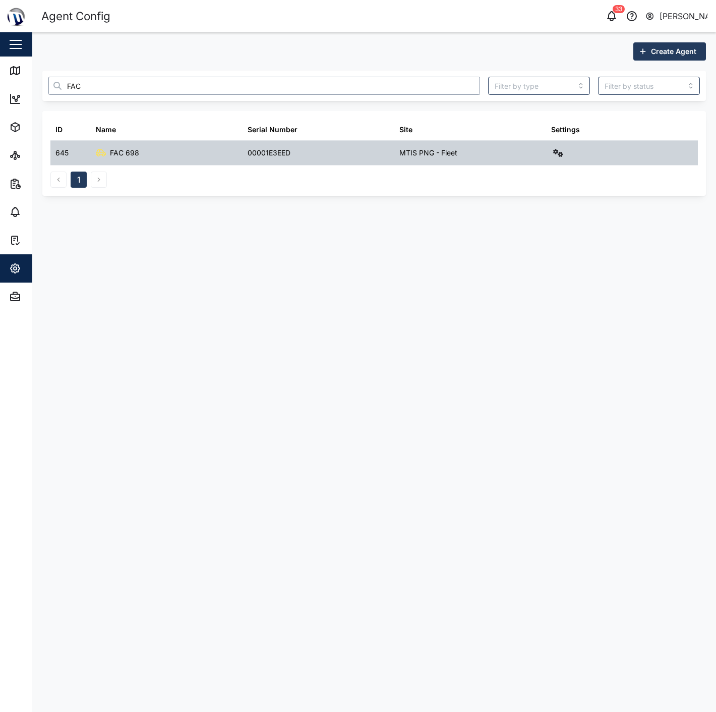
type input "FAC"
click at [560, 148] on button "button" at bounding box center [558, 153] width 14 height 14
click at [517, 224] on link "Event logs" at bounding box center [515, 218] width 93 height 21
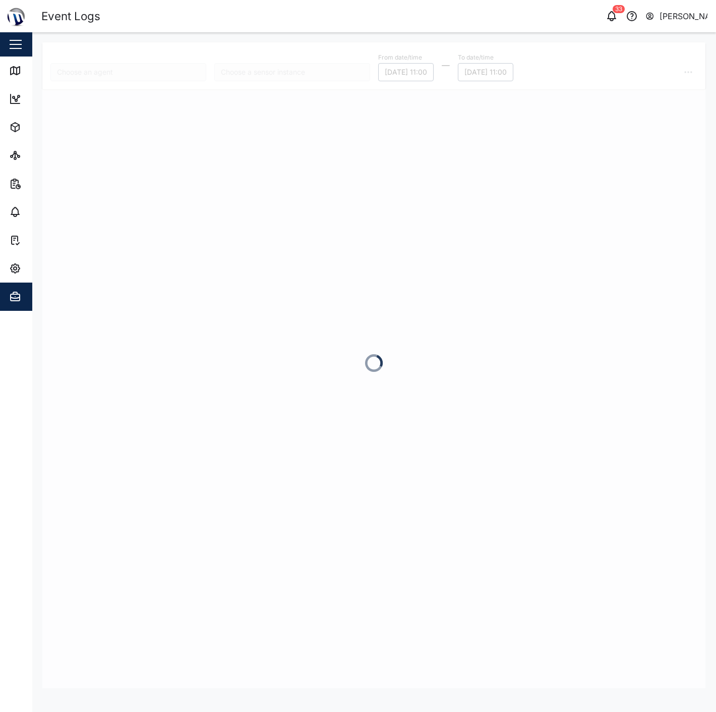
type input "FAC 698"
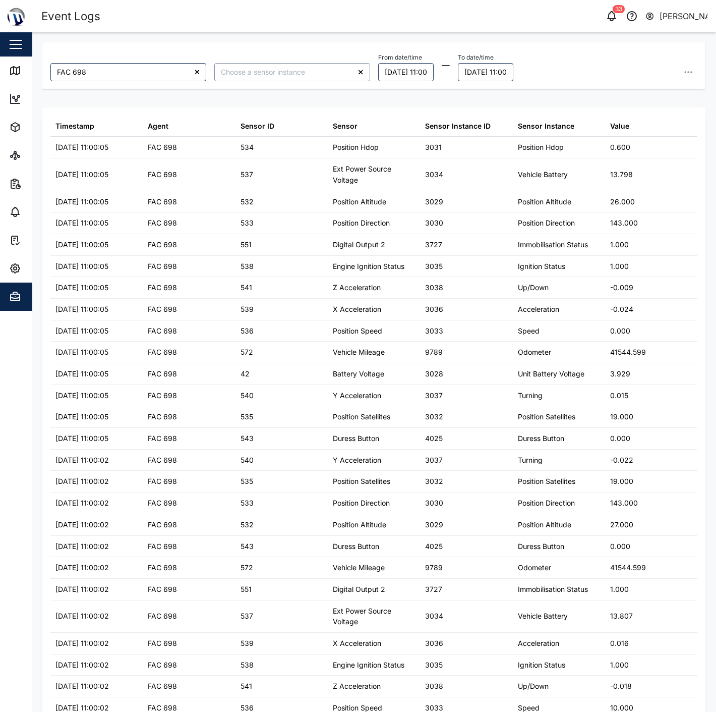
click at [290, 71] on input "search" at bounding box center [292, 72] width 156 height 18
type input "Ignition Status"
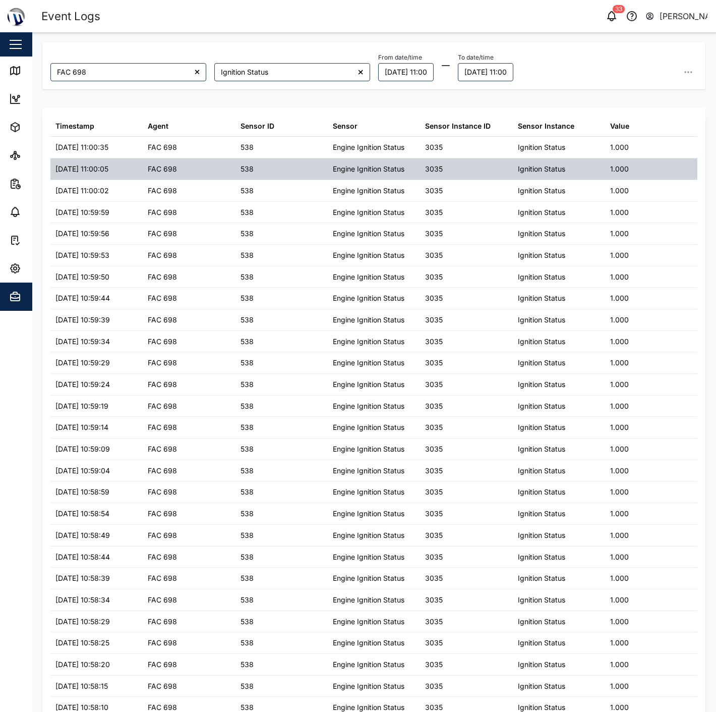
click at [397, 175] on div "Engine Ignition Status" at bounding box center [374, 168] width 92 height 21
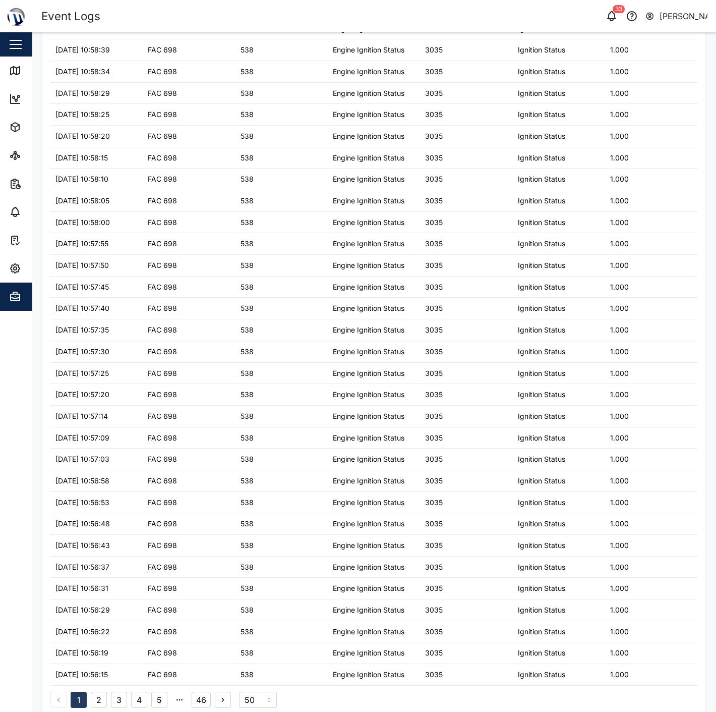
scroll to position [535, 0]
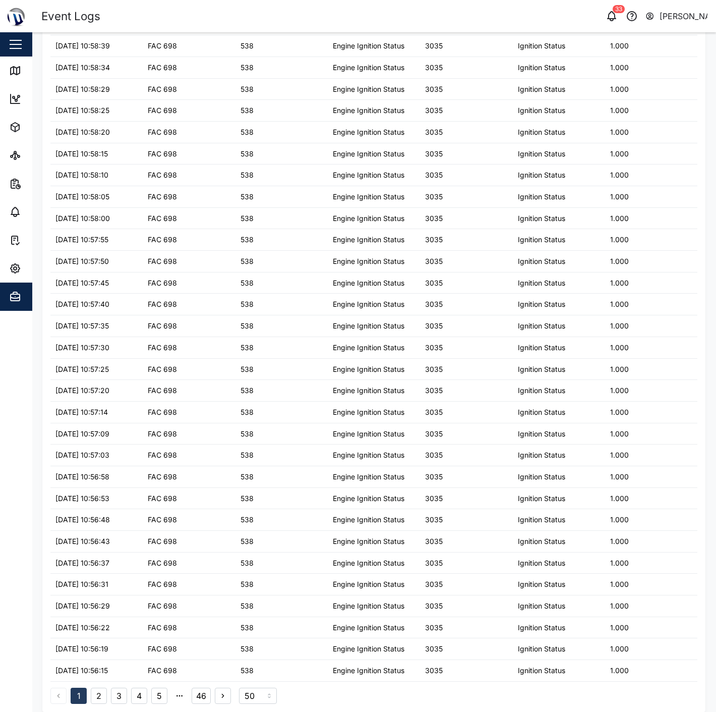
click at [119, 699] on button "3" at bounding box center [119, 695] width 16 height 16
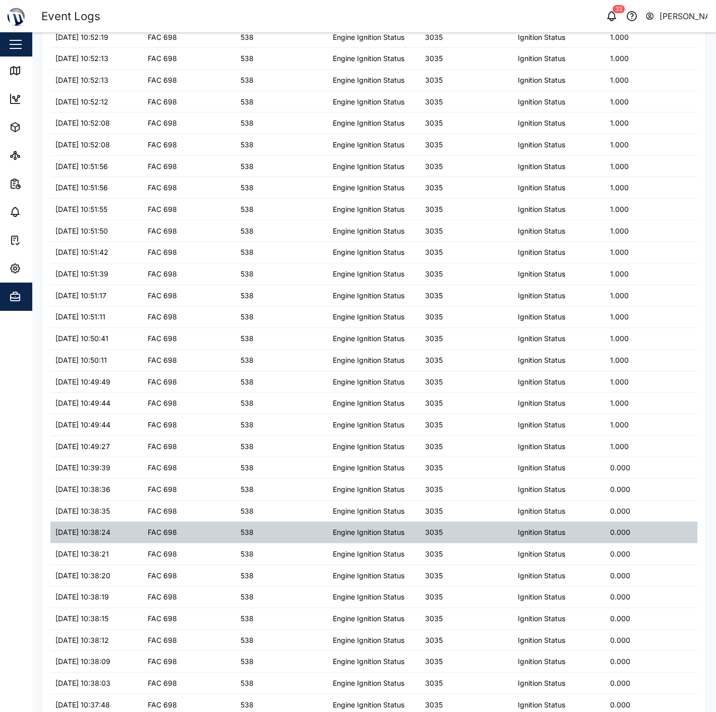
scroll to position [168, 0]
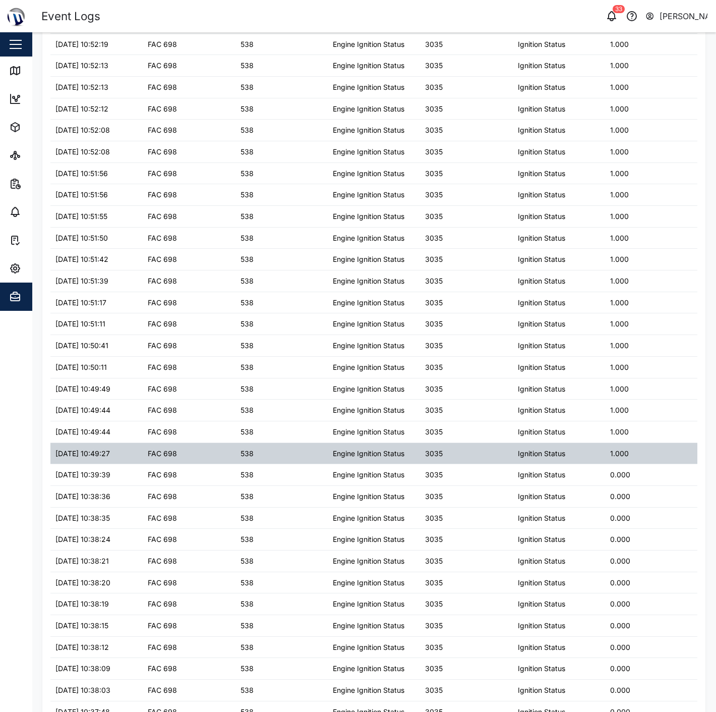
click at [614, 456] on div "1.000" at bounding box center [619, 453] width 19 height 11
drag, startPoint x: 610, startPoint y: 452, endPoint x: 499, endPoint y: 452, distance: 110.9
click at [499, 452] on div "[DATE] 10:49:27 FAC 698 538 Engine Ignition Status 3035 Ignition Status 1.000" at bounding box center [373, 454] width 647 height 22
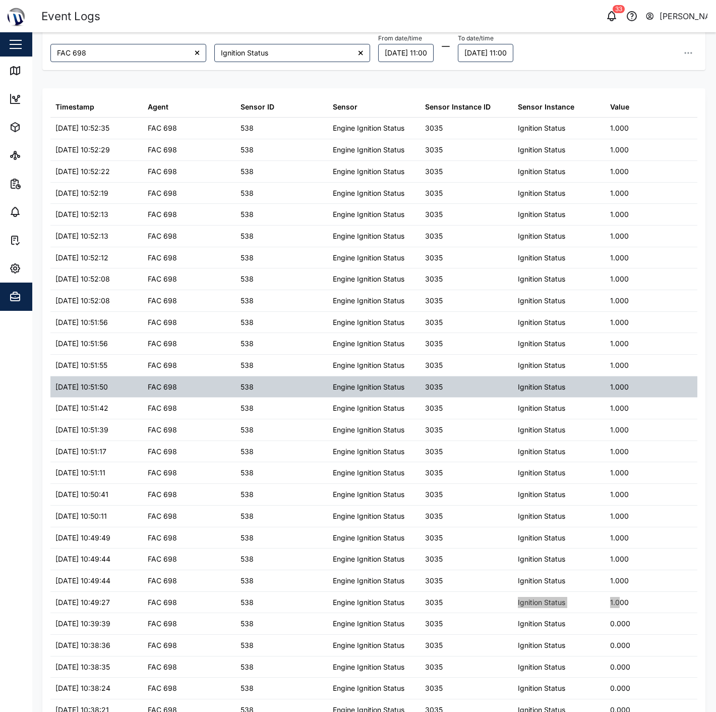
scroll to position [0, 0]
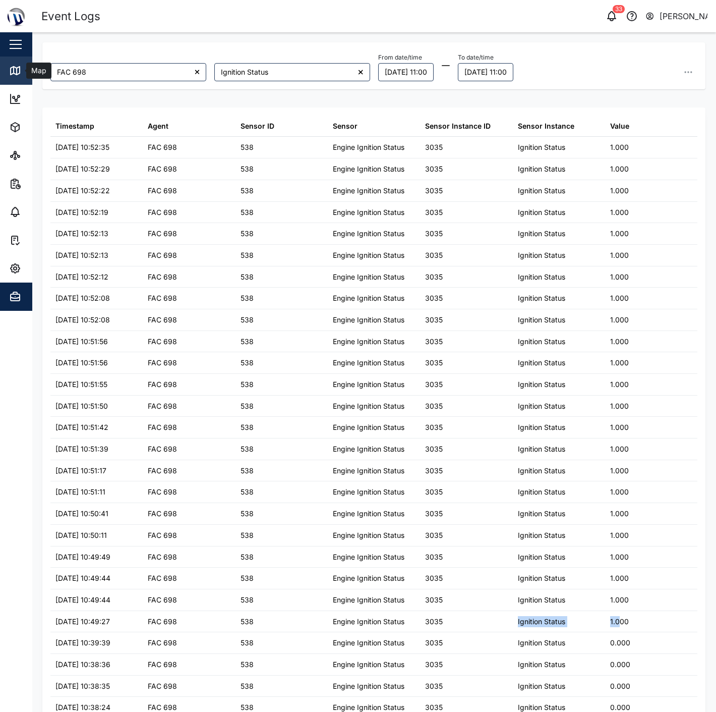
click at [8, 66] on link "Map" at bounding box center [65, 70] width 131 height 28
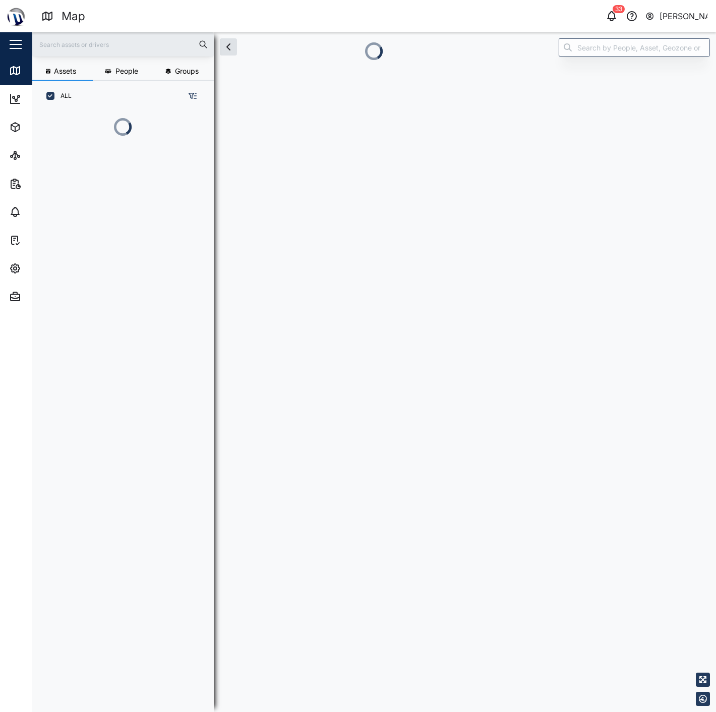
scroll to position [9, 9]
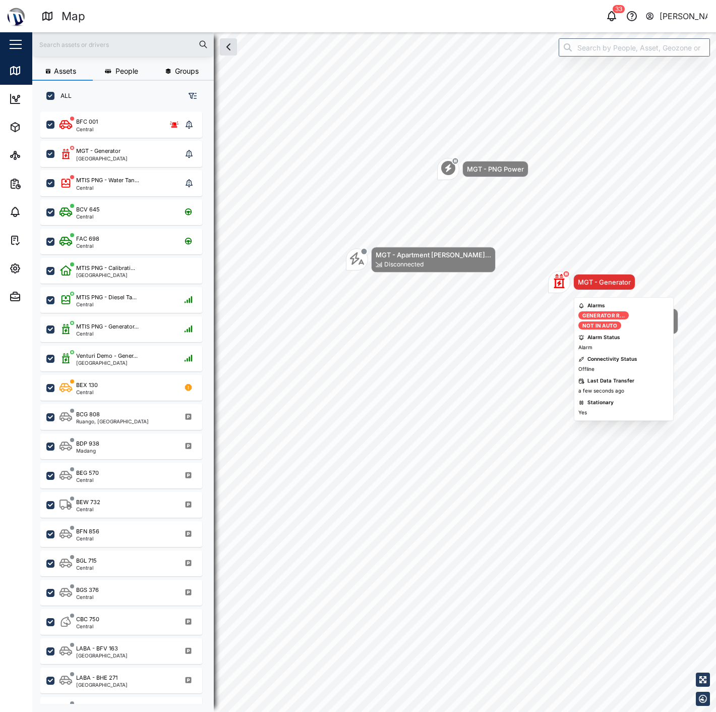
click at [578, 278] on div "MGT - Generator" at bounding box center [604, 282] width 53 height 10
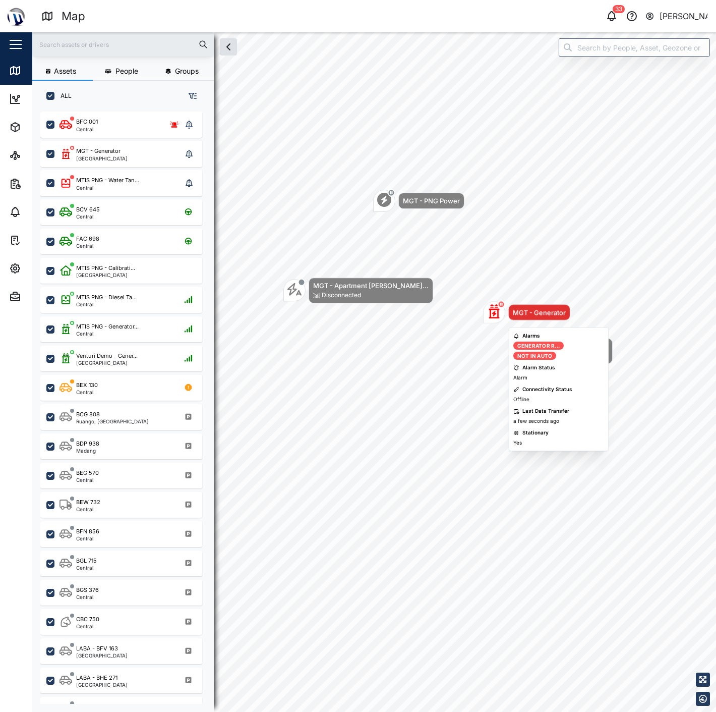
click at [541, 313] on div "MGT - Generator" at bounding box center [539, 312] width 53 height 10
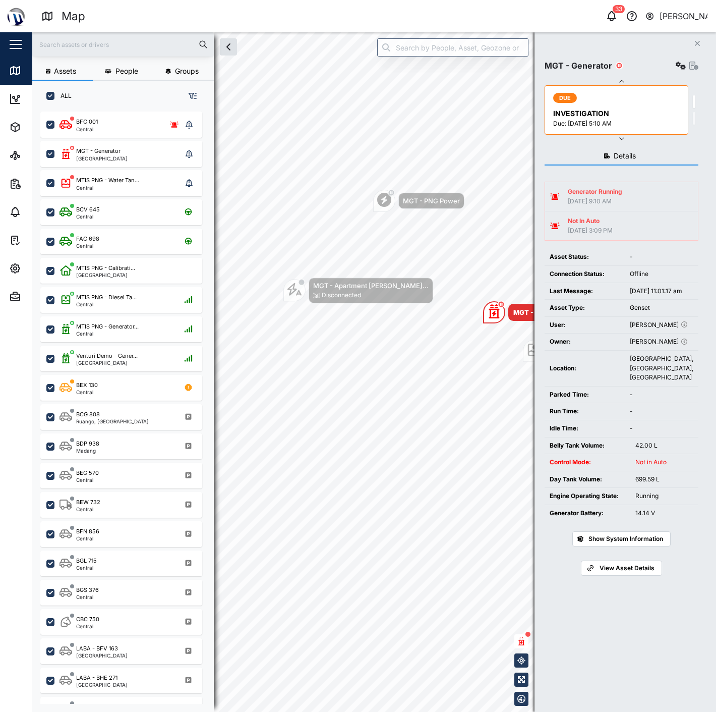
click at [643, 546] on span "Show System Information" at bounding box center [626, 539] width 75 height 14
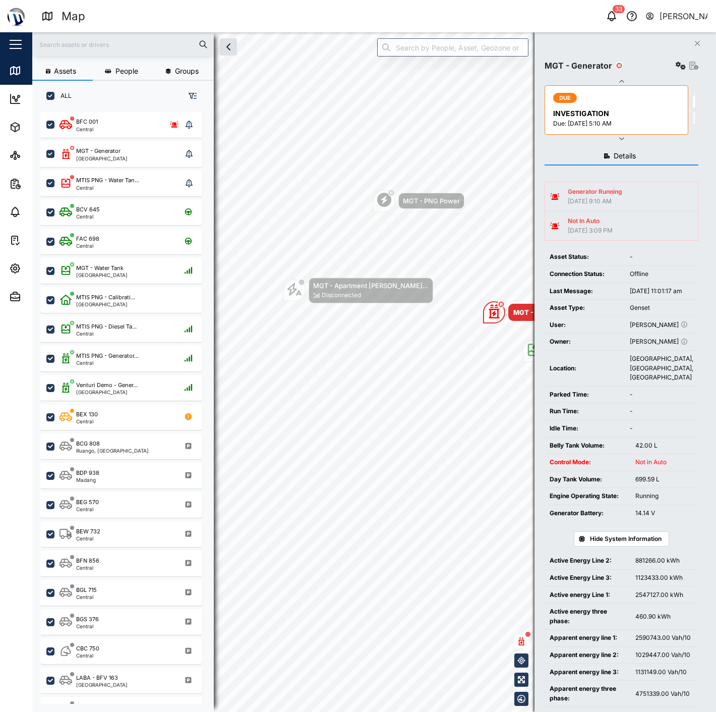
click at [622, 197] on div "[DATE] 9:10 AM" at bounding box center [595, 202] width 54 height 10
click at [606, 211] on td "Not In Auto [DATE] 3:09 PM" at bounding box center [621, 225] width 153 height 29
click at [609, 185] on td "Generator Running [DATE] 9:10 AM" at bounding box center [621, 196] width 153 height 29
click at [604, 212] on td "Not In Auto [DATE] 3:09 PM" at bounding box center [621, 225] width 153 height 29
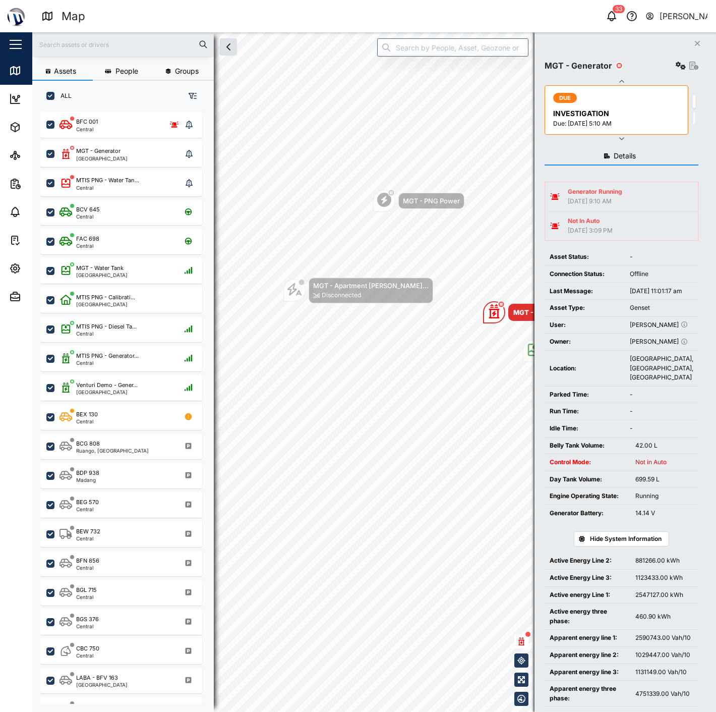
click at [604, 212] on td "Not In Auto [DATE] 3:09 PM" at bounding box center [621, 225] width 153 height 29
drag, startPoint x: 610, startPoint y: 199, endPoint x: 555, endPoint y: 215, distance: 57.6
click at [608, 199] on div "[DATE] 9:10 AM" at bounding box center [595, 202] width 54 height 10
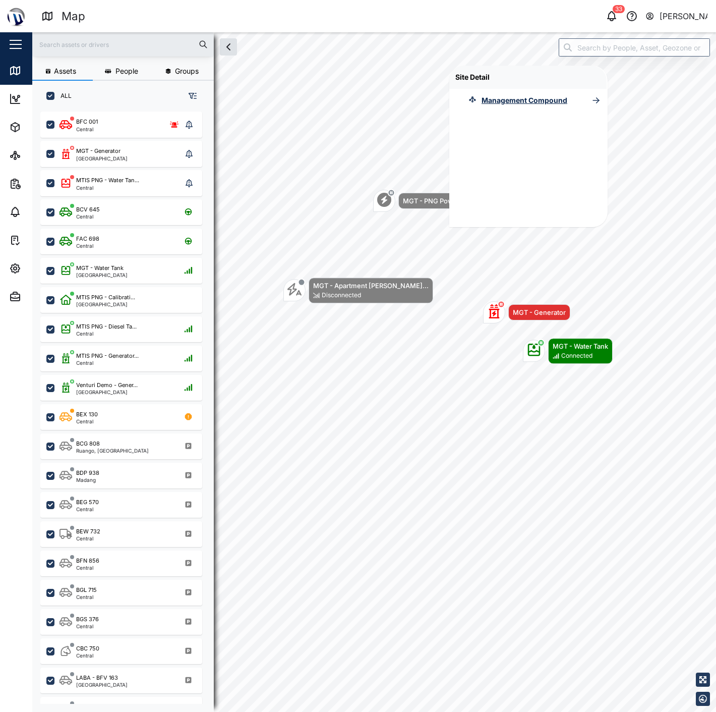
click at [472, 213] on div "Site Detail Management Compound" at bounding box center [527, 146] width 157 height 161
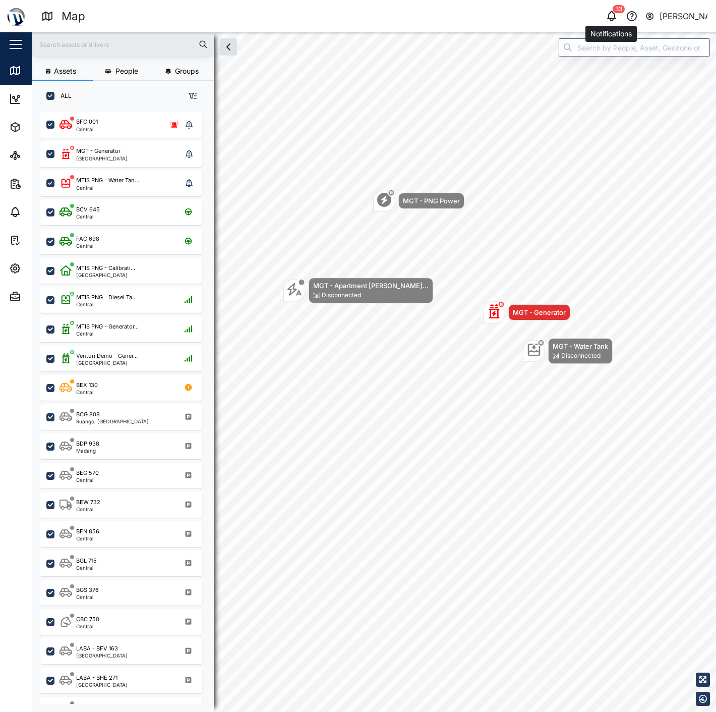
click at [607, 15] on icon "button" at bounding box center [612, 16] width 12 height 12
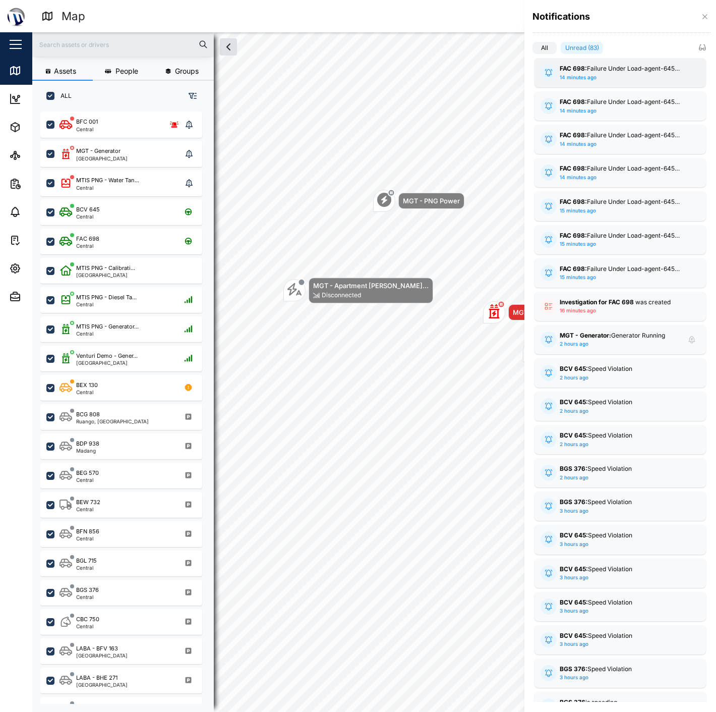
click at [590, 68] on div "FAC 698: Failure Under Load-agent-645-compound-alarm" at bounding box center [620, 69] width 121 height 10
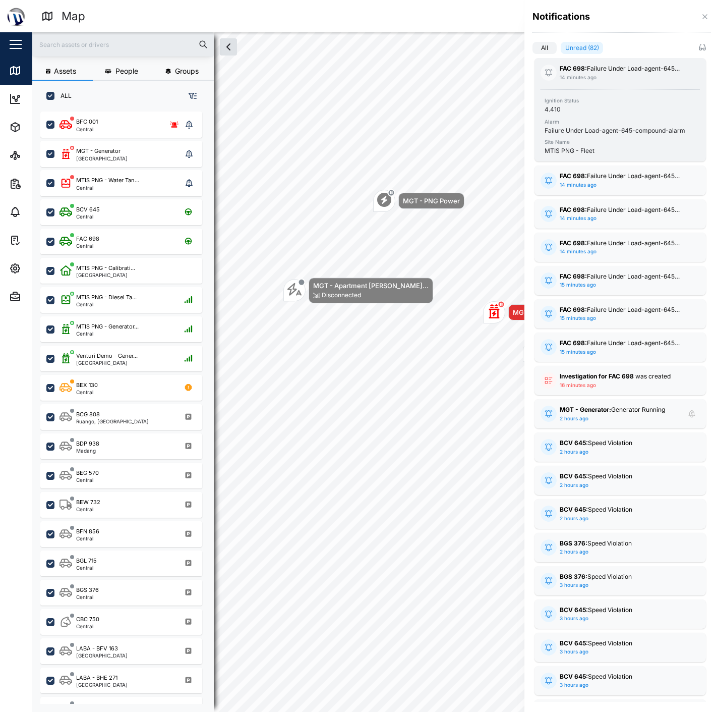
click at [550, 107] on div "4.410" at bounding box center [553, 110] width 16 height 10
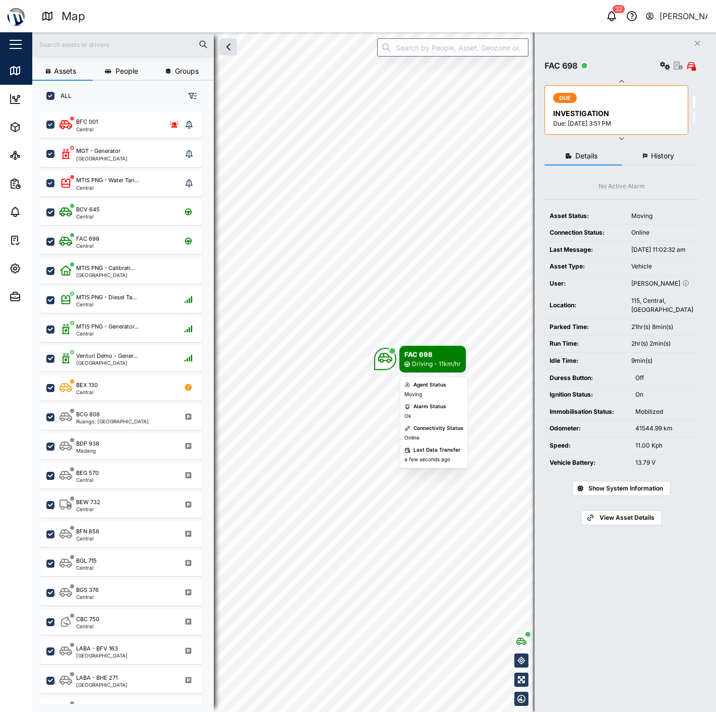
click at [410, 356] on div "FAC 698" at bounding box center [432, 354] width 56 height 10
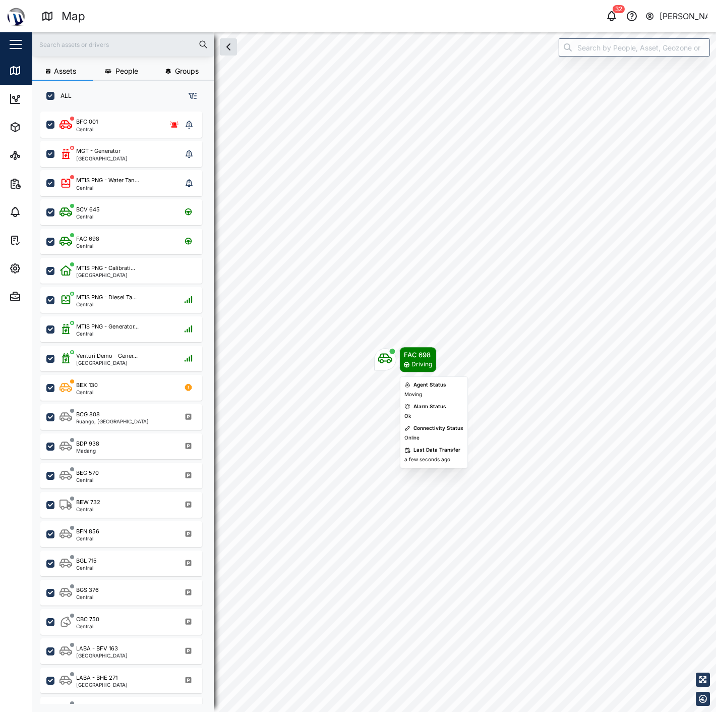
click at [387, 360] on icon "Map marker" at bounding box center [385, 359] width 14 height 10
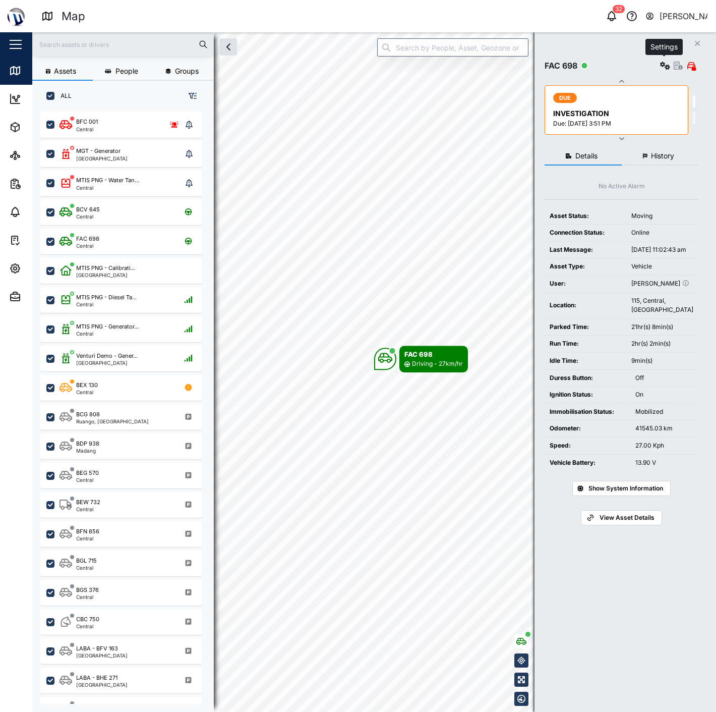
click at [658, 71] on button "button" at bounding box center [665, 65] width 14 height 14
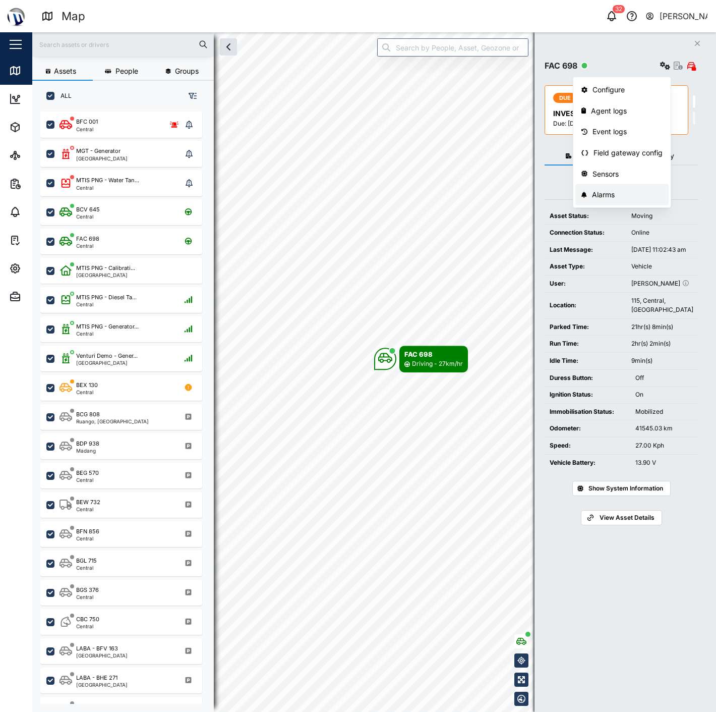
click at [626, 193] on div "Alarms" at bounding box center [627, 194] width 71 height 11
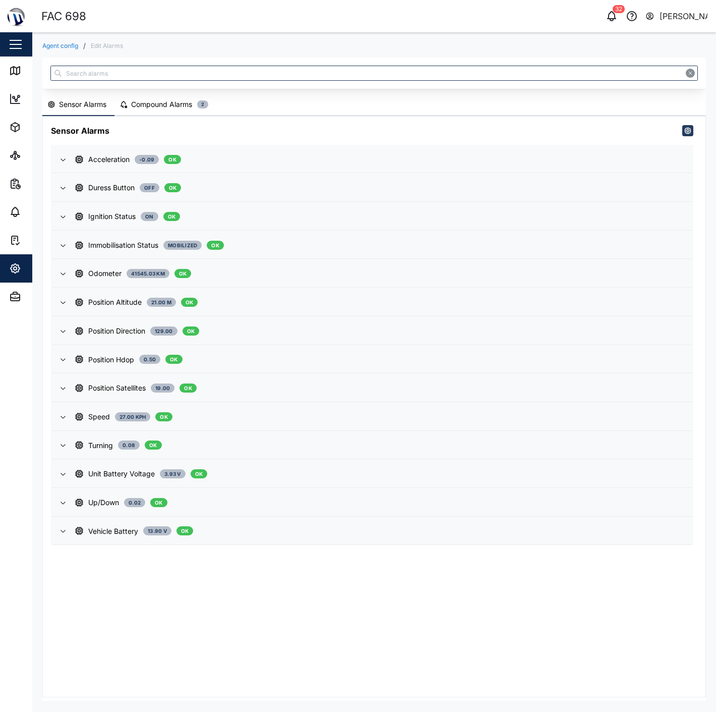
click at [177, 104] on div "Compound Alarms" at bounding box center [161, 104] width 61 height 11
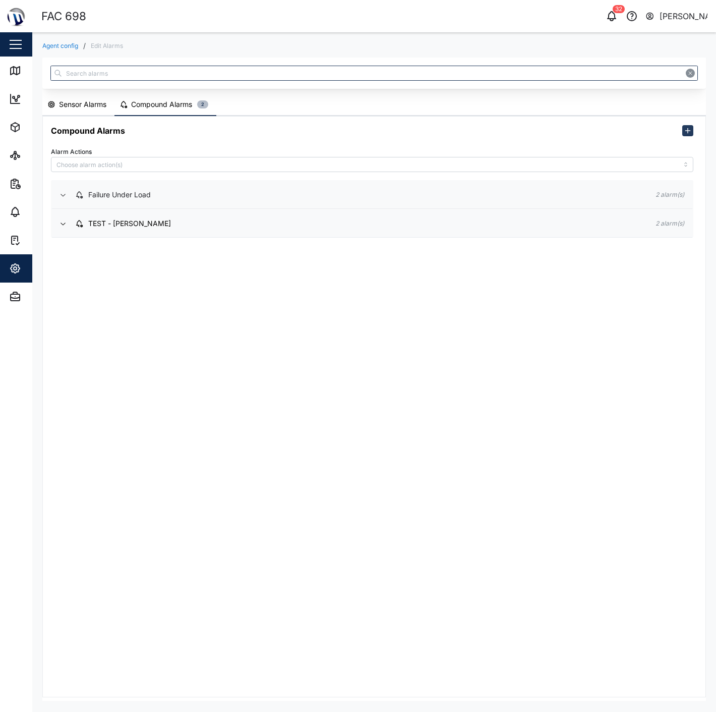
click at [159, 202] on span "Failure Under Load" at bounding box center [357, 194] width 564 height 27
